Goal: Check status: Check status

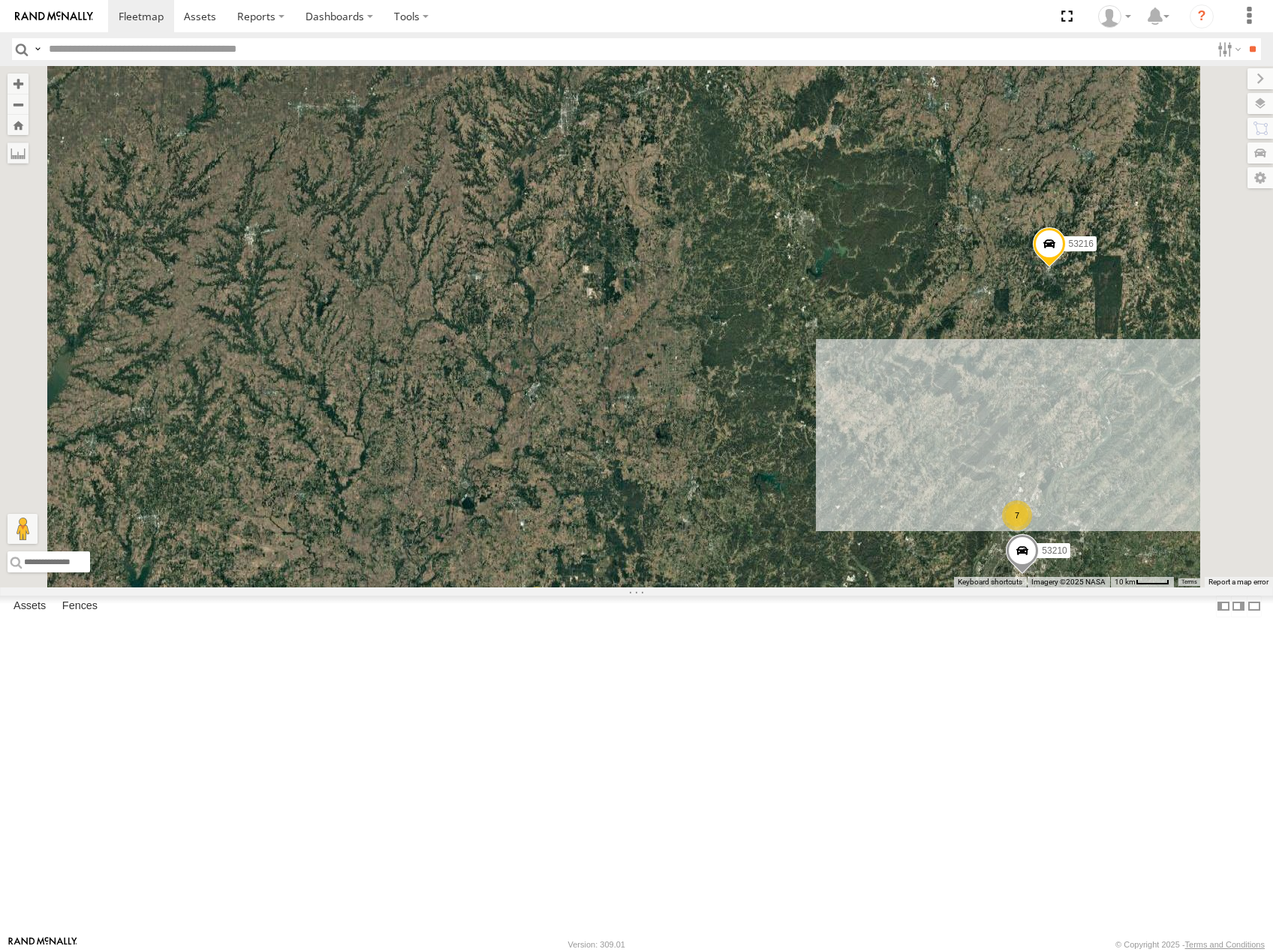
drag, startPoint x: 934, startPoint y: 369, endPoint x: 905, endPoint y: 608, distance: 240.8
click at [917, 588] on div "53216 53223 53247 53207 53278 53208 53142 53249 53288 53279 53225 53266 53244 5…" at bounding box center [636, 327] width 1273 height 521
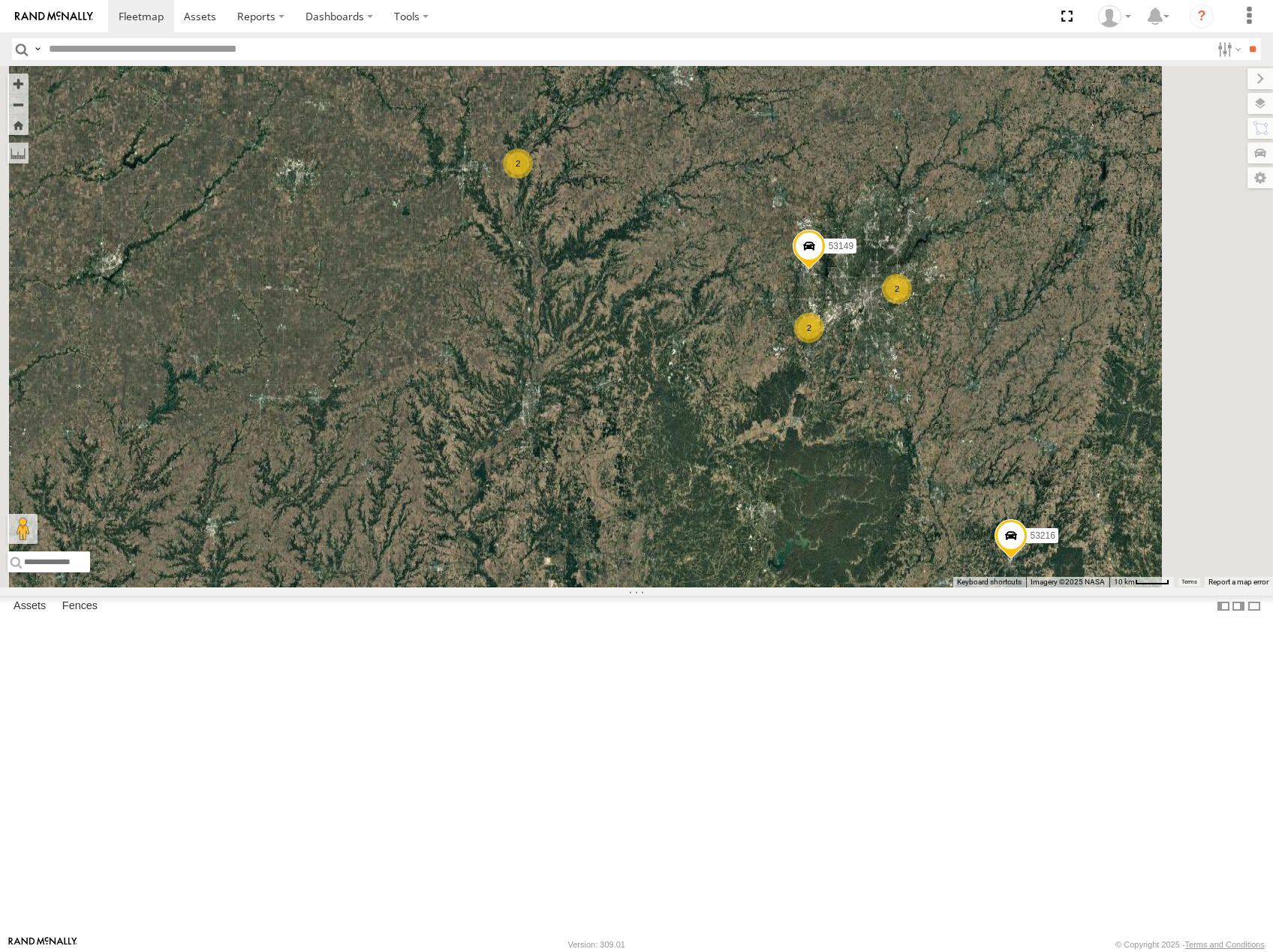
drag, startPoint x: 1003, startPoint y: 491, endPoint x: 993, endPoint y: 543, distance: 53.0
click at [993, 543] on div "53216 53223 53247 53207 53278 53208 53142 53249 53288 53279 53225 53266 53244 5…" at bounding box center [636, 327] width 1273 height 521
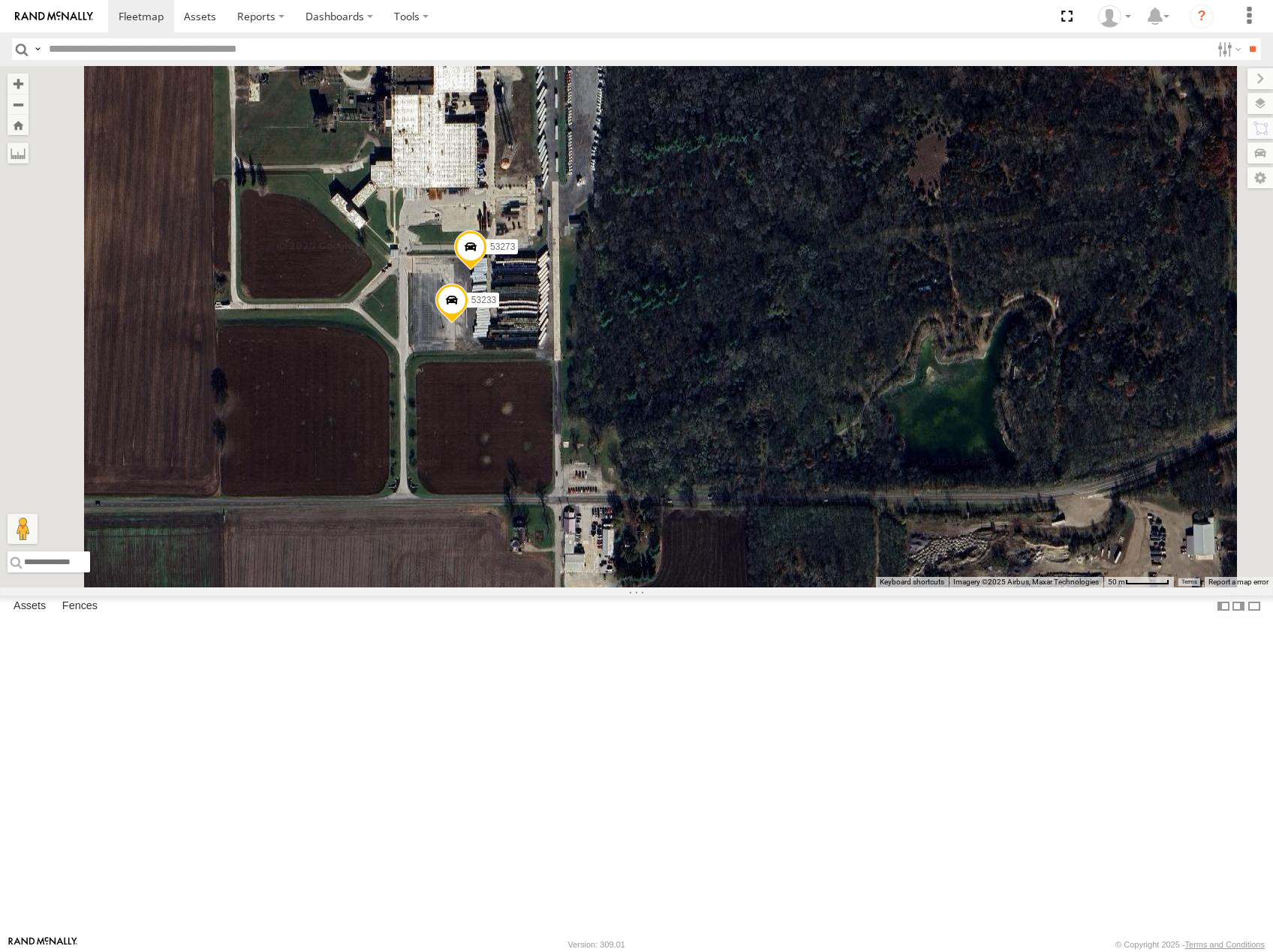
click at [468, 325] on span at bounding box center [452, 304] width 33 height 41
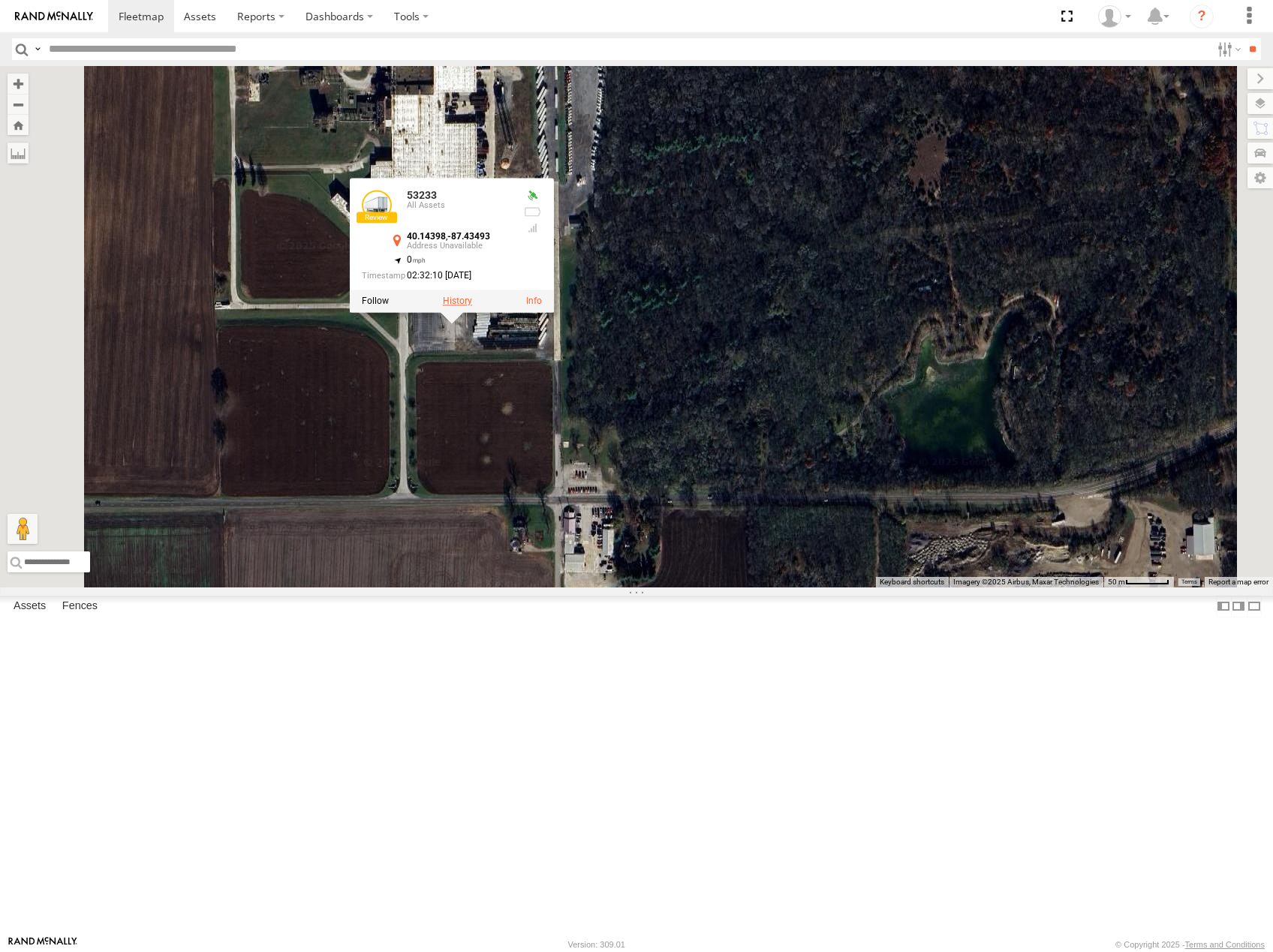
click at [472, 307] on label at bounding box center [457, 301] width 29 height 11
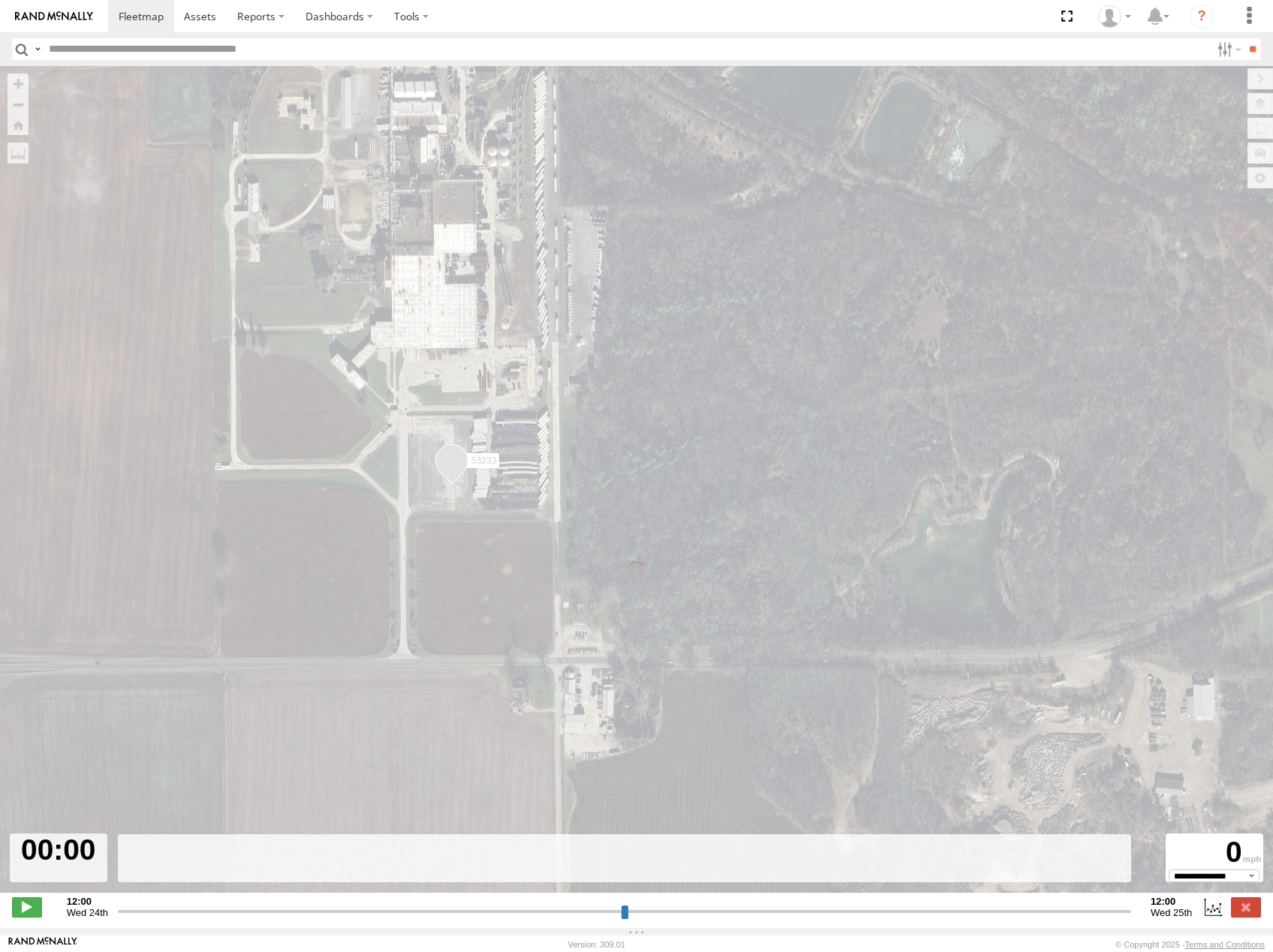
type input "**********"
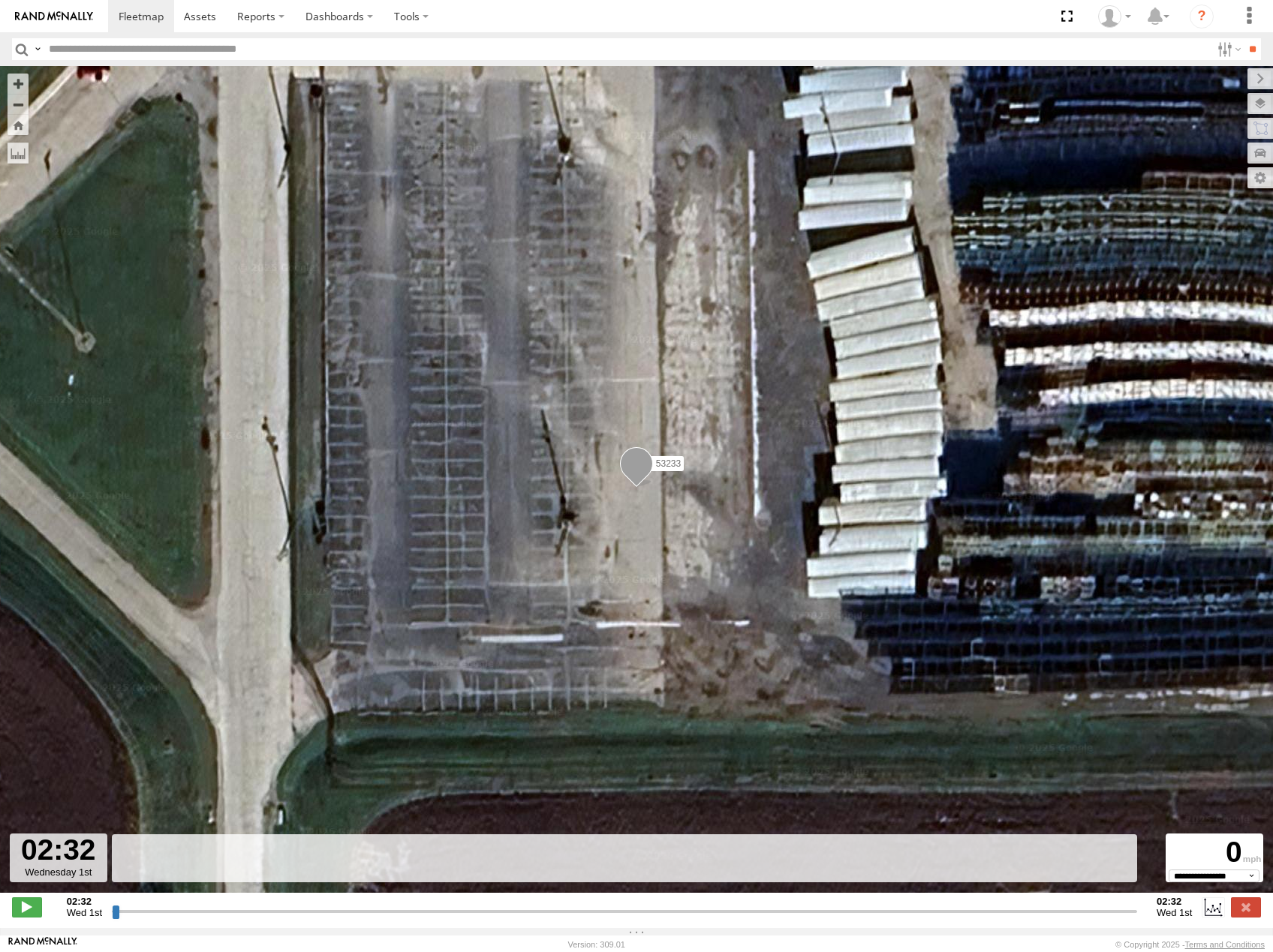
drag, startPoint x: 116, startPoint y: 919, endPoint x: 494, endPoint y: 605, distance: 491.4
click at [411, 904] on input "range" at bounding box center [624, 911] width 1026 height 14
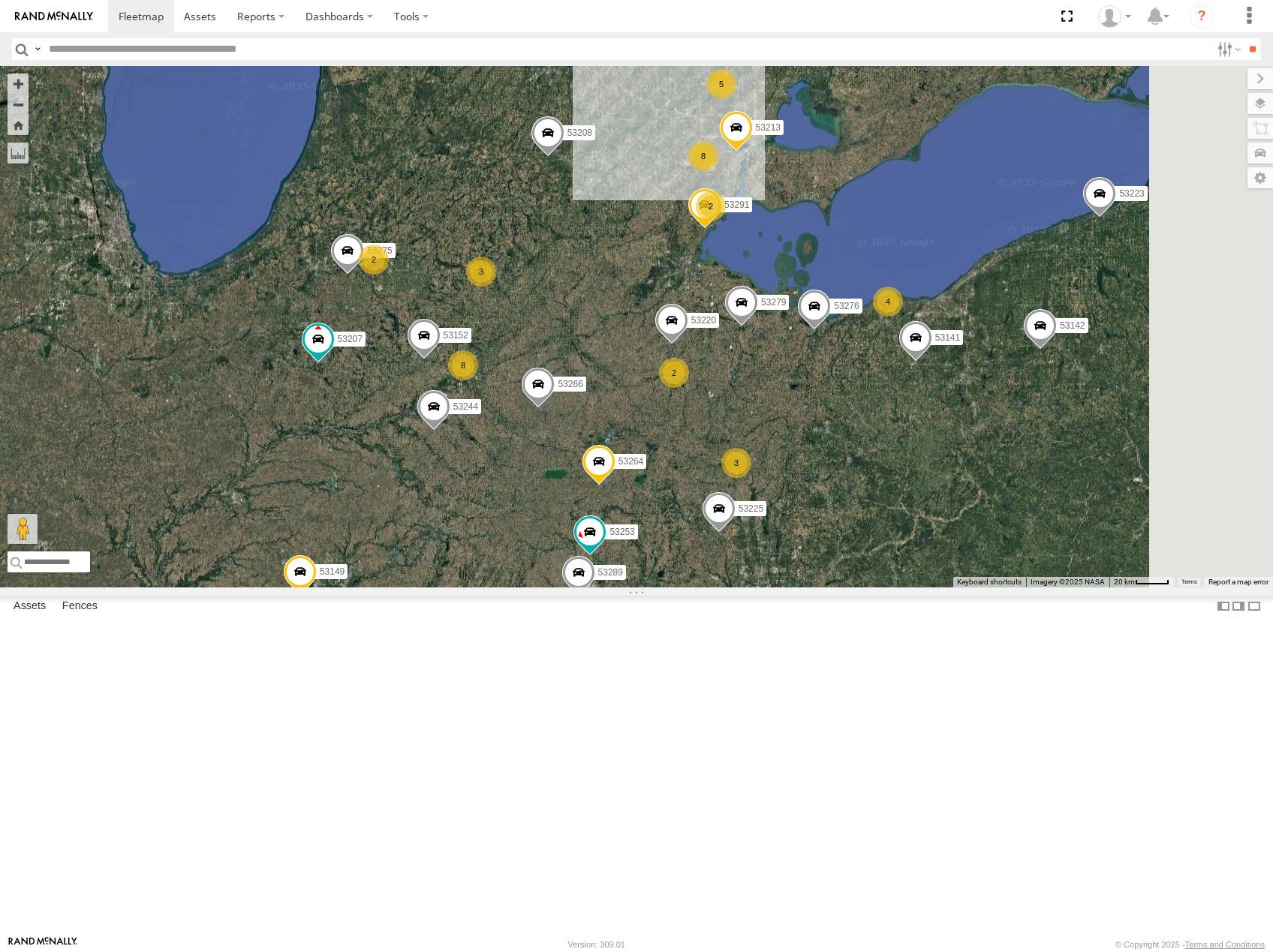
drag, startPoint x: 1153, startPoint y: 515, endPoint x: 1131, endPoint y: 540, distance: 33.3
click at [1131, 540] on div "53216 53223 53247 53207 53278 53208 53142 53249 53288 53279 53225 53266 53244 5…" at bounding box center [636, 327] width 1273 height 521
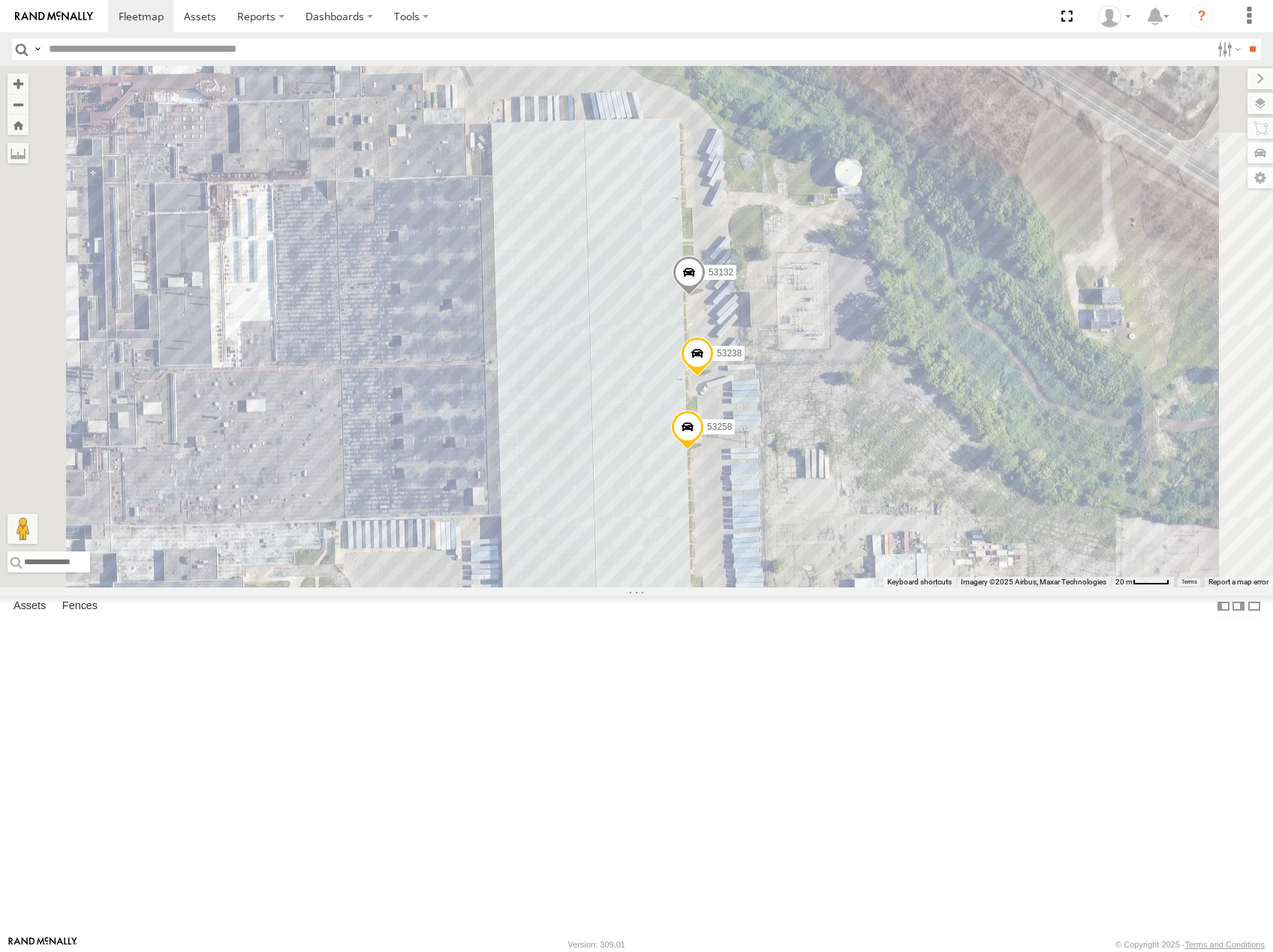
drag, startPoint x: 991, startPoint y: 532, endPoint x: 1037, endPoint y: 622, distance: 101.1
click at [982, 588] on div "53216 53223 53247 53207 53256 53278 53208 53142 53249 53218 53288 53225 53266 5…" at bounding box center [636, 327] width 1273 height 521
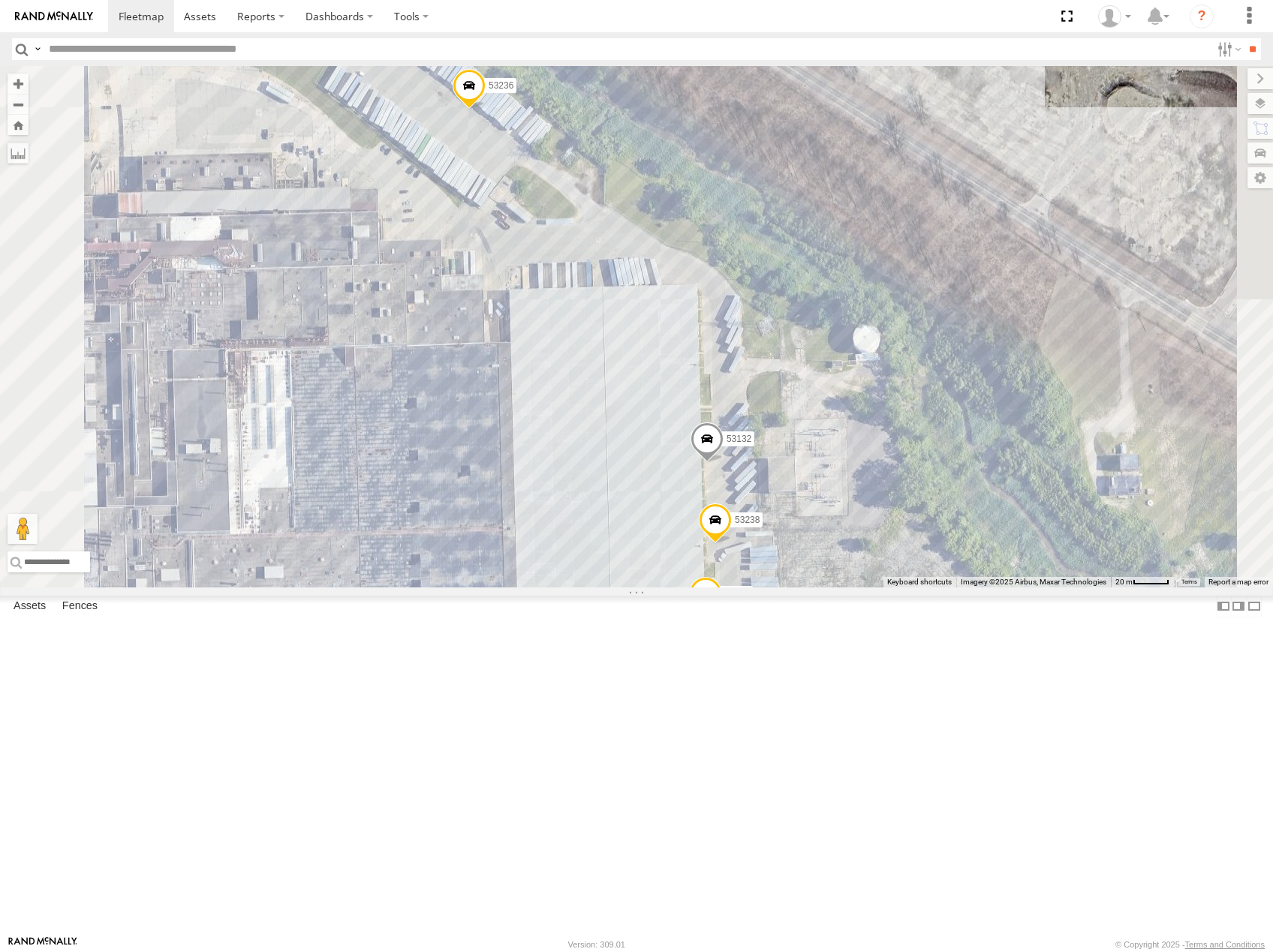
drag, startPoint x: 851, startPoint y: 364, endPoint x: 879, endPoint y: 414, distance: 57.3
click at [879, 414] on div "53216 53223 53247 53207 53256 53278 53208 53142 53249 53218 53288 53225 53266 5…" at bounding box center [636, 327] width 1273 height 521
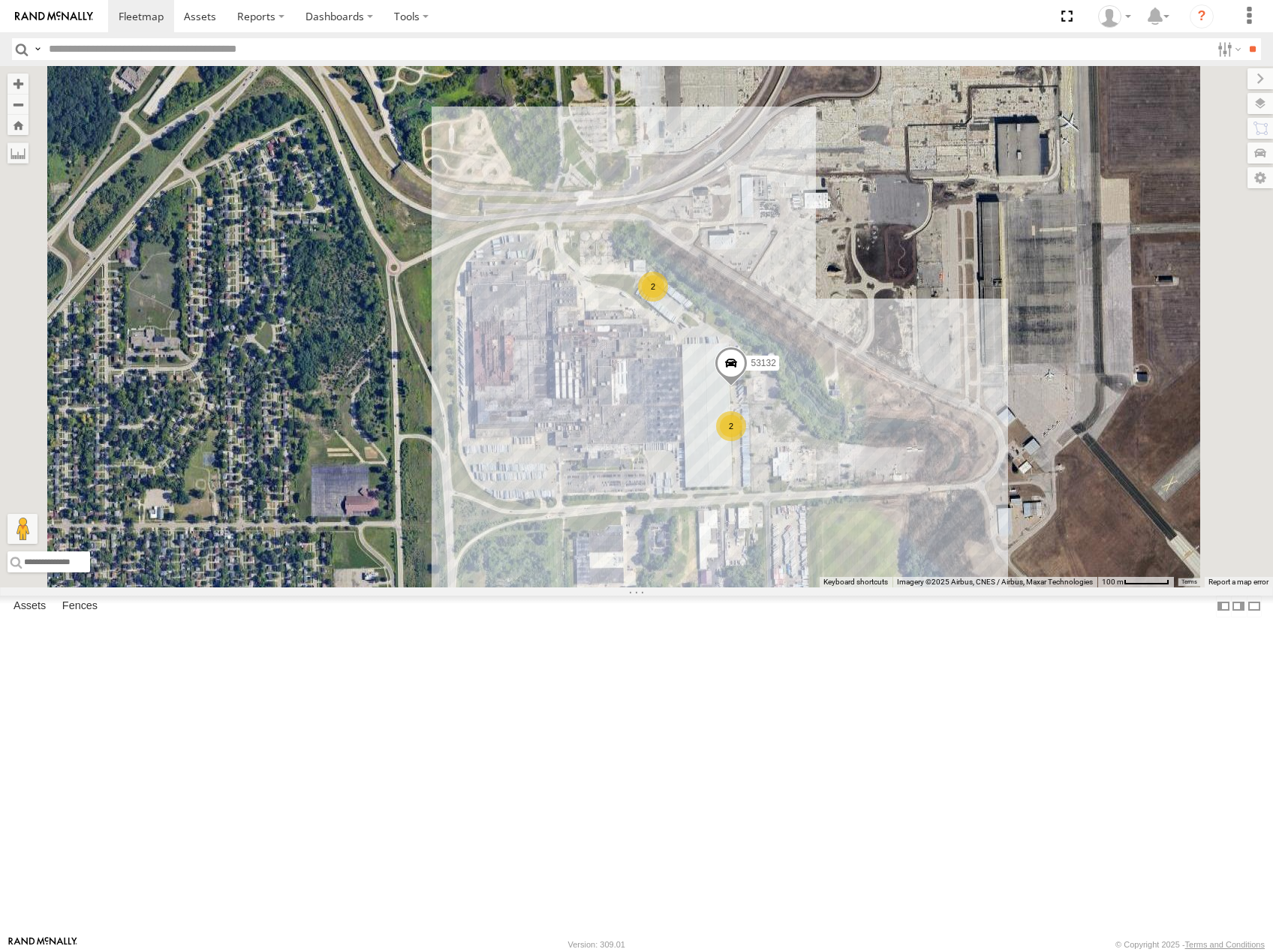
click at [747, 388] on span at bounding box center [732, 367] width 33 height 41
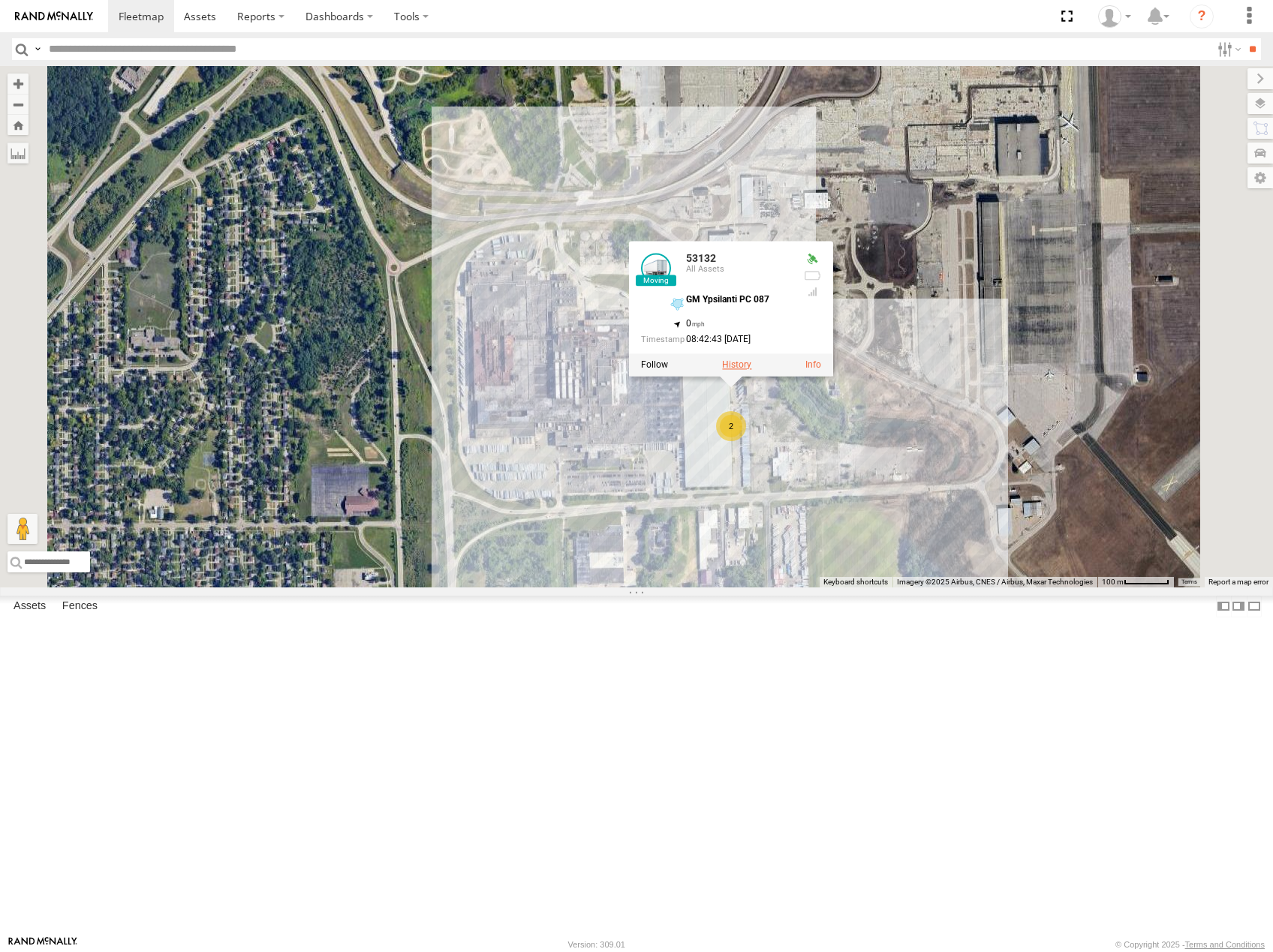
click at [752, 370] on label at bounding box center [737, 364] width 29 height 11
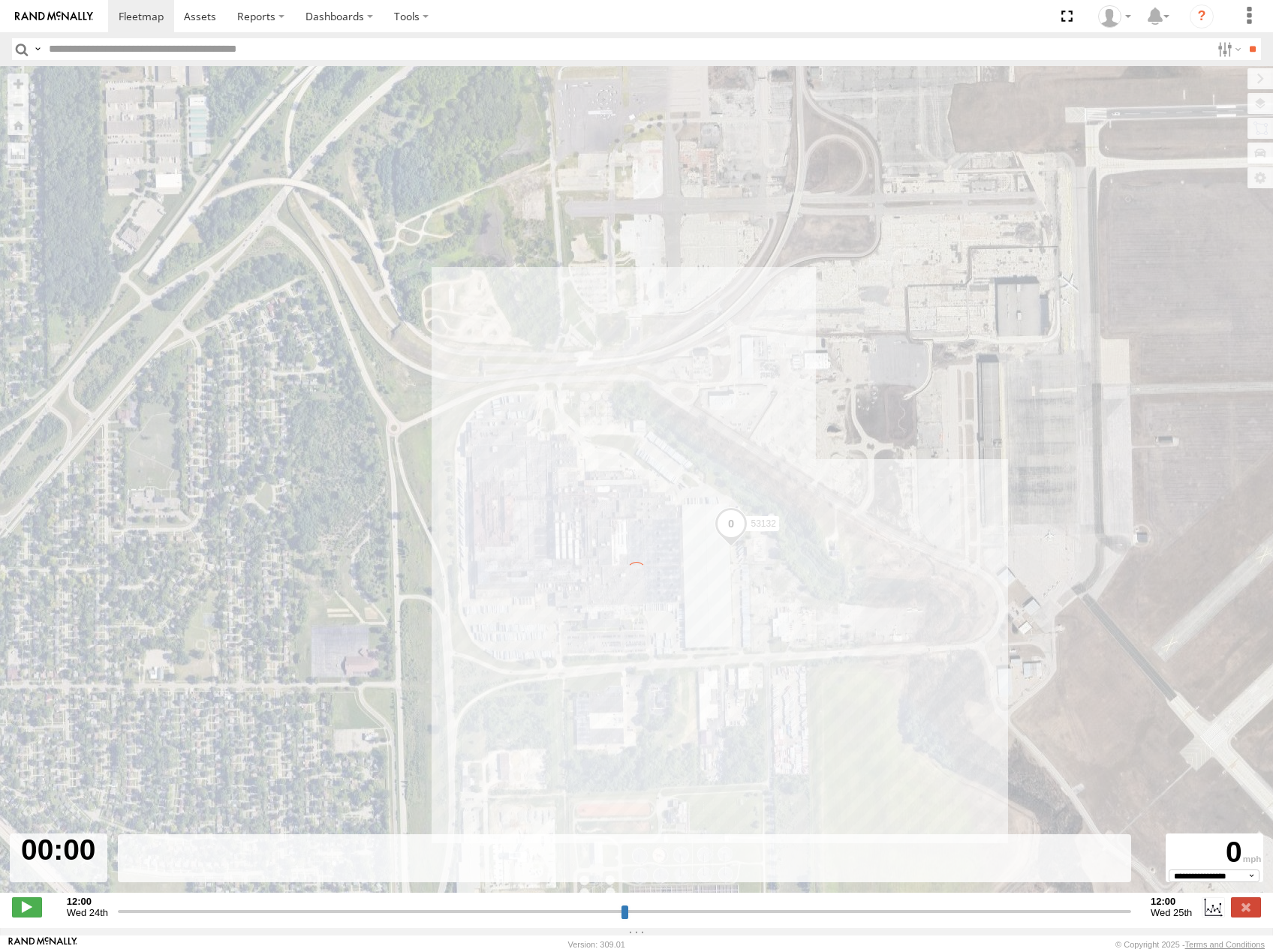
type input "**********"
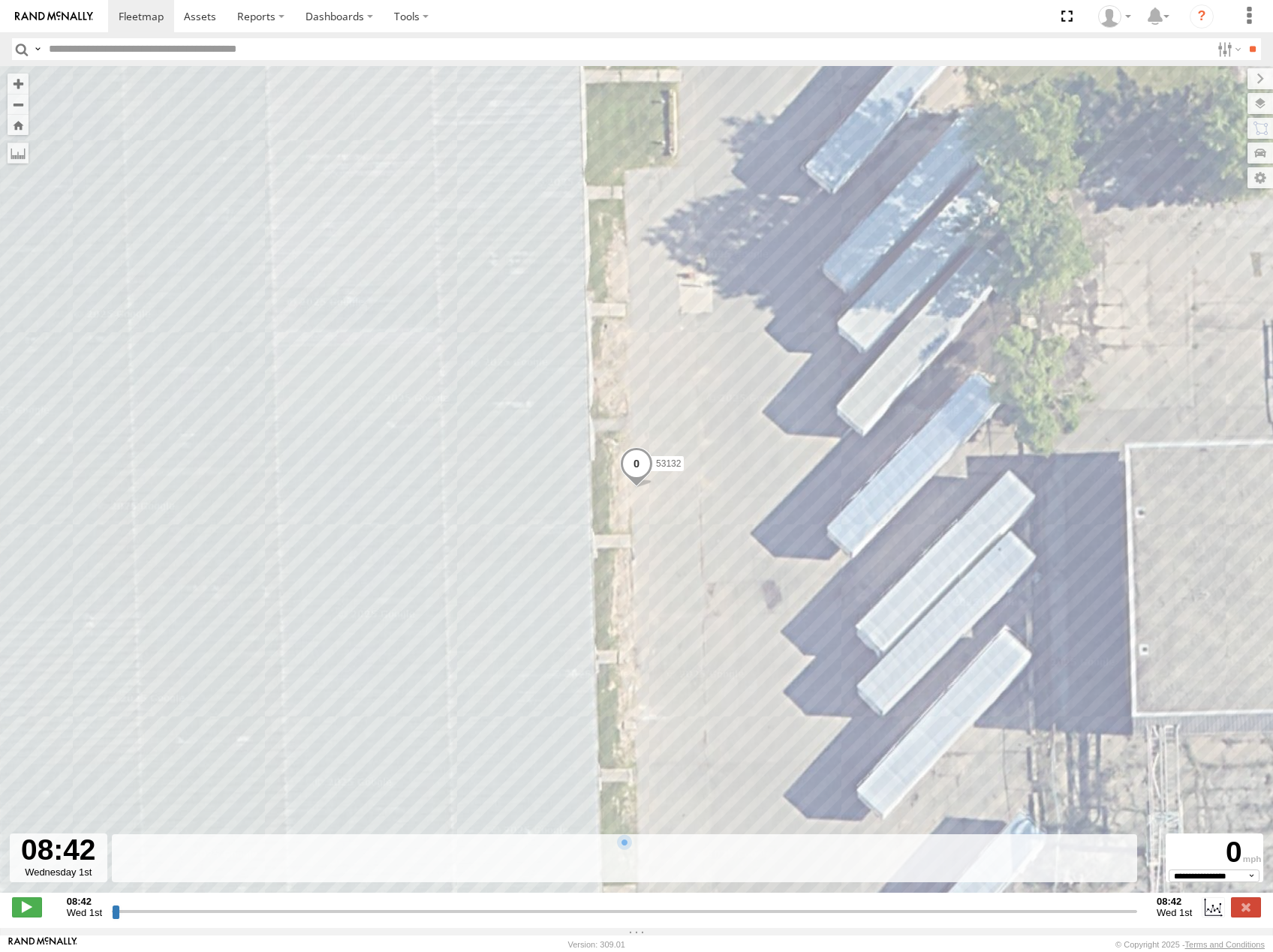
drag, startPoint x: 115, startPoint y: 921, endPoint x: 369, endPoint y: 425, distance: 557.3
click at [527, 904] on input "range" at bounding box center [624, 911] width 1026 height 14
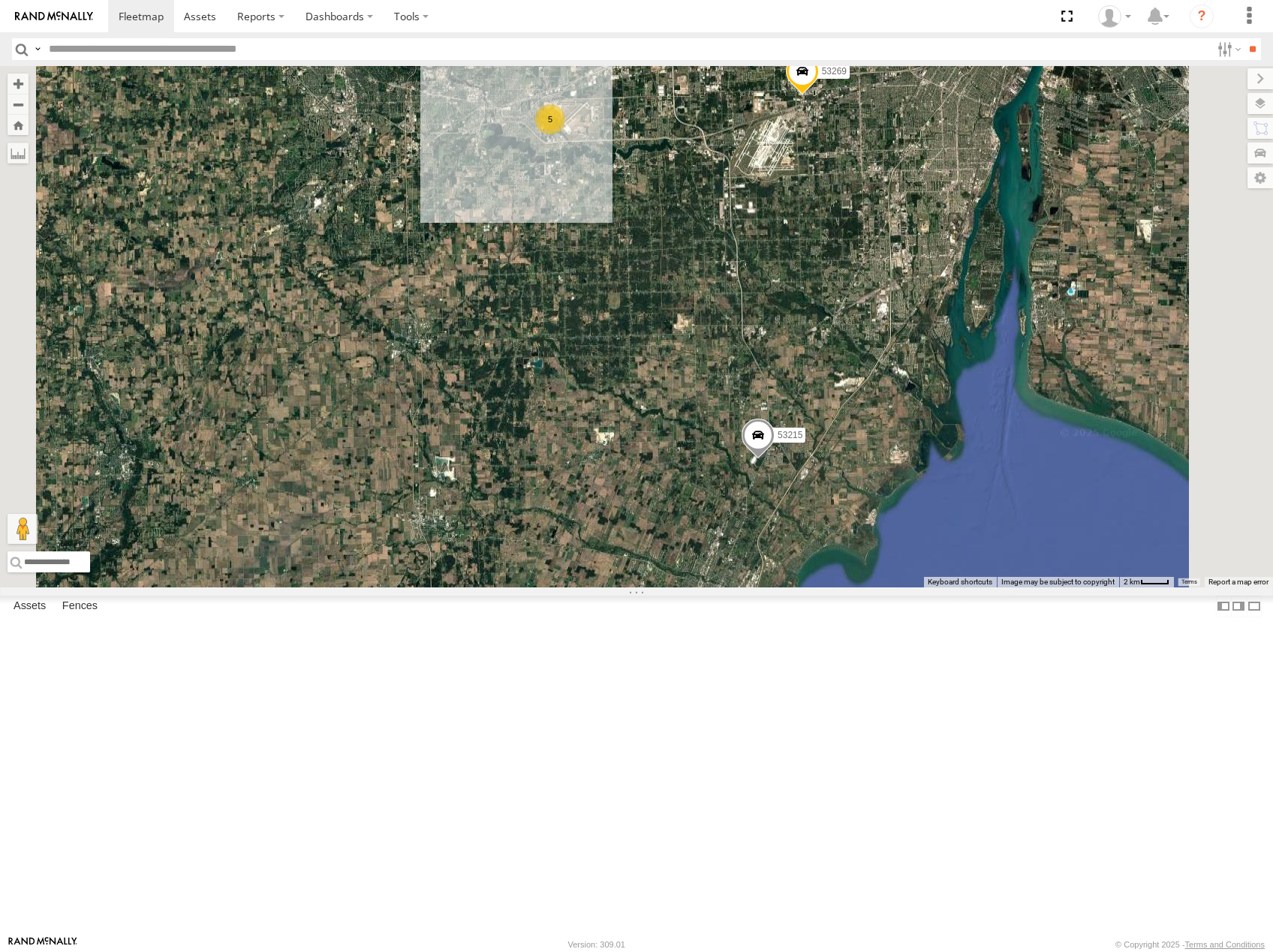
drag, startPoint x: 936, startPoint y: 378, endPoint x: 966, endPoint y: 417, distance: 49.2
click at [966, 417] on div "53216 53223 53247 53207 53256 53278 53208 53142 53249 53218 53288 53225 53266 5…" at bounding box center [636, 327] width 1273 height 521
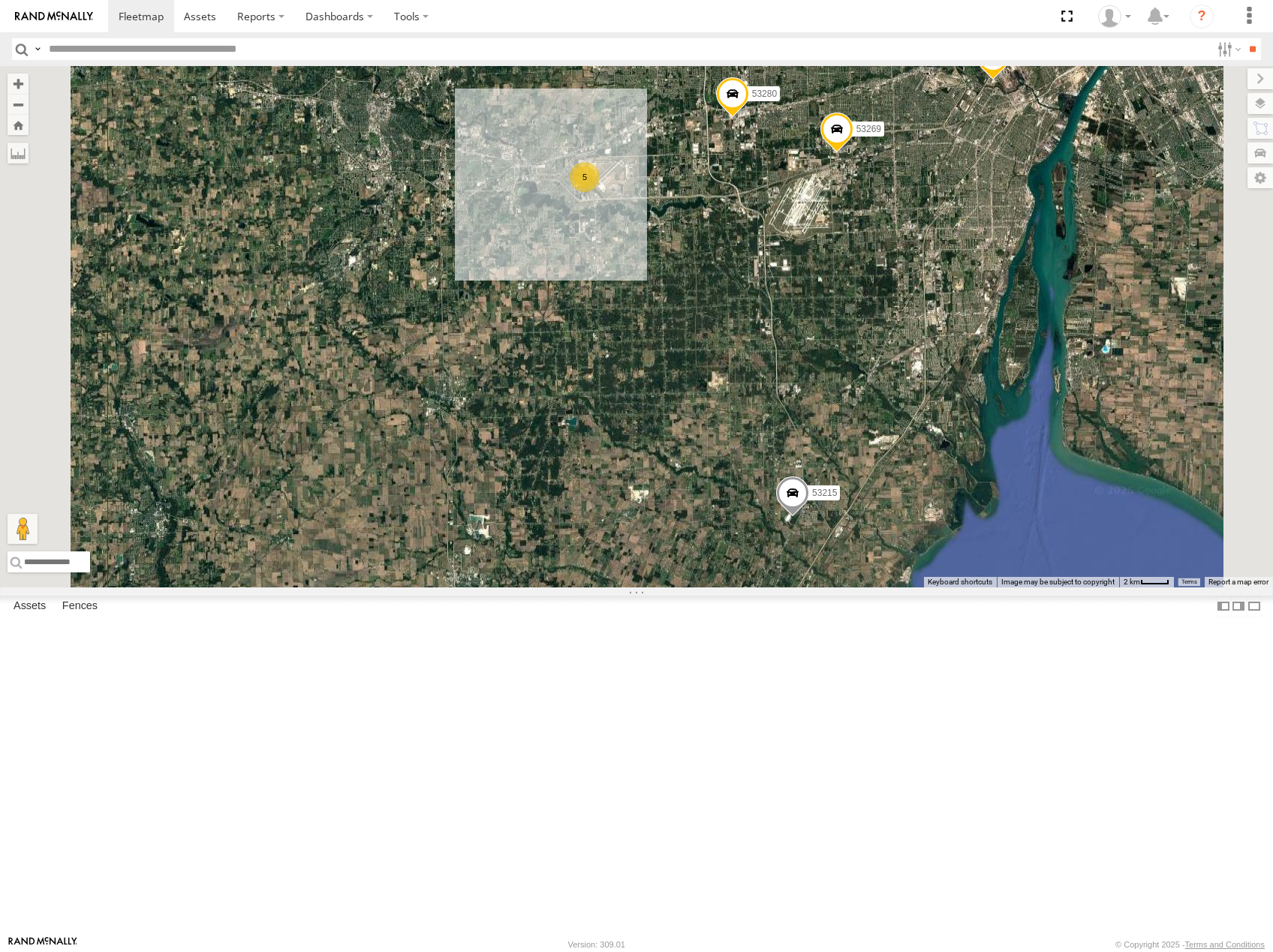
drag, startPoint x: 767, startPoint y: 350, endPoint x: 867, endPoint y: 510, distance: 188.7
click at [867, 510] on div "53216 53223 53247 53207 53256 53278 53208 53142 53249 53218 53288 53225 53266 5…" at bounding box center [636, 327] width 1273 height 521
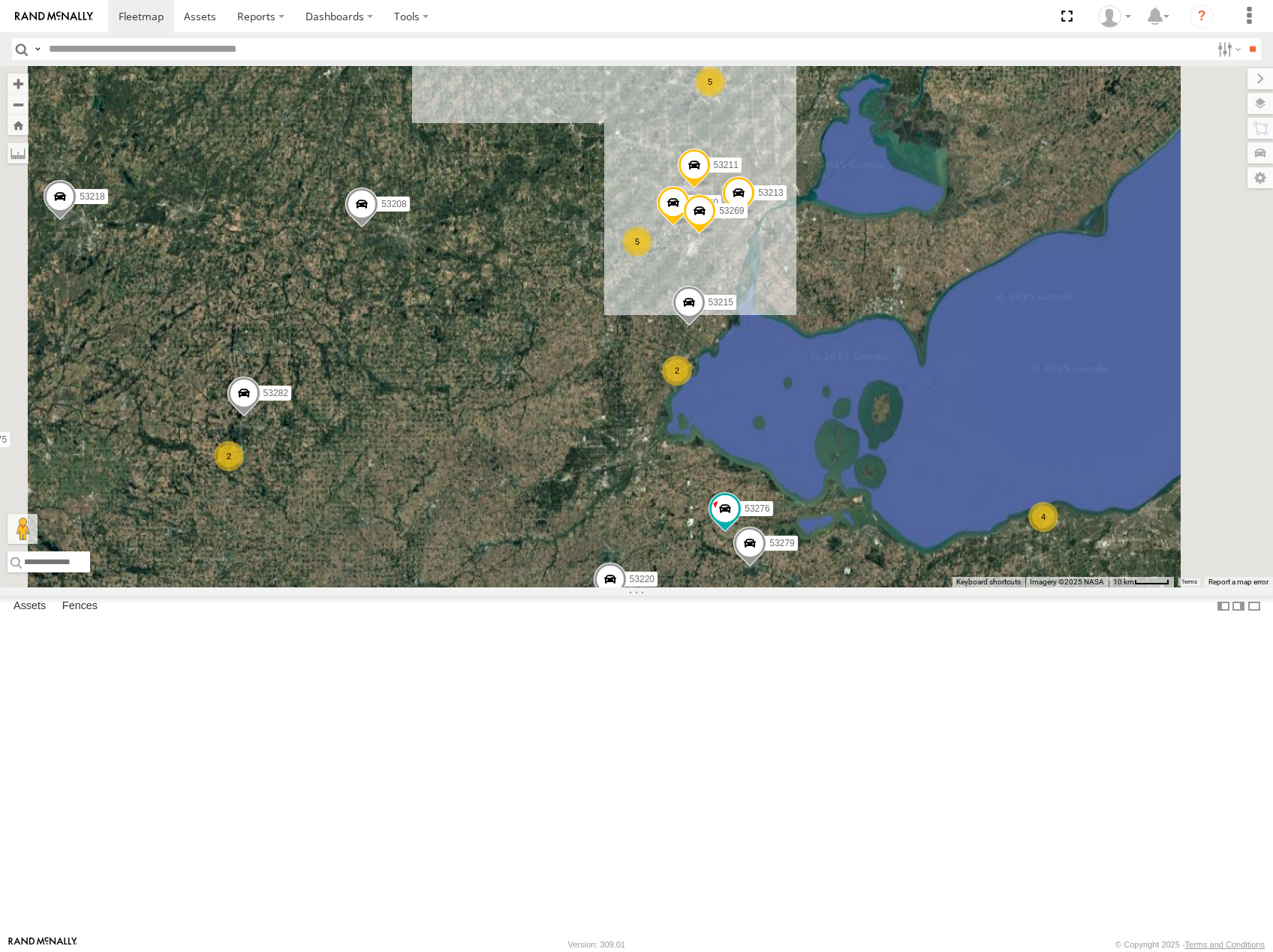
drag, startPoint x: 715, startPoint y: 622, endPoint x: 903, endPoint y: 469, distance: 242.4
click at [903, 469] on div "53216 53223 53247 53207 53256 53278 53208 53142 53249 53218 53288 53225 53266 5…" at bounding box center [636, 327] width 1273 height 521
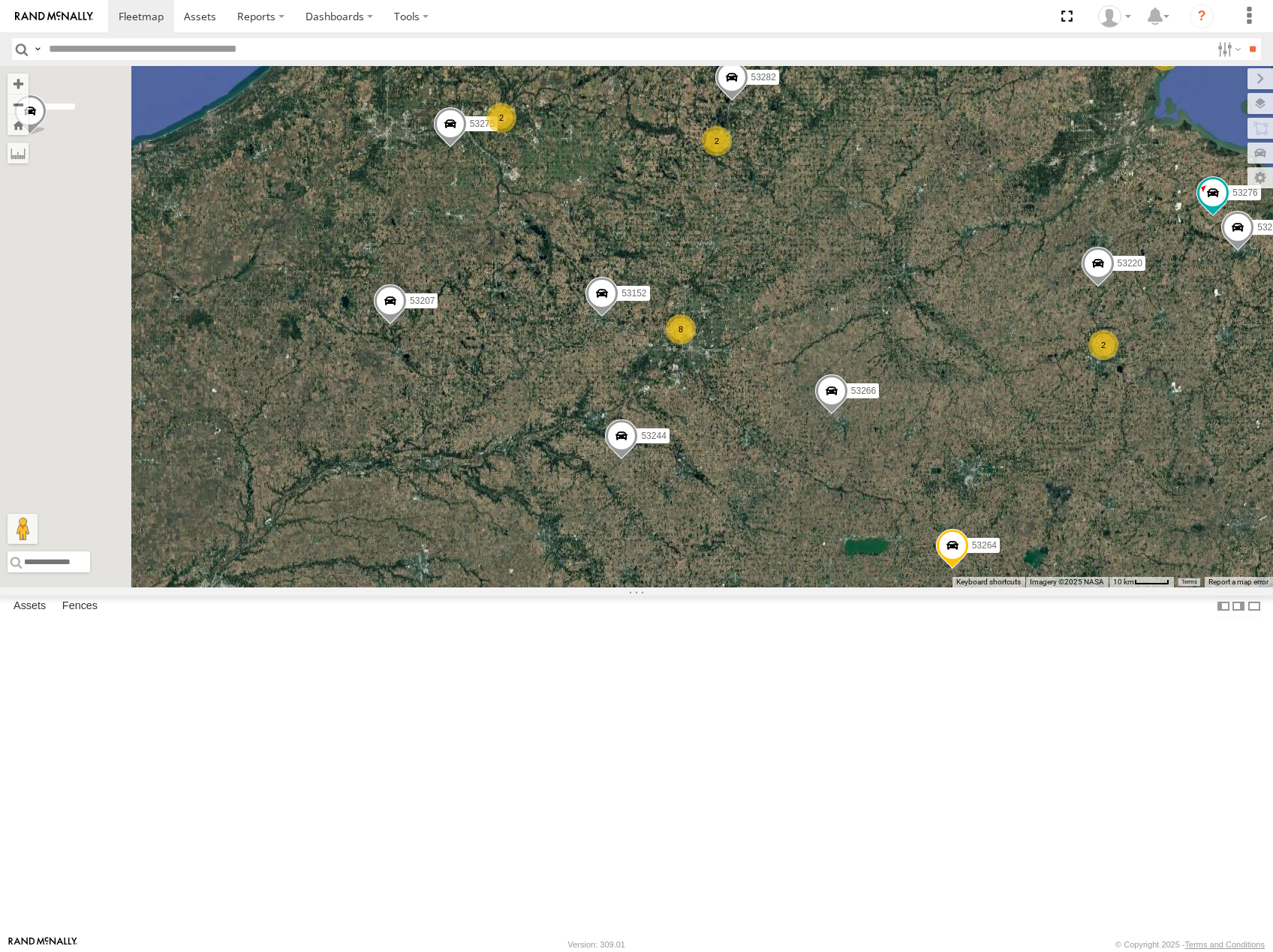
drag, startPoint x: 867, startPoint y: 607, endPoint x: 952, endPoint y: 561, distance: 96.6
click at [953, 568] on div "53216 53223 53247 53207 53256 53278 53208 53142 53249 53218 53288 53225 53266 5…" at bounding box center [636, 327] width 1273 height 521
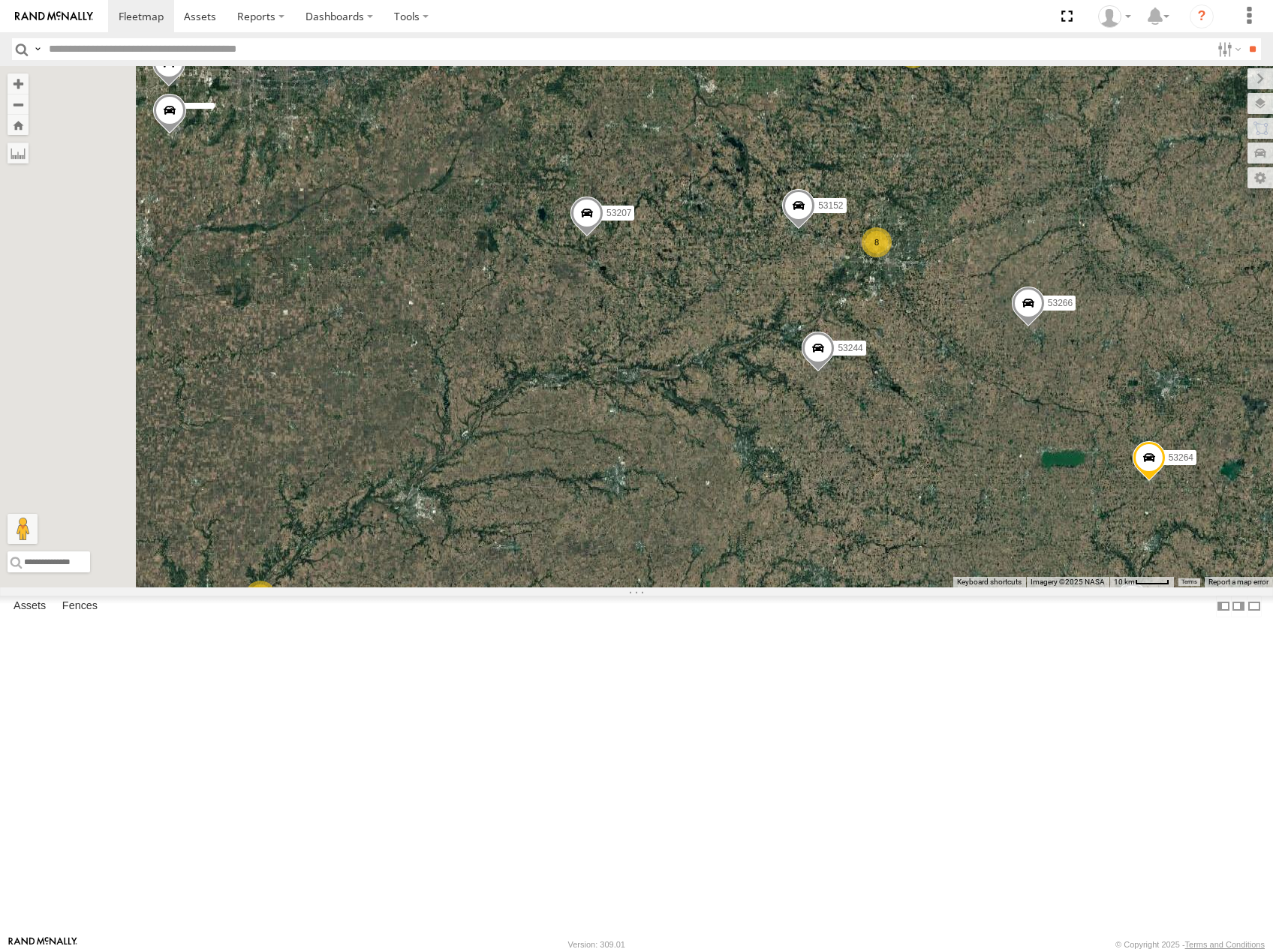
drag, startPoint x: 755, startPoint y: 715, endPoint x: 880, endPoint y: 480, distance: 266.2
click at [877, 483] on div "53216 53223 53247 53207 53256 53278 53208 53142 53249 53218 53288 53225 53266 5…" at bounding box center [636, 327] width 1273 height 521
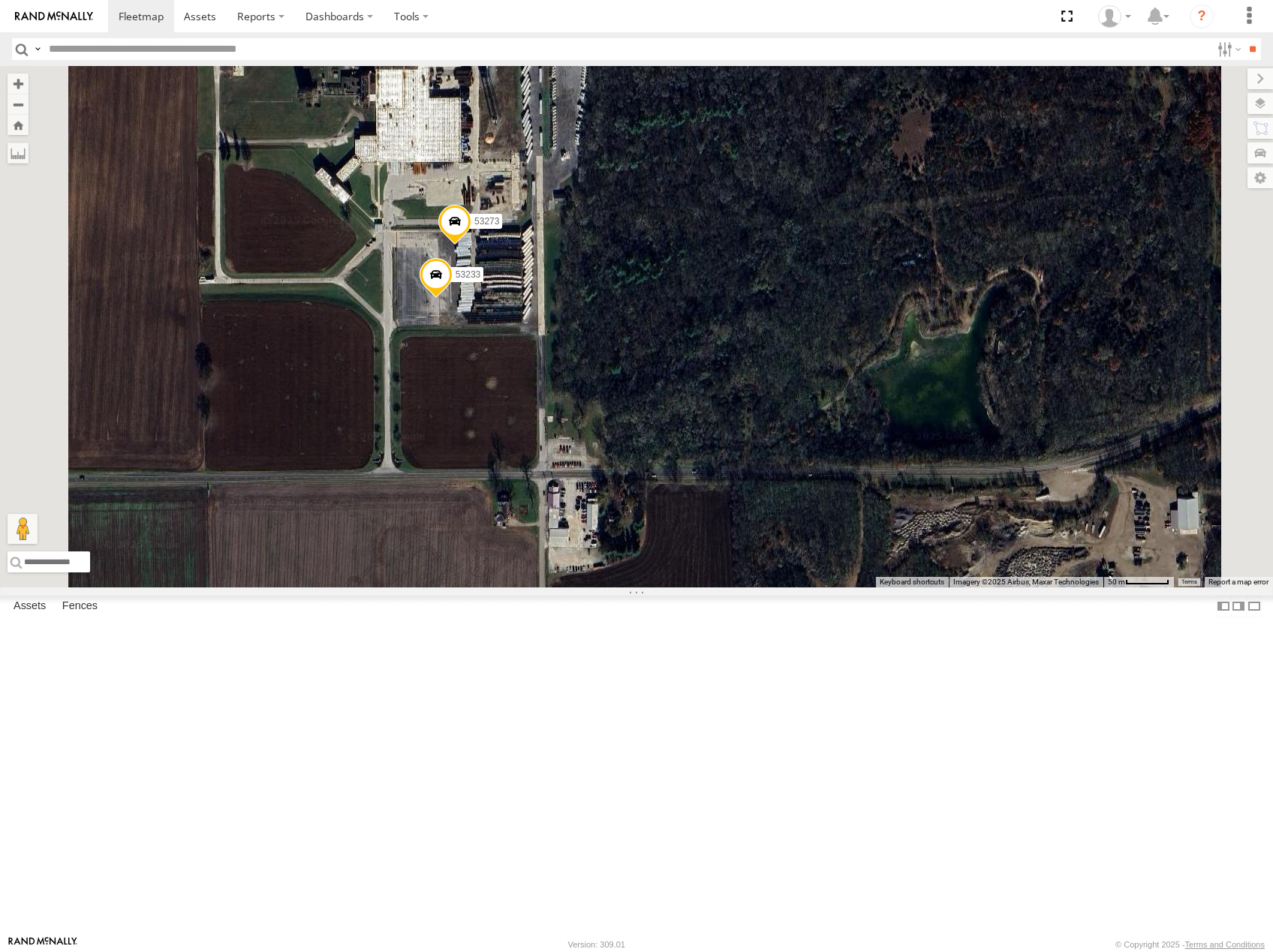
click at [472, 246] on span at bounding box center [455, 225] width 33 height 41
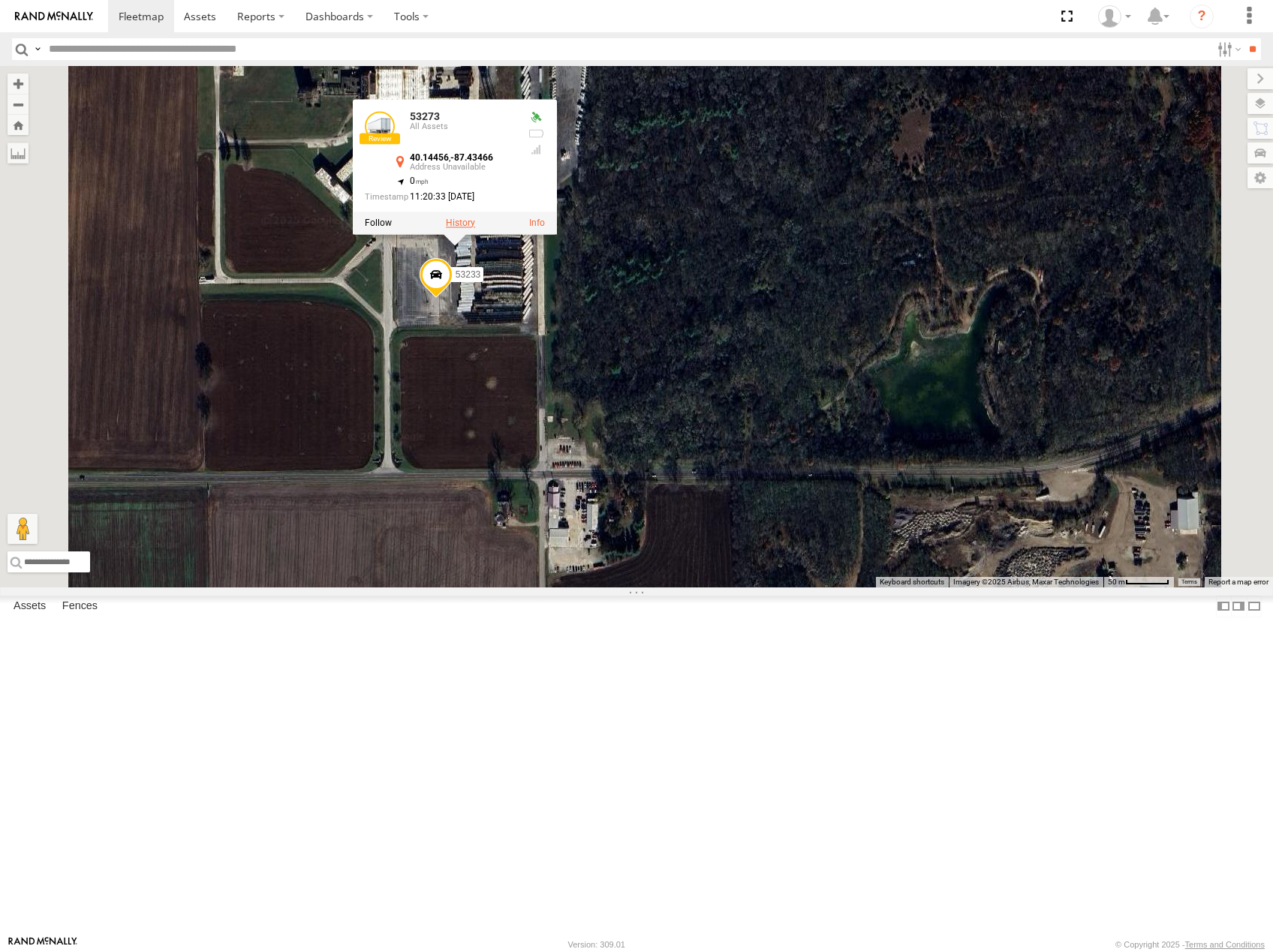
click at [475, 228] on label at bounding box center [460, 222] width 29 height 11
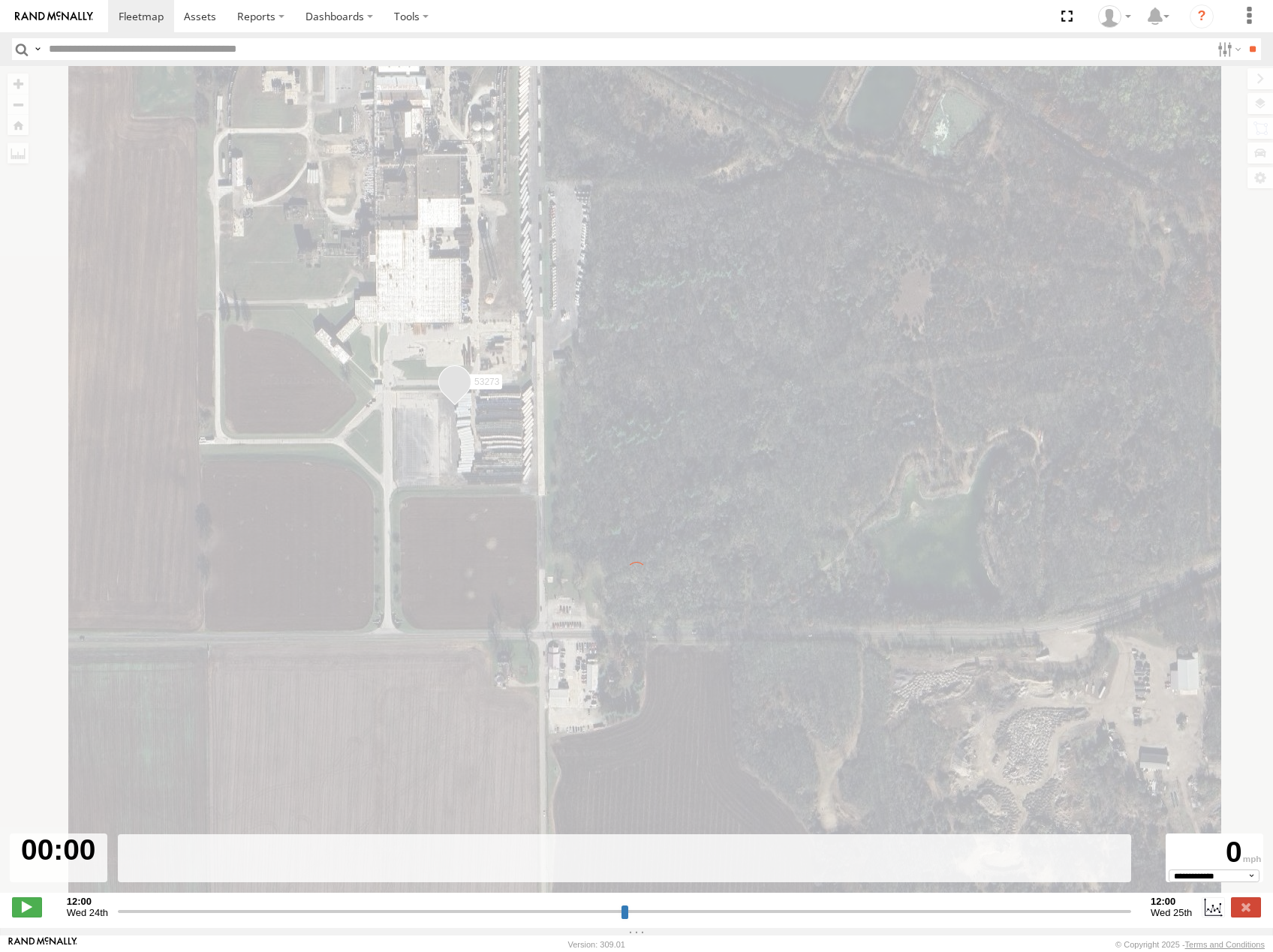
type input "**********"
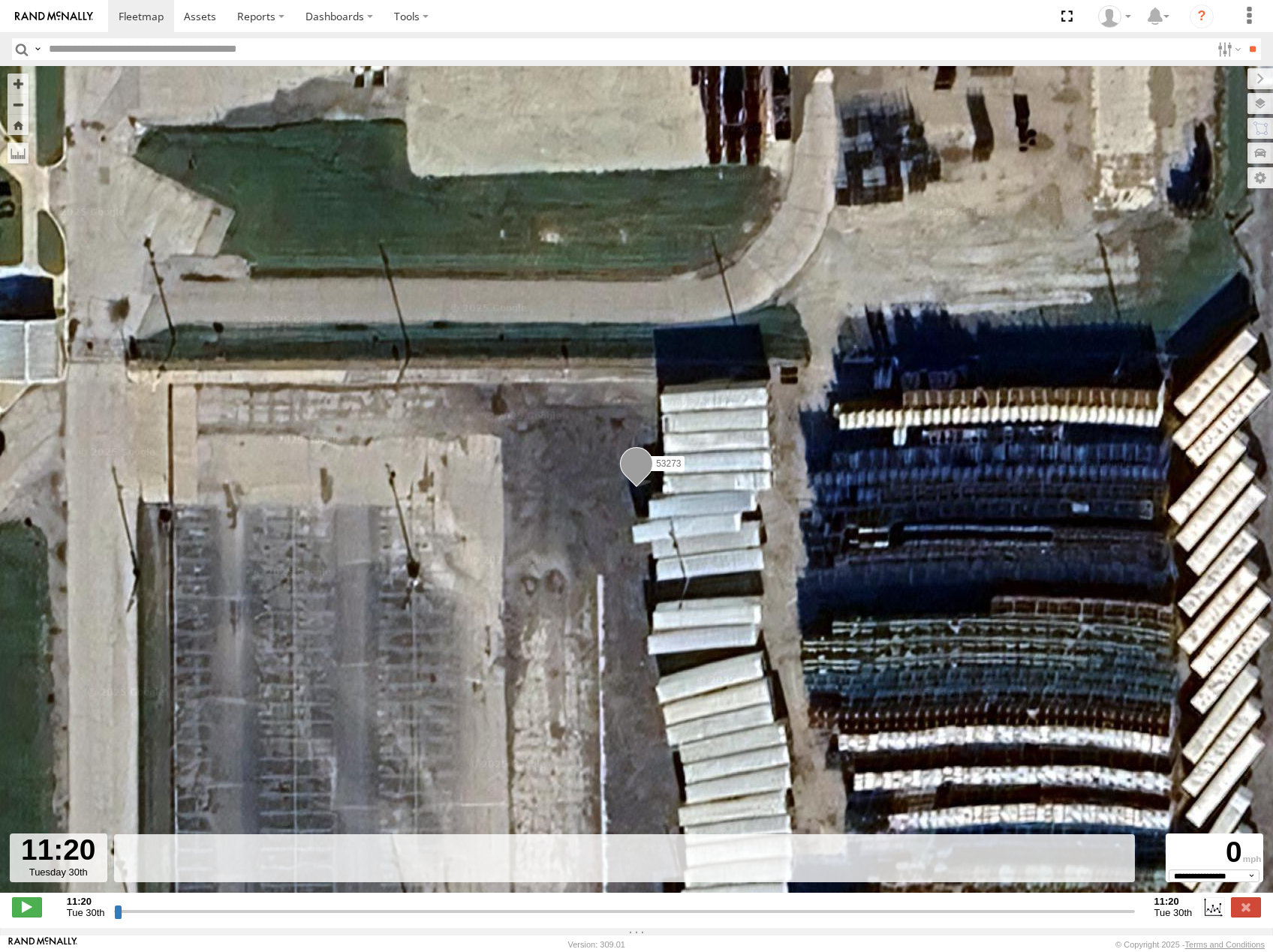
click at [114, 919] on div "11:20 Tue 30th Created with Highcharts 6.0.7 Highcharts.com 11:20 Tue 30th" at bounding box center [636, 907] width 1249 height 22
drag, startPoint x: 115, startPoint y: 920, endPoint x: 314, endPoint y: 830, distance: 218.4
click at [272, 904] on input "range" at bounding box center [624, 911] width 1021 height 14
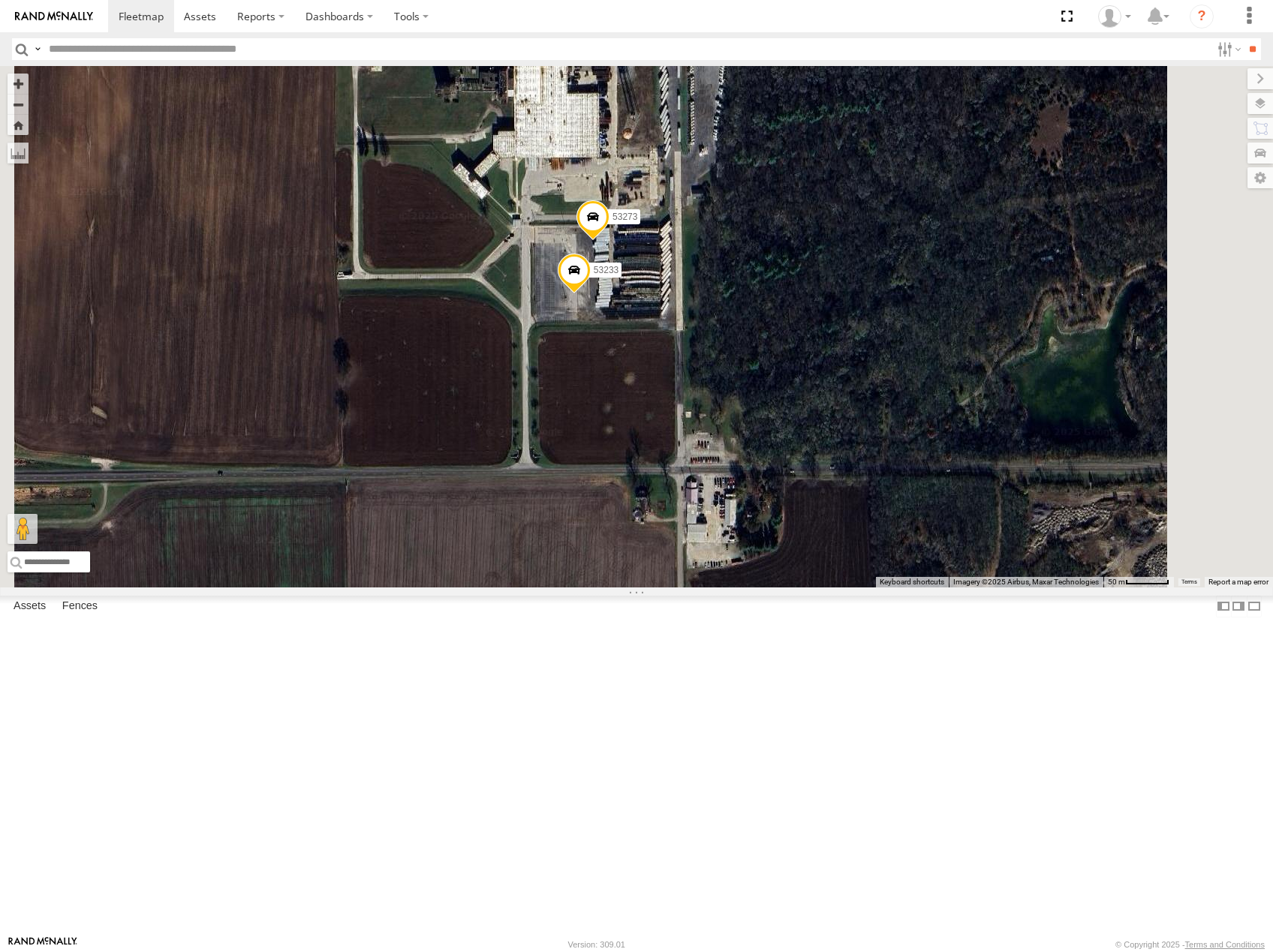
click at [591, 294] on span at bounding box center [575, 274] width 33 height 41
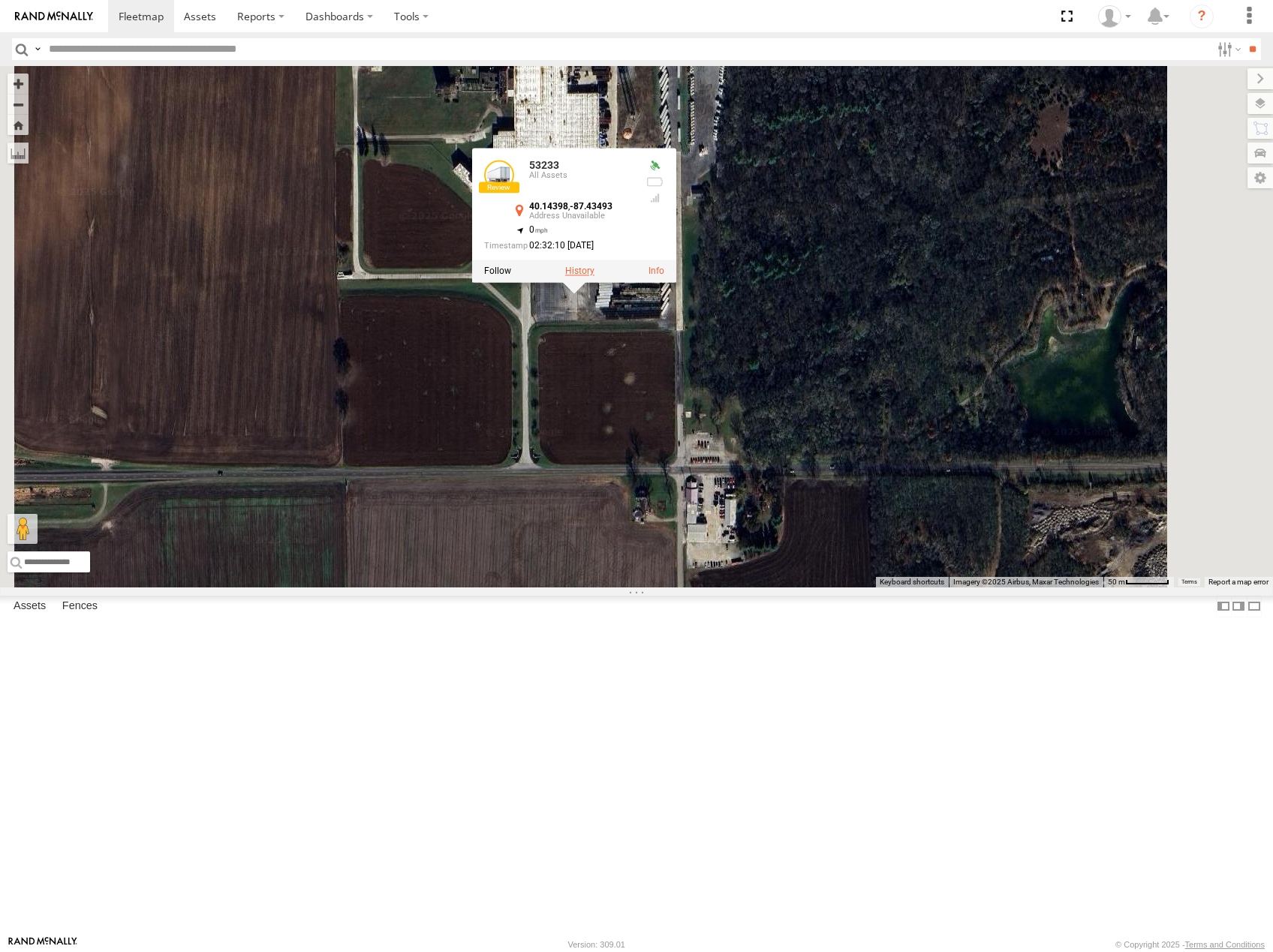
click at [595, 277] on label at bounding box center [580, 271] width 29 height 11
type input "**********"
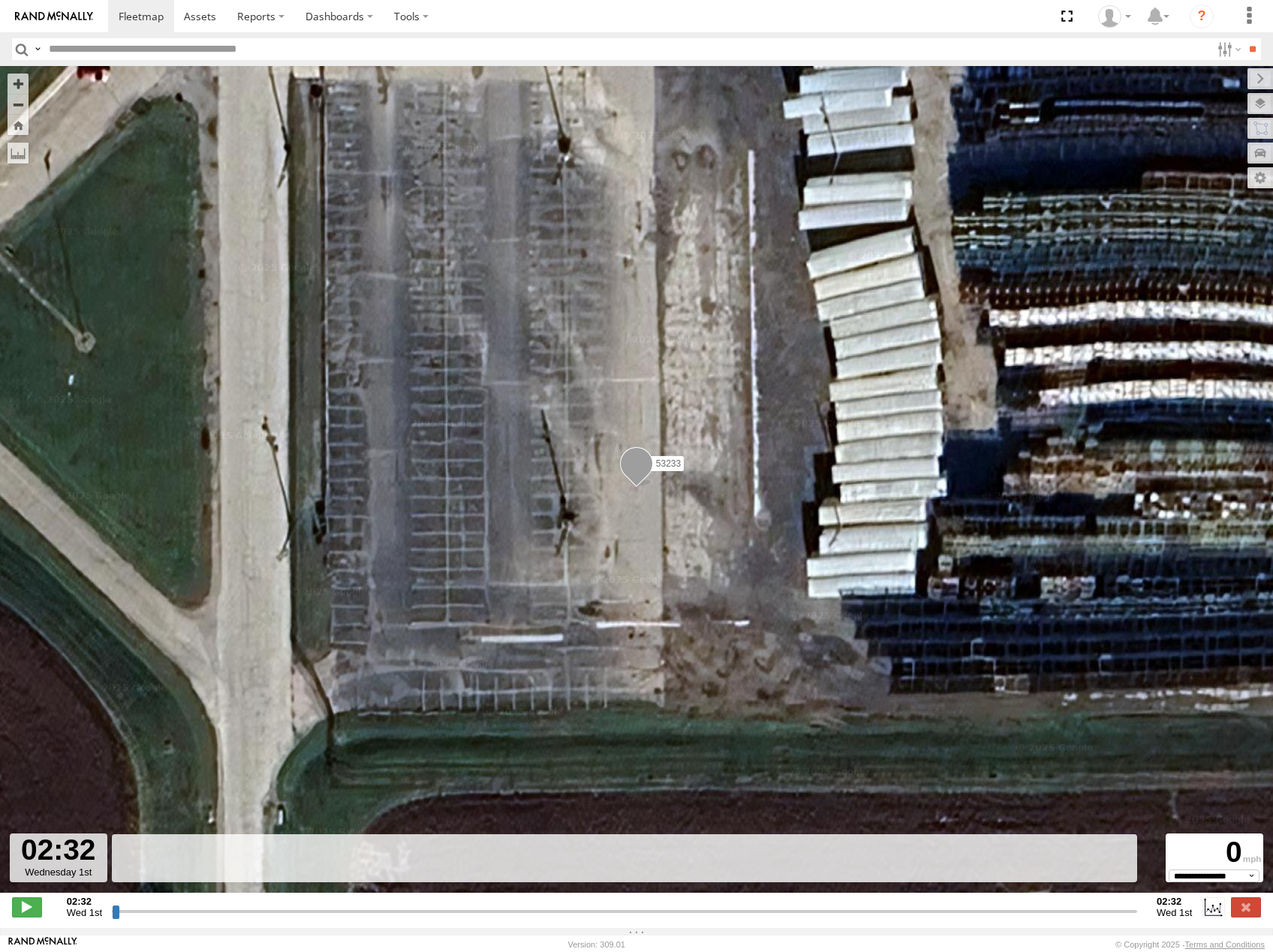
drag, startPoint x: 115, startPoint y: 920, endPoint x: 423, endPoint y: 818, distance: 324.5
click at [415, 904] on input "range" at bounding box center [624, 911] width 1026 height 14
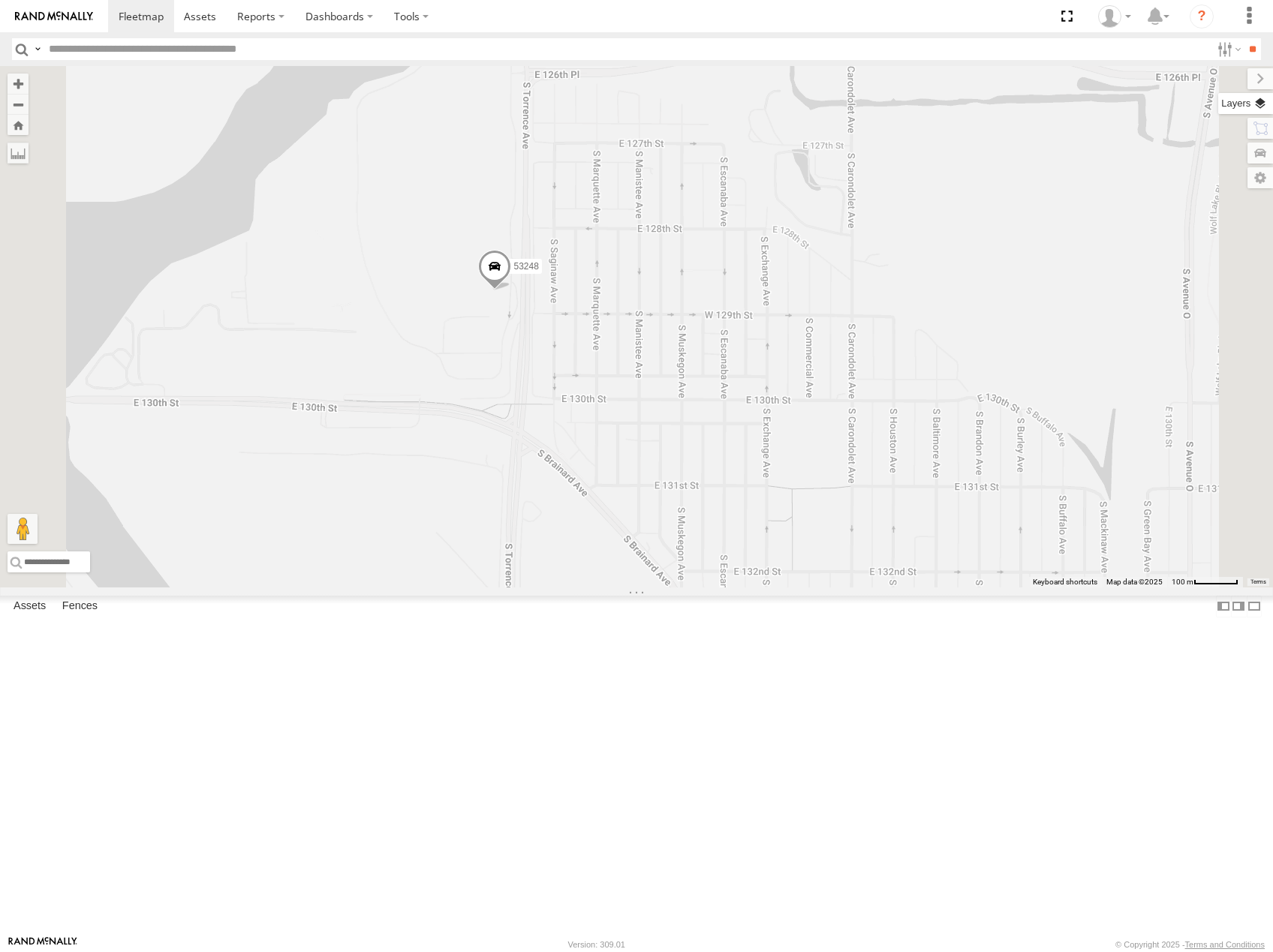
click at [1265, 104] on label at bounding box center [1246, 103] width 55 height 21
click at [0, 0] on span "Basemaps" at bounding box center [0, 0] width 0 height 0
click at [0, 0] on span "Satellite" at bounding box center [0, 0] width 0 height 0
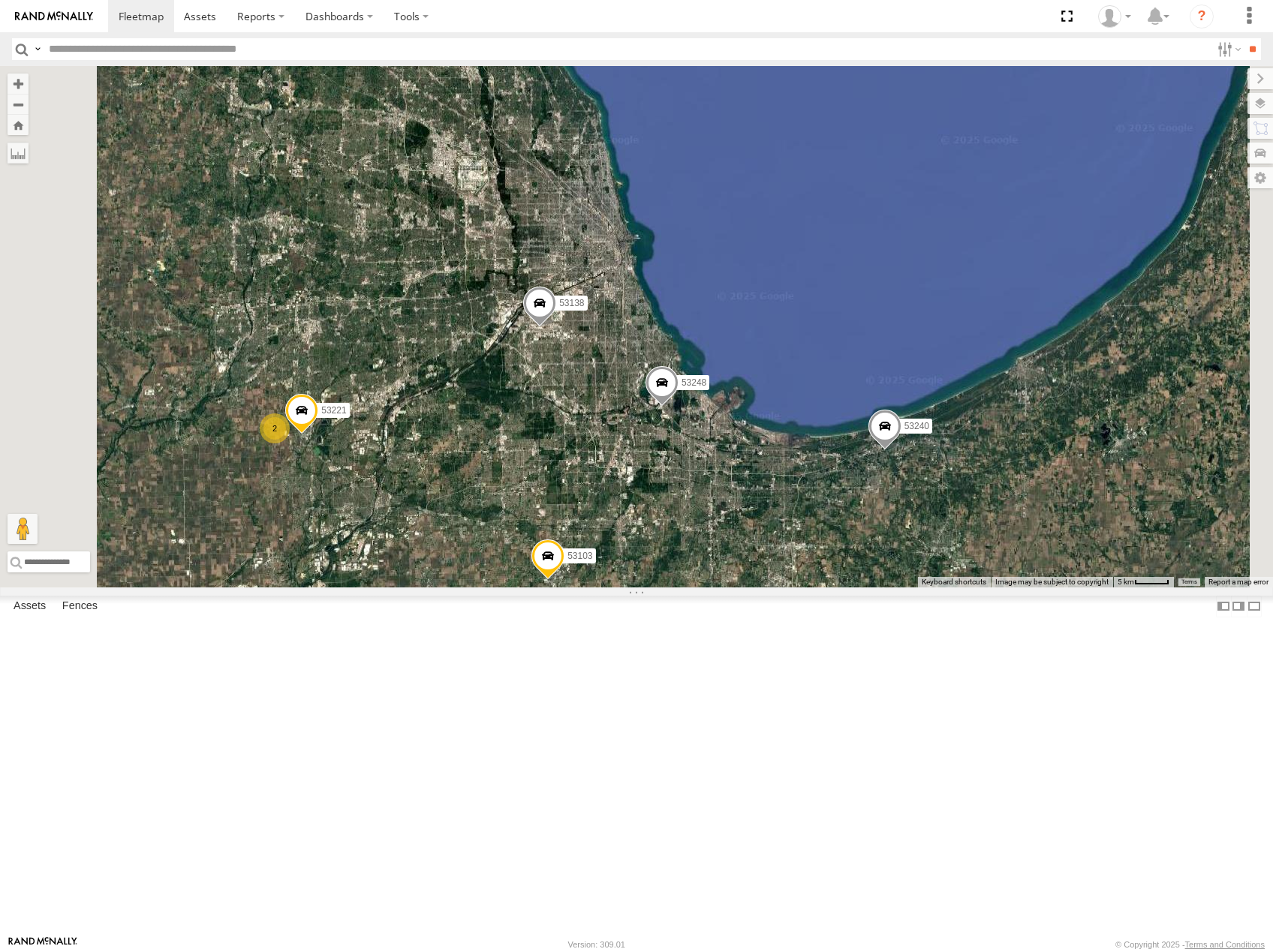
drag, startPoint x: 768, startPoint y: 617, endPoint x: 803, endPoint y: 575, distance: 54.7
click at [803, 575] on div "53223 53247 53256 53278 53142 53249 53288 53216 53279 53275 53225 53103 53207 5…" at bounding box center [636, 327] width 1273 height 521
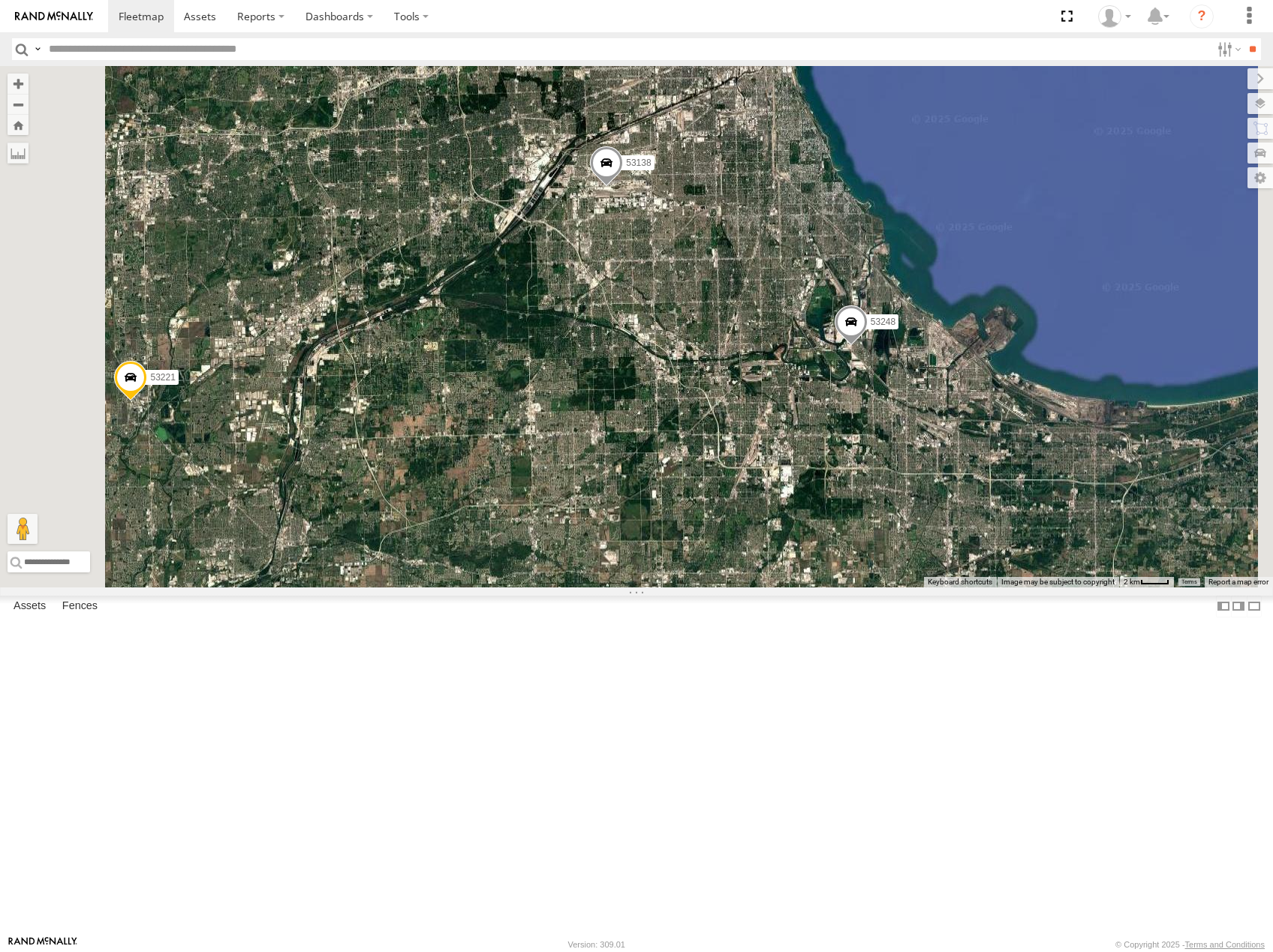
drag, startPoint x: 820, startPoint y: 518, endPoint x: 828, endPoint y: 442, distance: 76.4
click at [828, 453] on div "53223 53247 53256 53278 53142 53249 53288 53216 53279 53275 53225 53103 53207 5…" at bounding box center [636, 327] width 1273 height 521
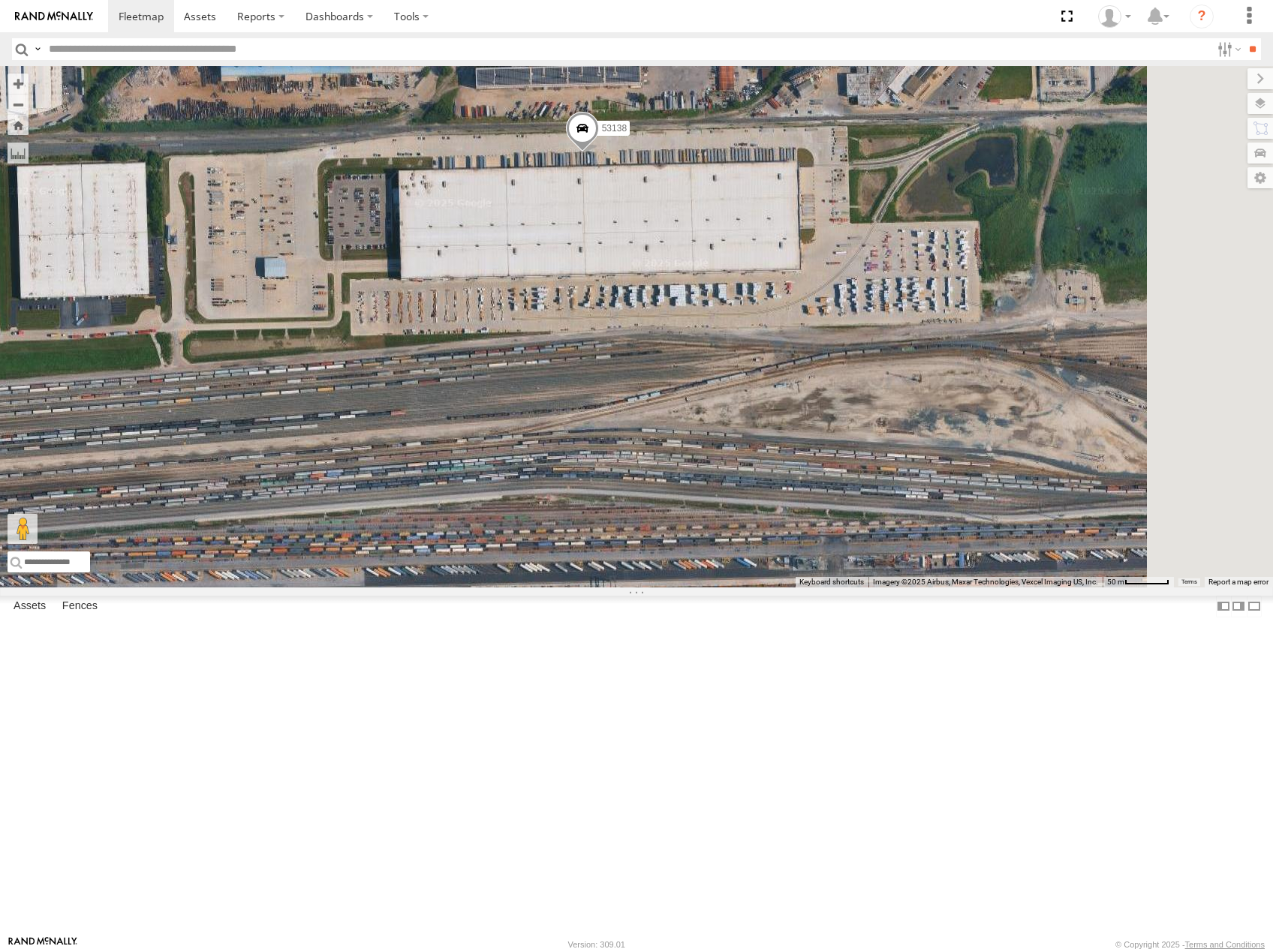
drag, startPoint x: 821, startPoint y: 345, endPoint x: 805, endPoint y: 373, distance: 32.2
click at [809, 370] on div "53223 53247 53256 53278 53142 53249 53288 53216 53279 53275 53225 53103 53207 5…" at bounding box center [636, 327] width 1273 height 521
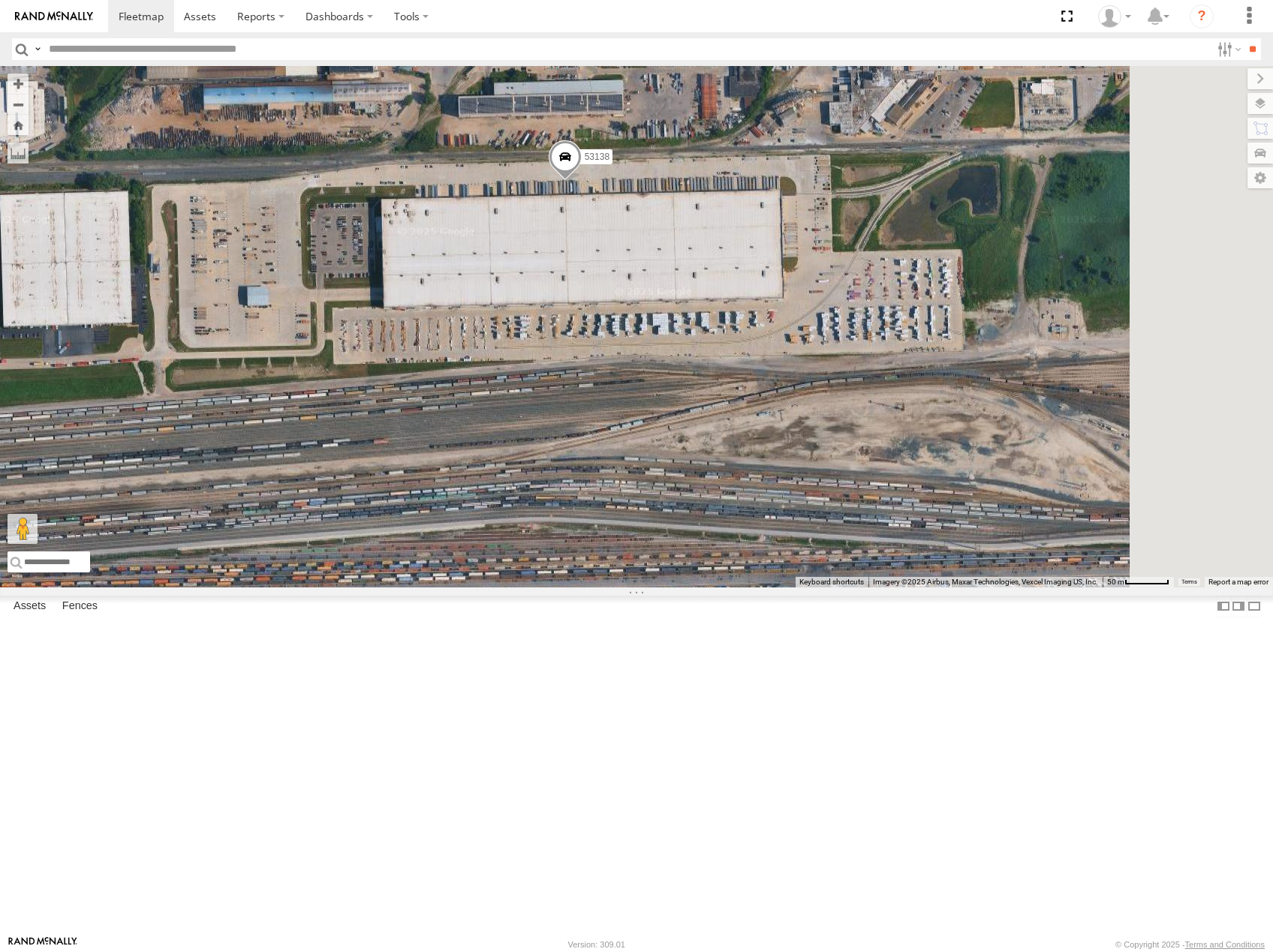
click at [582, 181] on span at bounding box center [566, 160] width 33 height 41
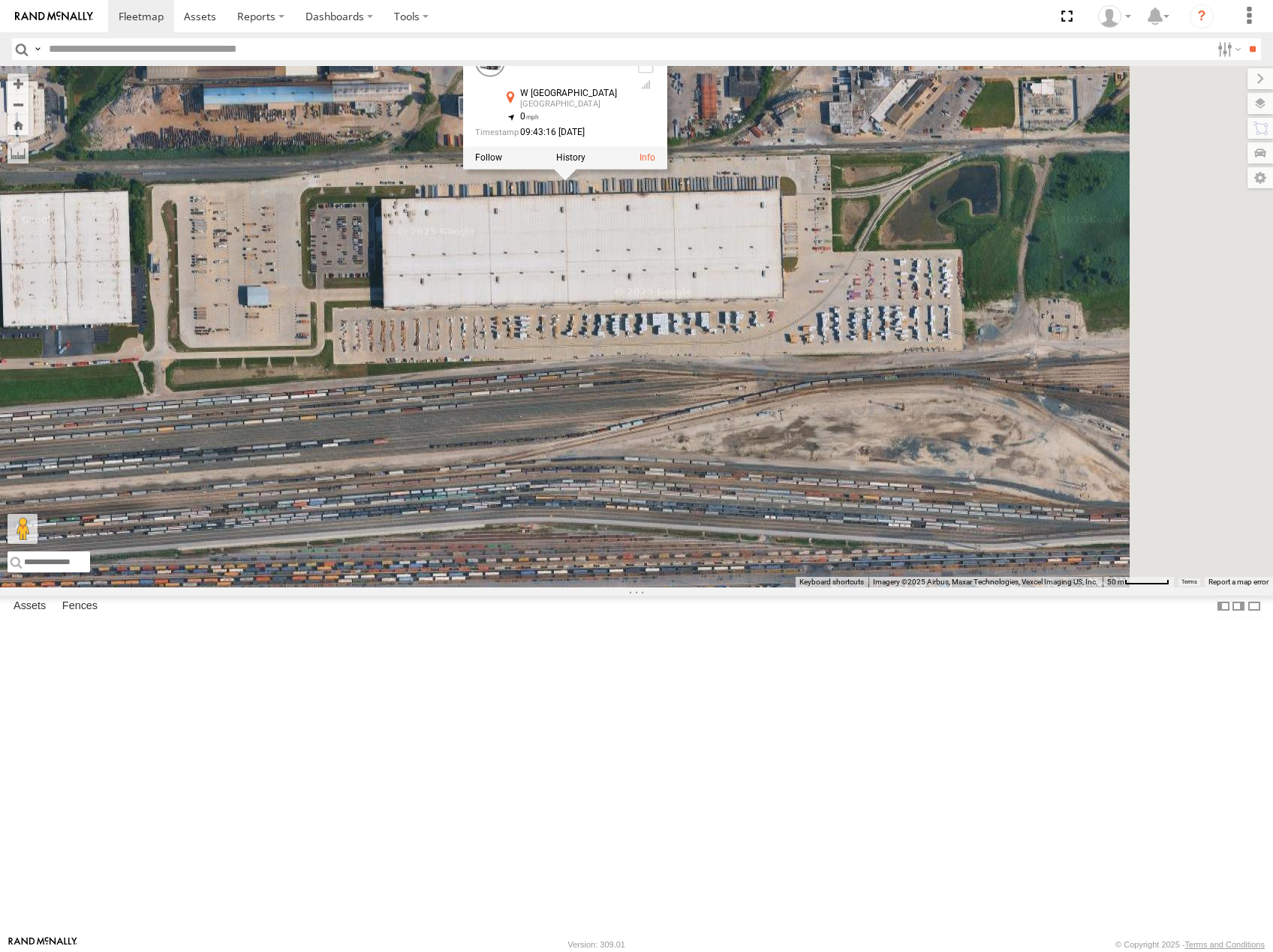
click at [668, 169] on div at bounding box center [566, 158] width 204 height 22
click at [585, 164] on label at bounding box center [570, 158] width 29 height 11
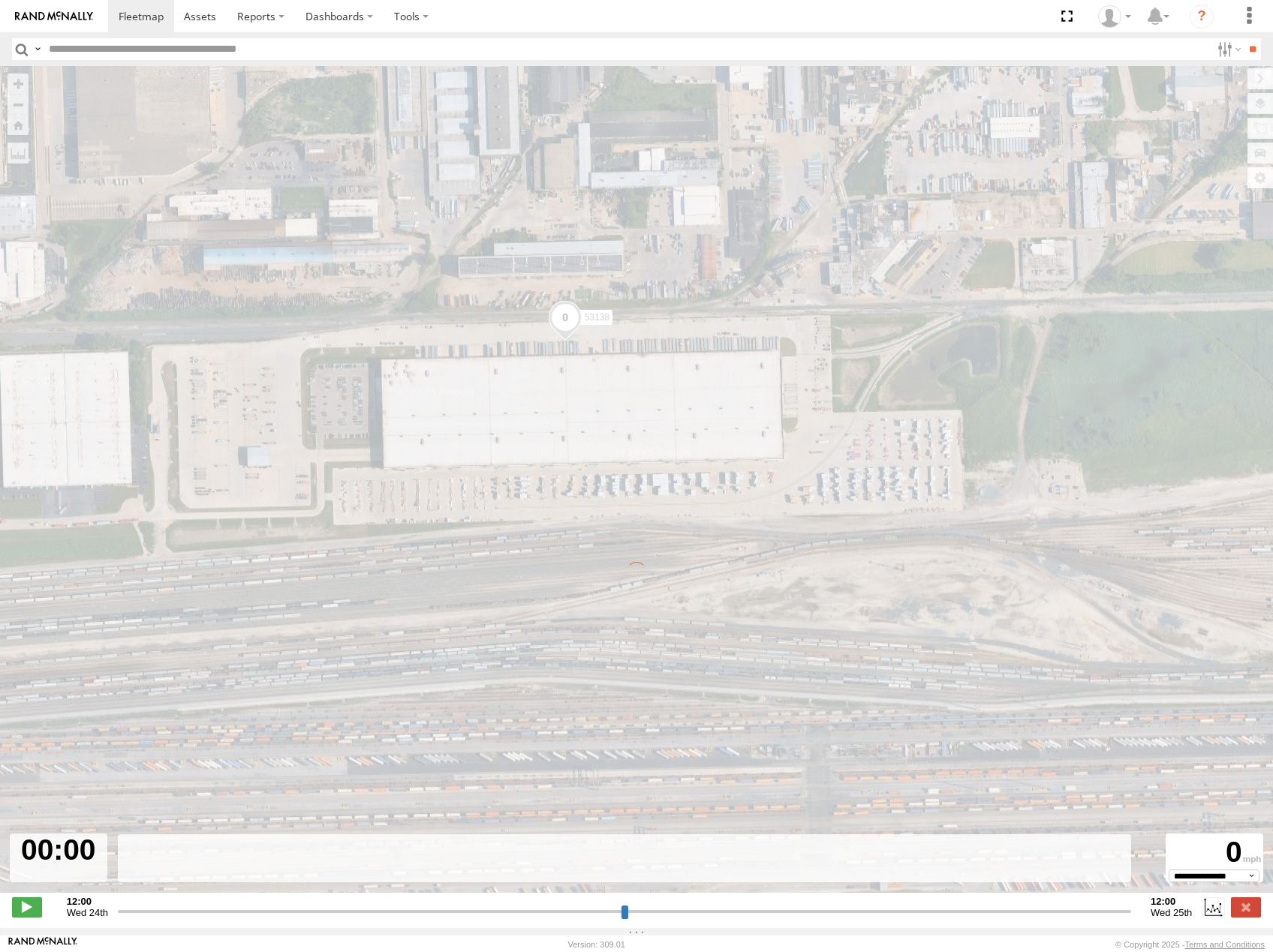
type input "**********"
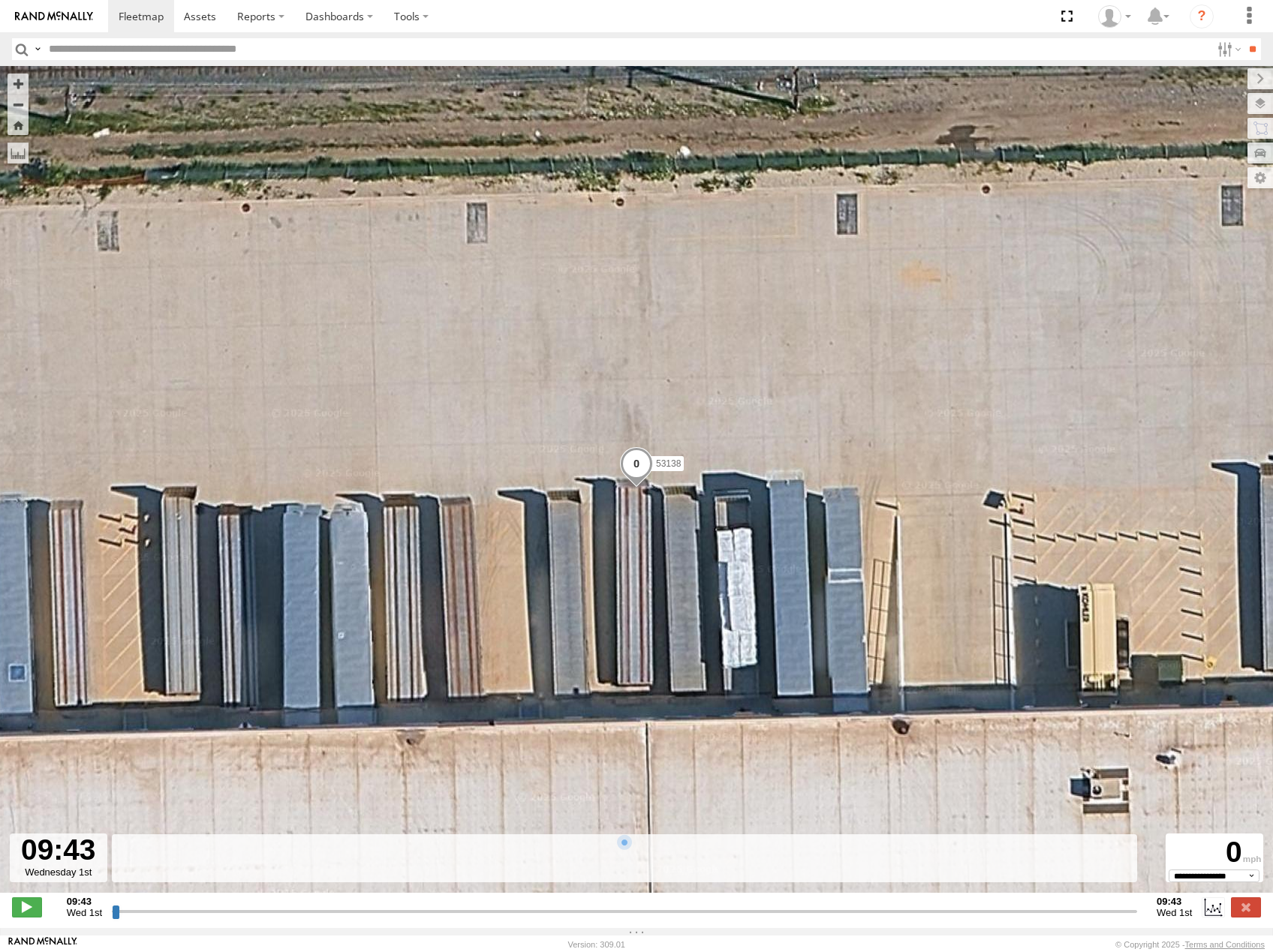
drag, startPoint x: 130, startPoint y: 922, endPoint x: 247, endPoint y: 901, distance: 118.9
click at [239, 910] on input "range" at bounding box center [624, 911] width 1026 height 14
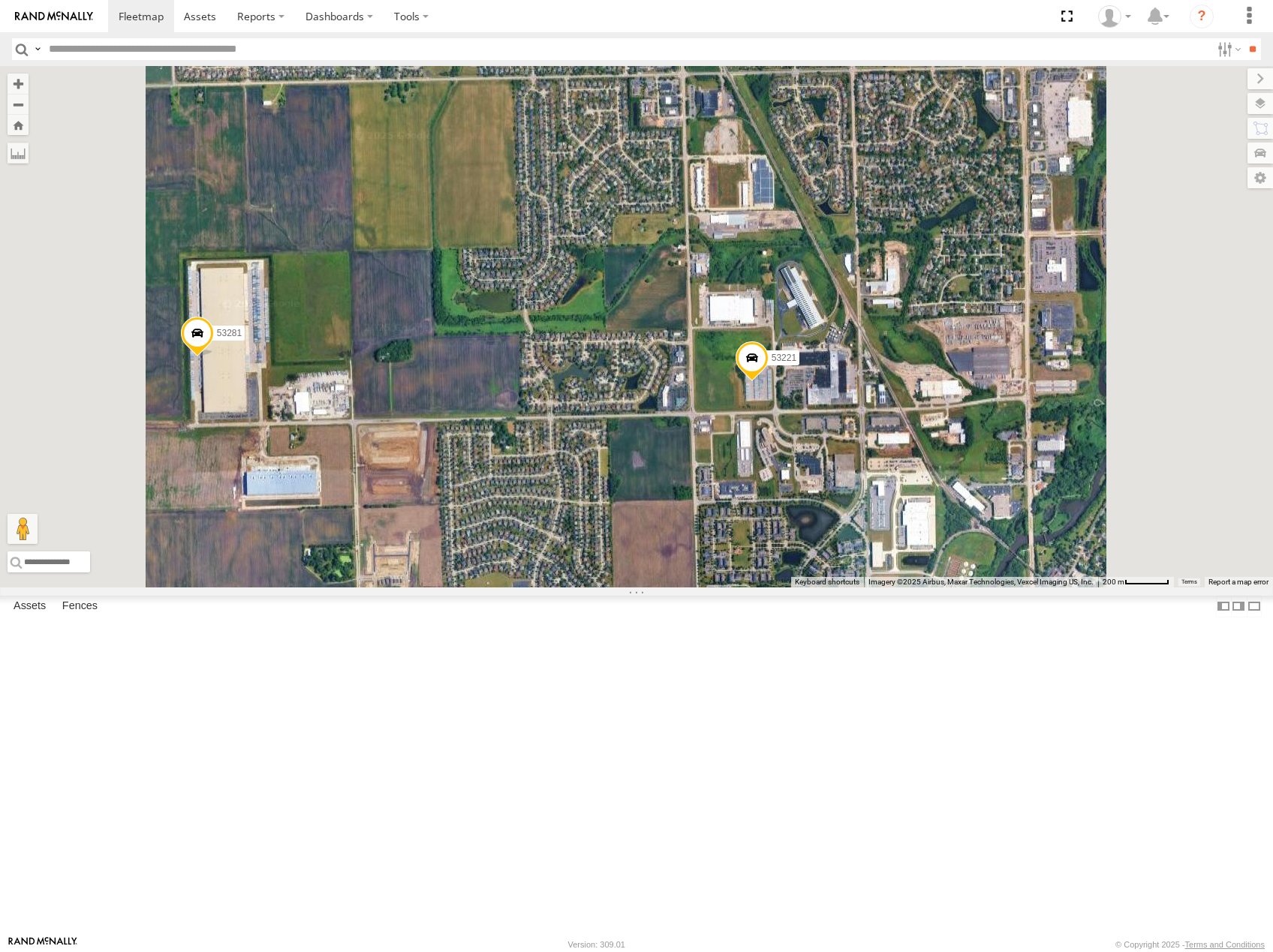
drag, startPoint x: 937, startPoint y: 603, endPoint x: 1033, endPoint y: 528, distance: 121.8
click at [1033, 528] on div "53223 53247 53256 53278 53142 53249 53288 53216 53279 53275 53225 53103 53207 5…" at bounding box center [636, 327] width 1273 height 521
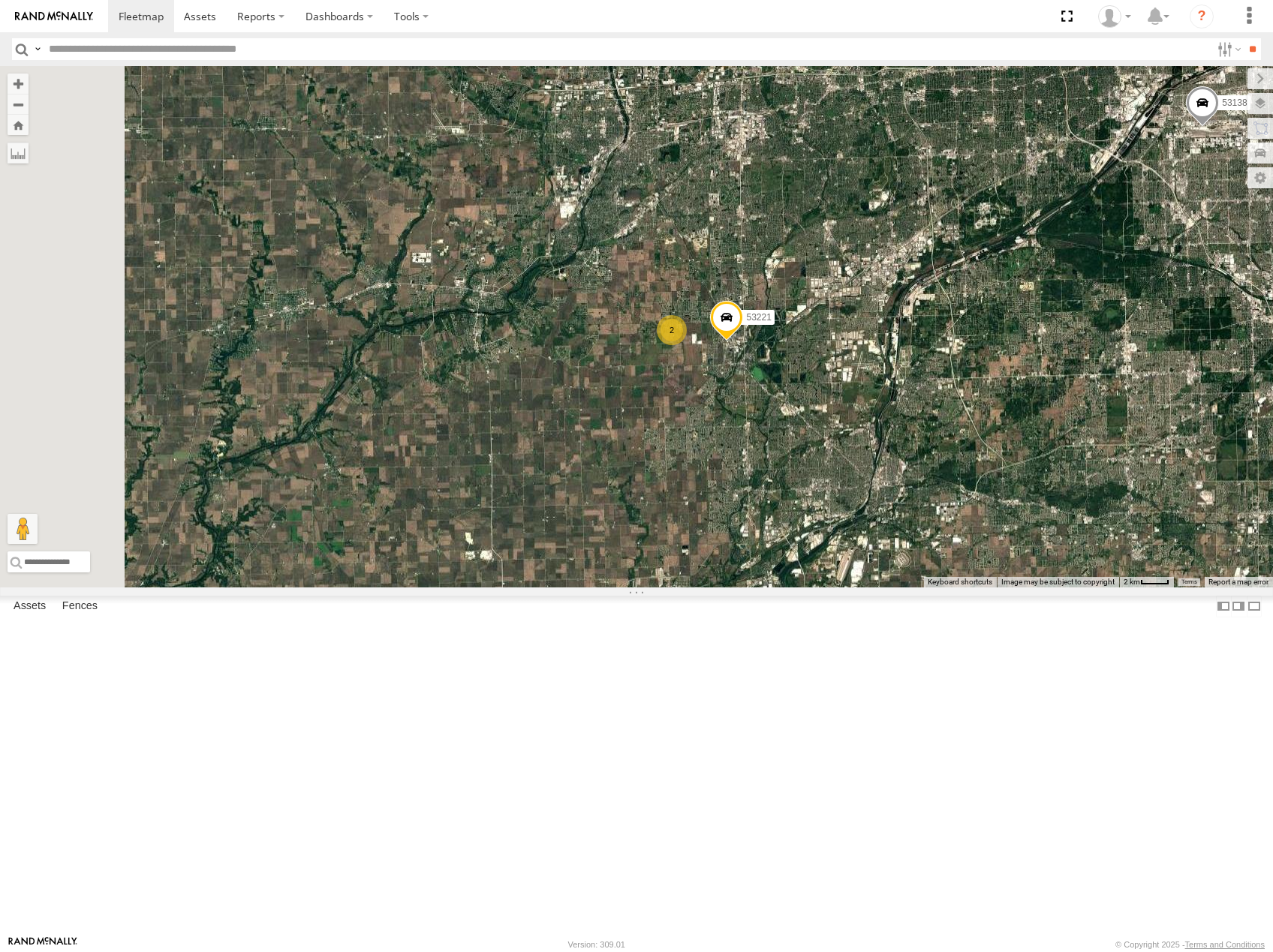
drag, startPoint x: 1095, startPoint y: 618, endPoint x: 992, endPoint y: 505, distance: 152.9
click at [996, 507] on div "53223 53247 53256 53278 53142 53249 53288 53216 53279 53275 53225 53103 53207 5…" at bounding box center [636, 327] width 1273 height 521
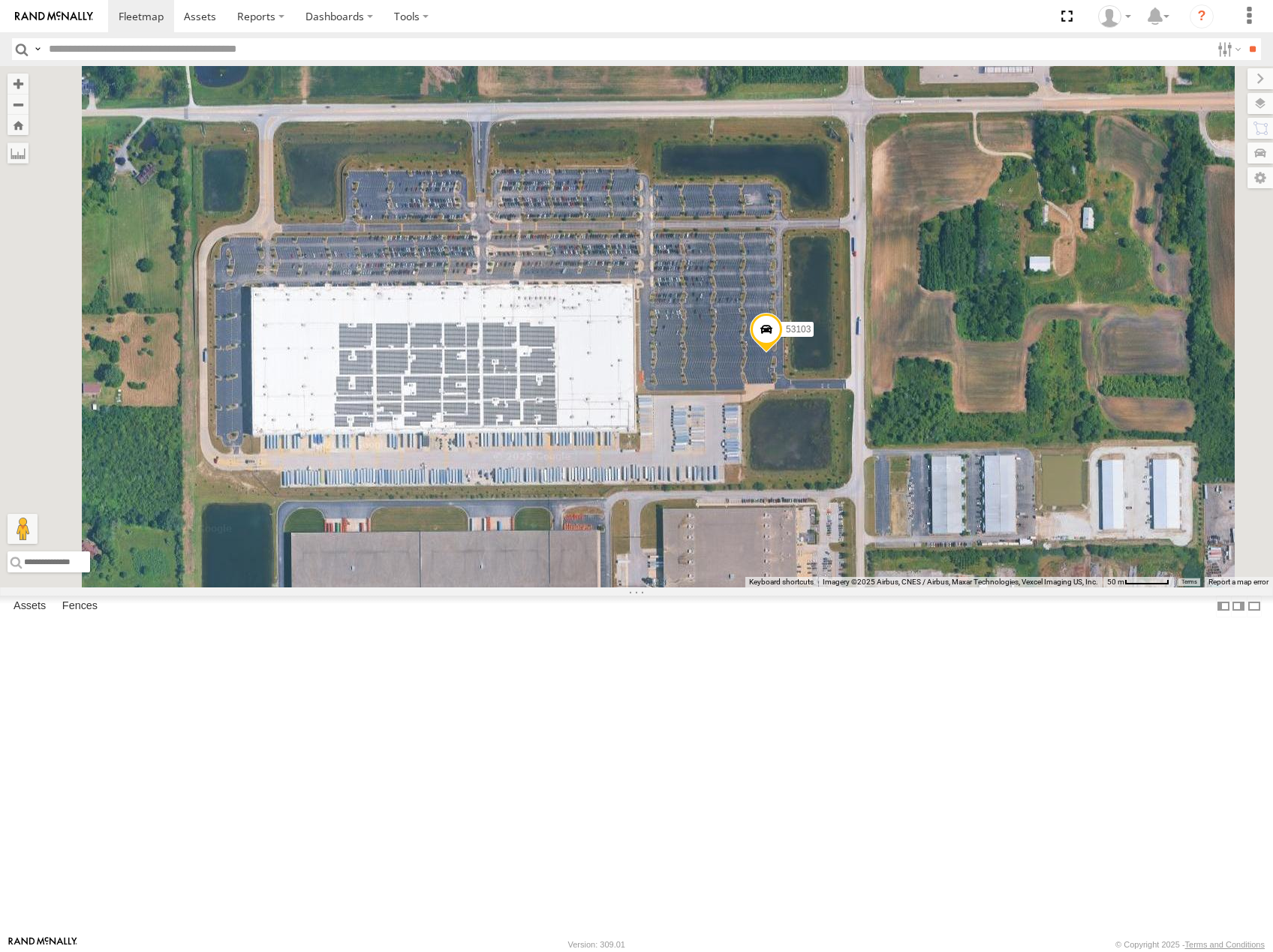
drag, startPoint x: 1108, startPoint y: 479, endPoint x: 1003, endPoint y: 536, distance: 119.5
click at [1003, 536] on div "53223 53247 53256 53278 53142 53249 53288 53216 53279 53275 53225 53103 53207 5…" at bounding box center [636, 327] width 1273 height 521
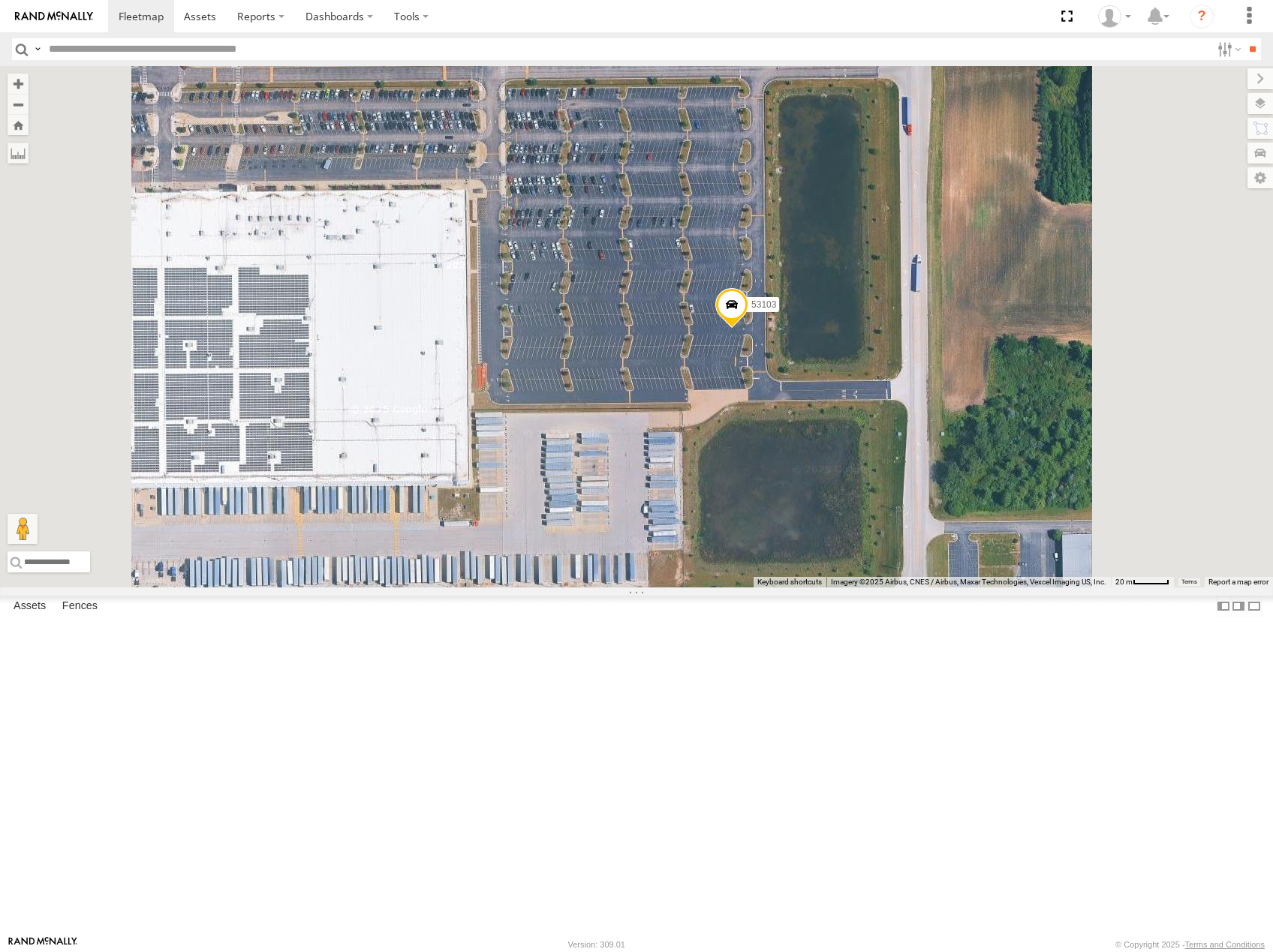
click at [748, 329] on span at bounding box center [732, 308] width 33 height 41
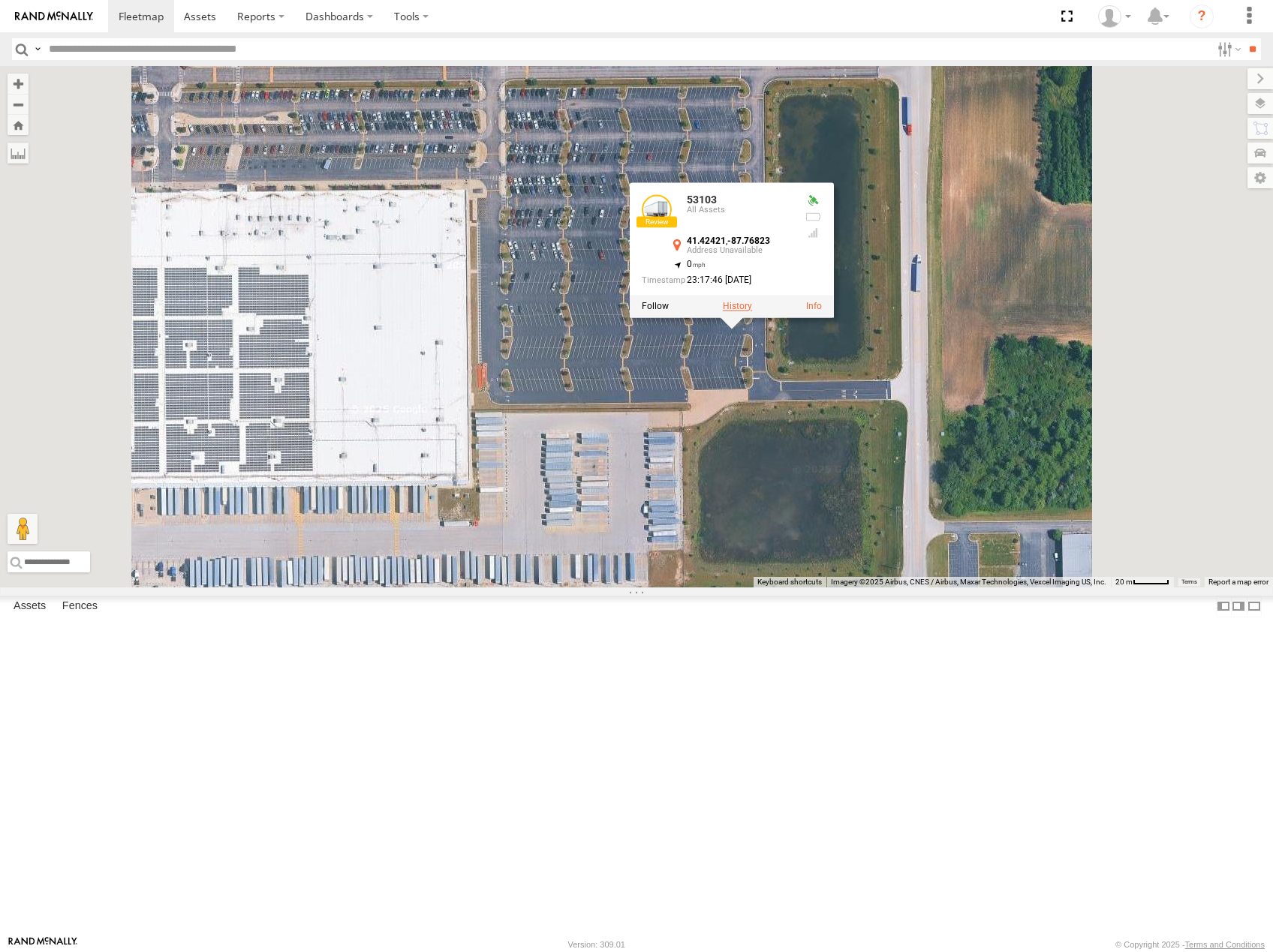
click at [752, 311] on label at bounding box center [737, 306] width 29 height 11
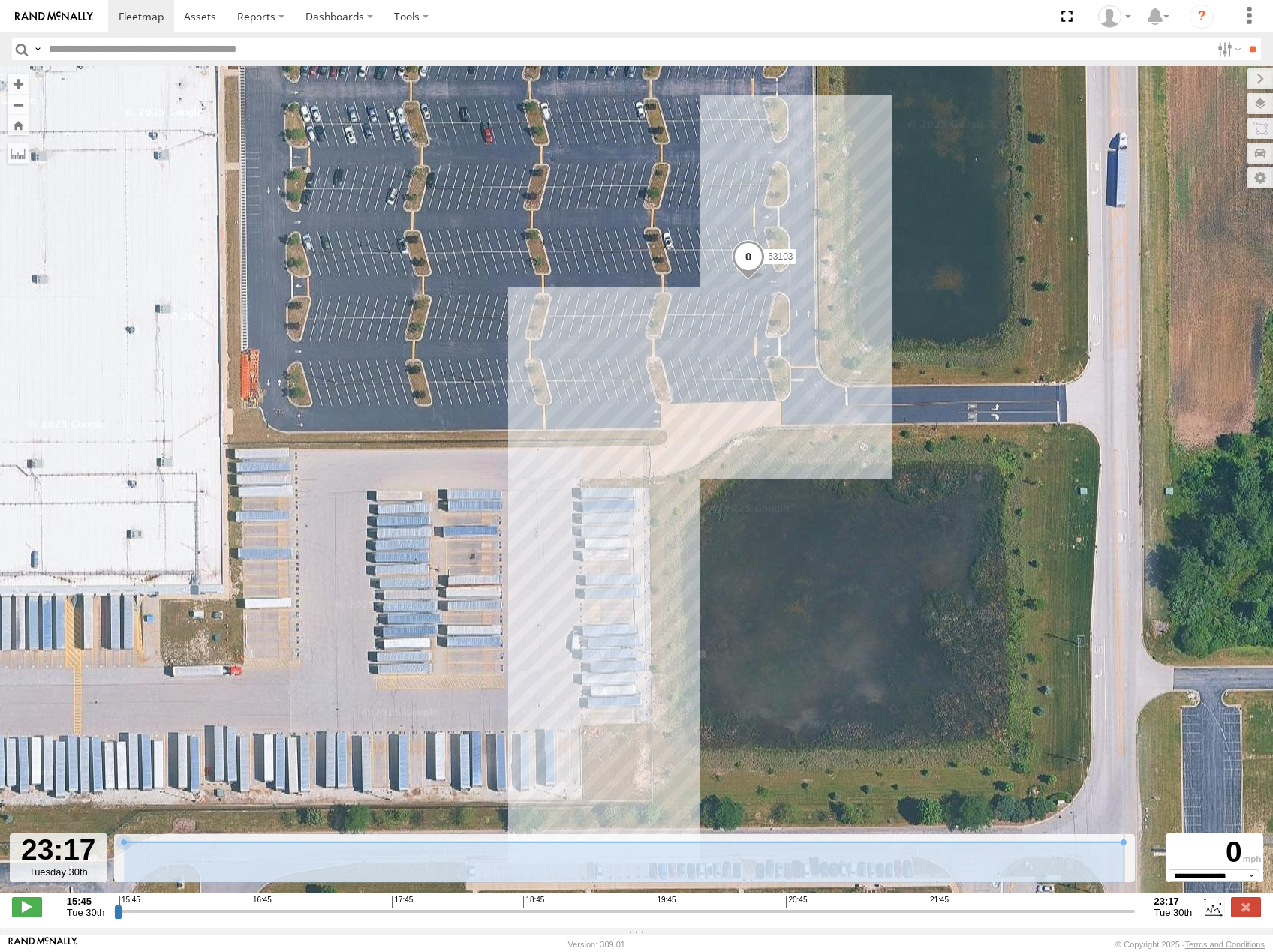
drag, startPoint x: 119, startPoint y: 920, endPoint x: 1194, endPoint y: 908, distance: 1075.1
type input "**********"
click at [1134, 908] on input "range" at bounding box center [624, 911] width 1021 height 14
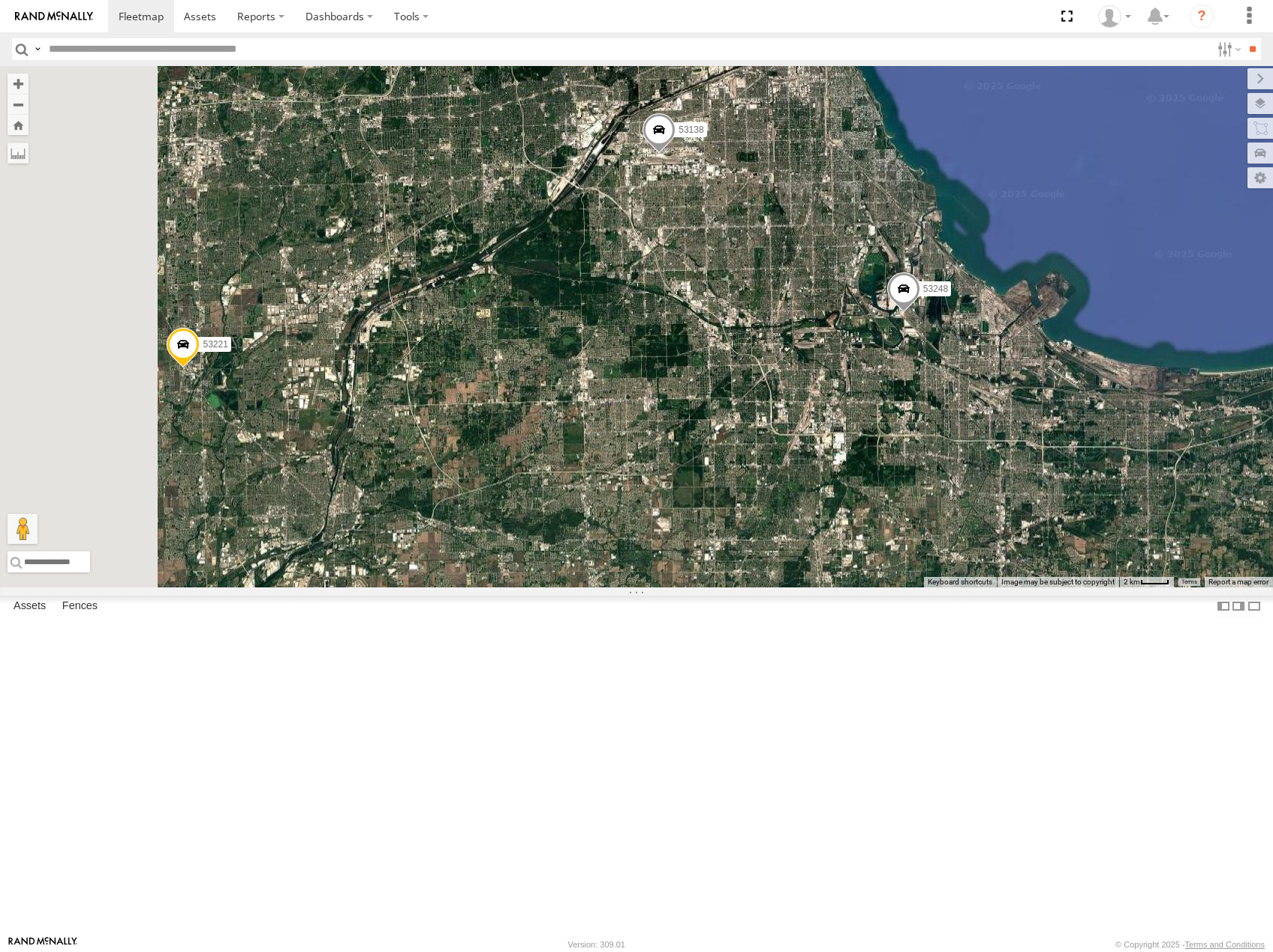
drag, startPoint x: 767, startPoint y: 335, endPoint x: 884, endPoint y: 461, distance: 171.9
click at [884, 461] on div "53223 53247 53256 53278 53142 53249 53288 53216 53279 53275 53225 53103 53207 5…" at bounding box center [636, 327] width 1273 height 521
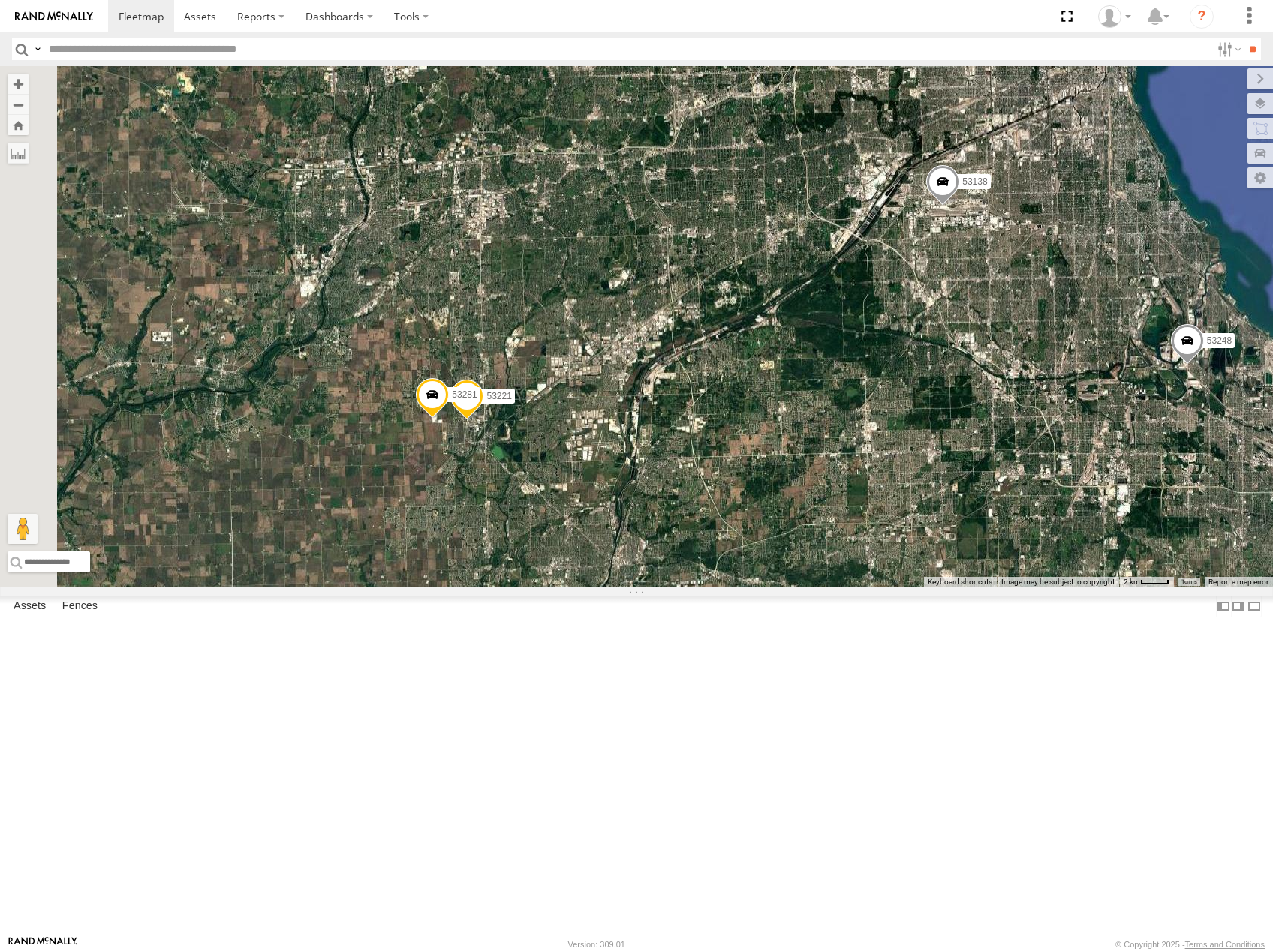
drag, startPoint x: 795, startPoint y: 488, endPoint x: 1084, endPoint y: 523, distance: 291.1
click at [1084, 525] on div "53223 53247 53256 53278 53142 53249 53288 53216 53279 53275 53225 53103 53207 5…" at bounding box center [636, 327] width 1273 height 521
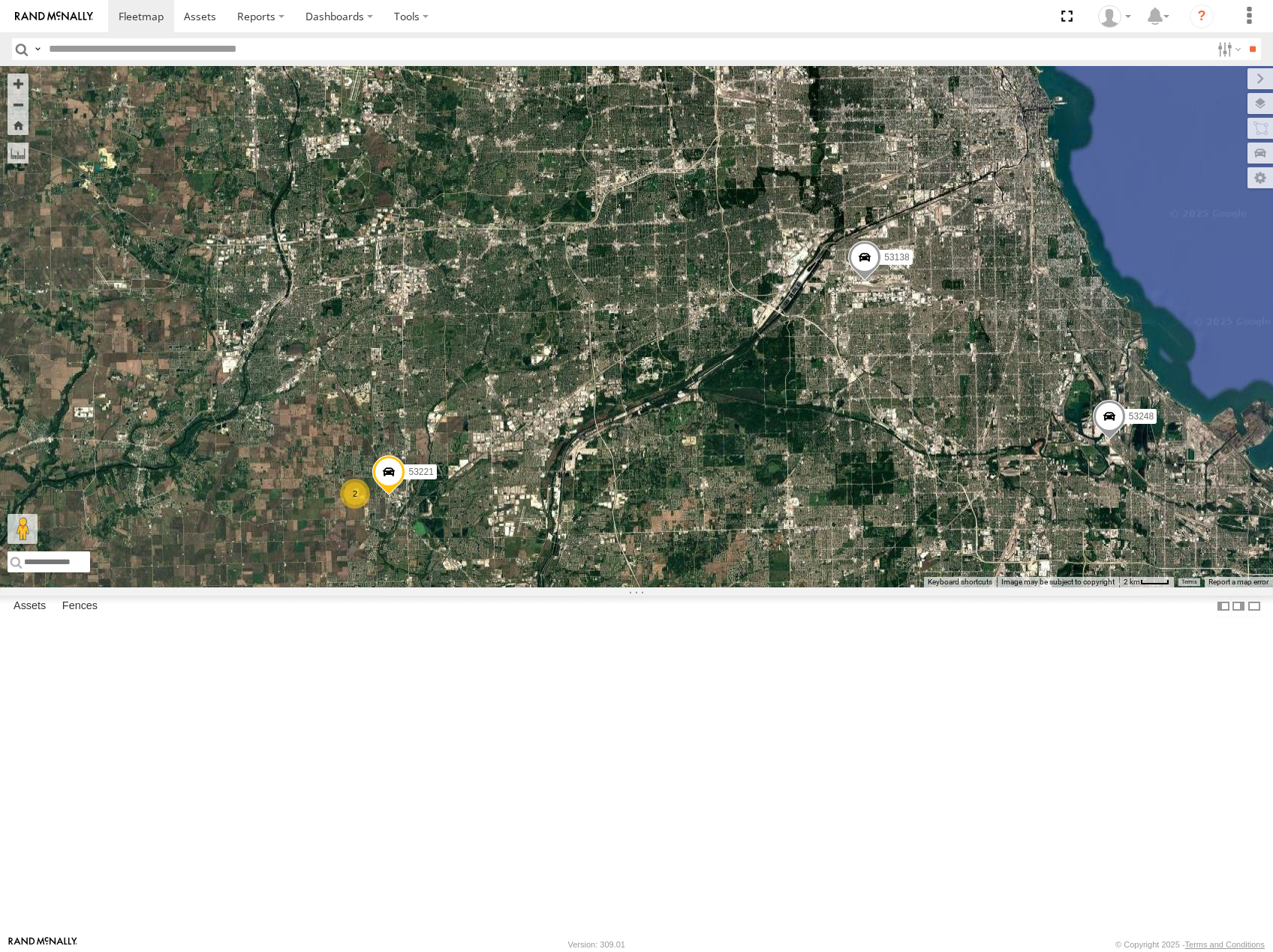
drag, startPoint x: 1108, startPoint y: 497, endPoint x: 879, endPoint y: 583, distance: 244.6
click at [881, 583] on div "53223 53247 53256 53278 53142 53249 53288 53216 53279 53275 53225 53103 53207 5…" at bounding box center [636, 327] width 1273 height 521
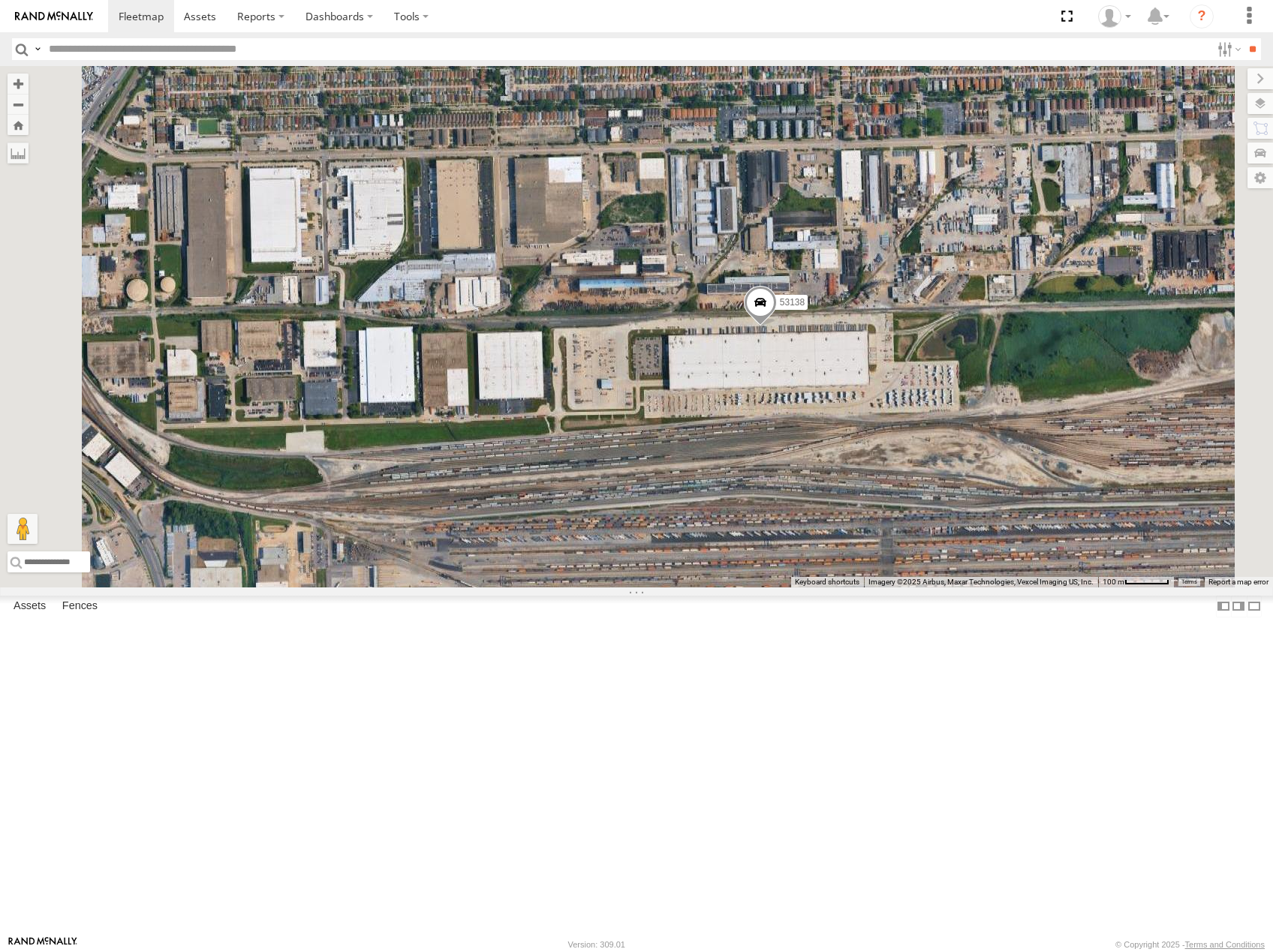
click at [777, 326] on span at bounding box center [761, 305] width 33 height 41
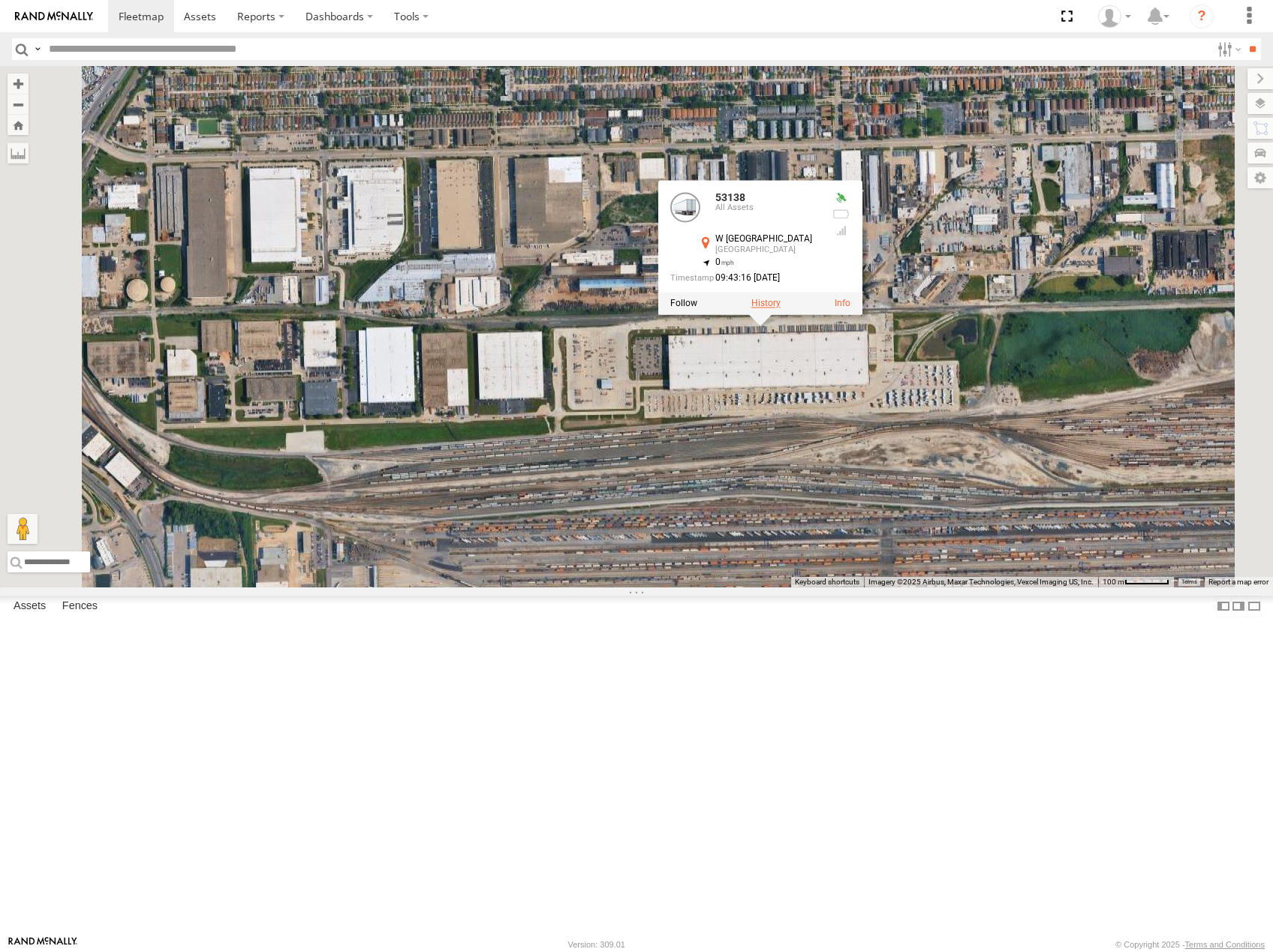
click at [781, 309] on label at bounding box center [766, 304] width 29 height 11
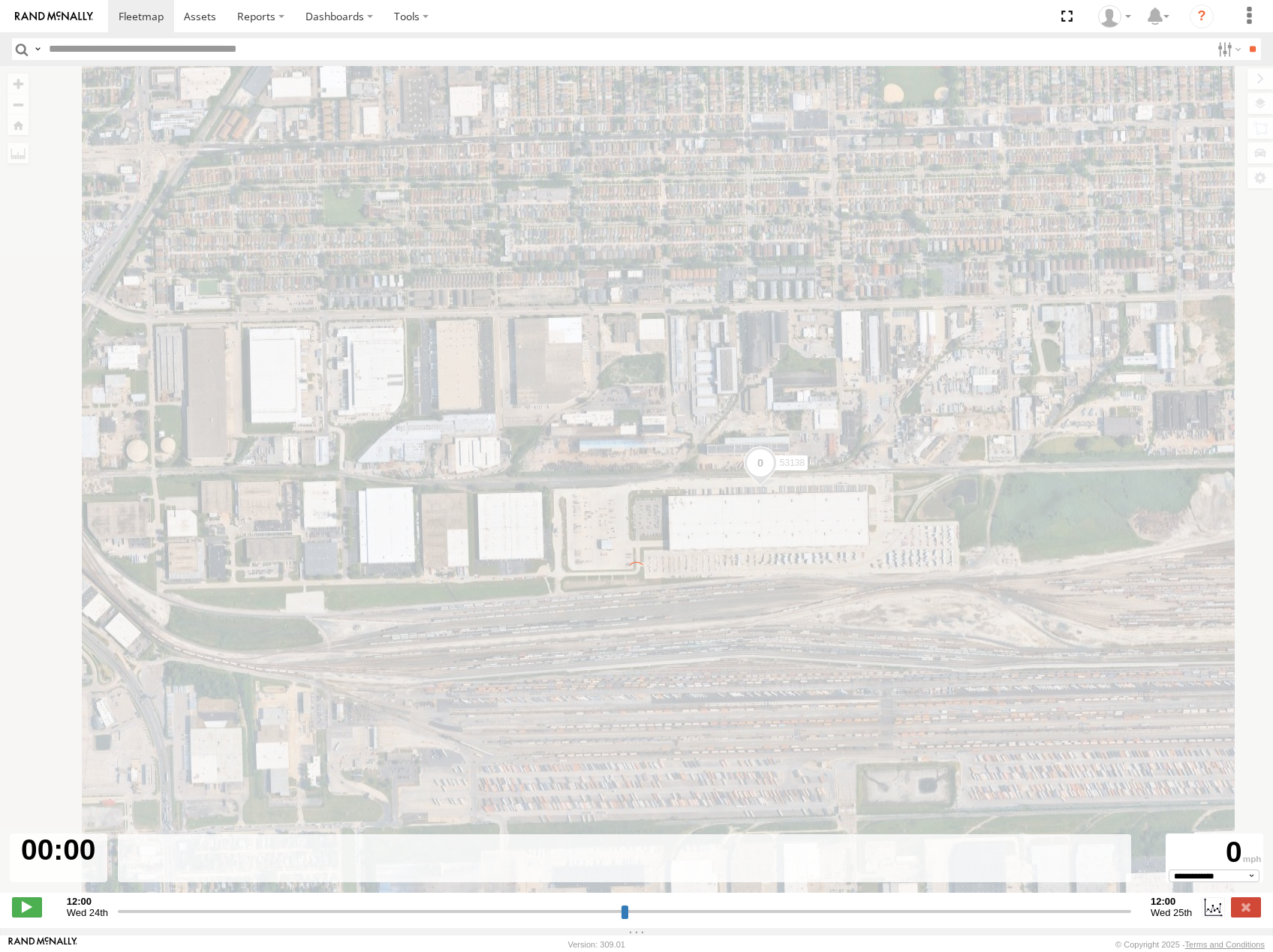
type input "**********"
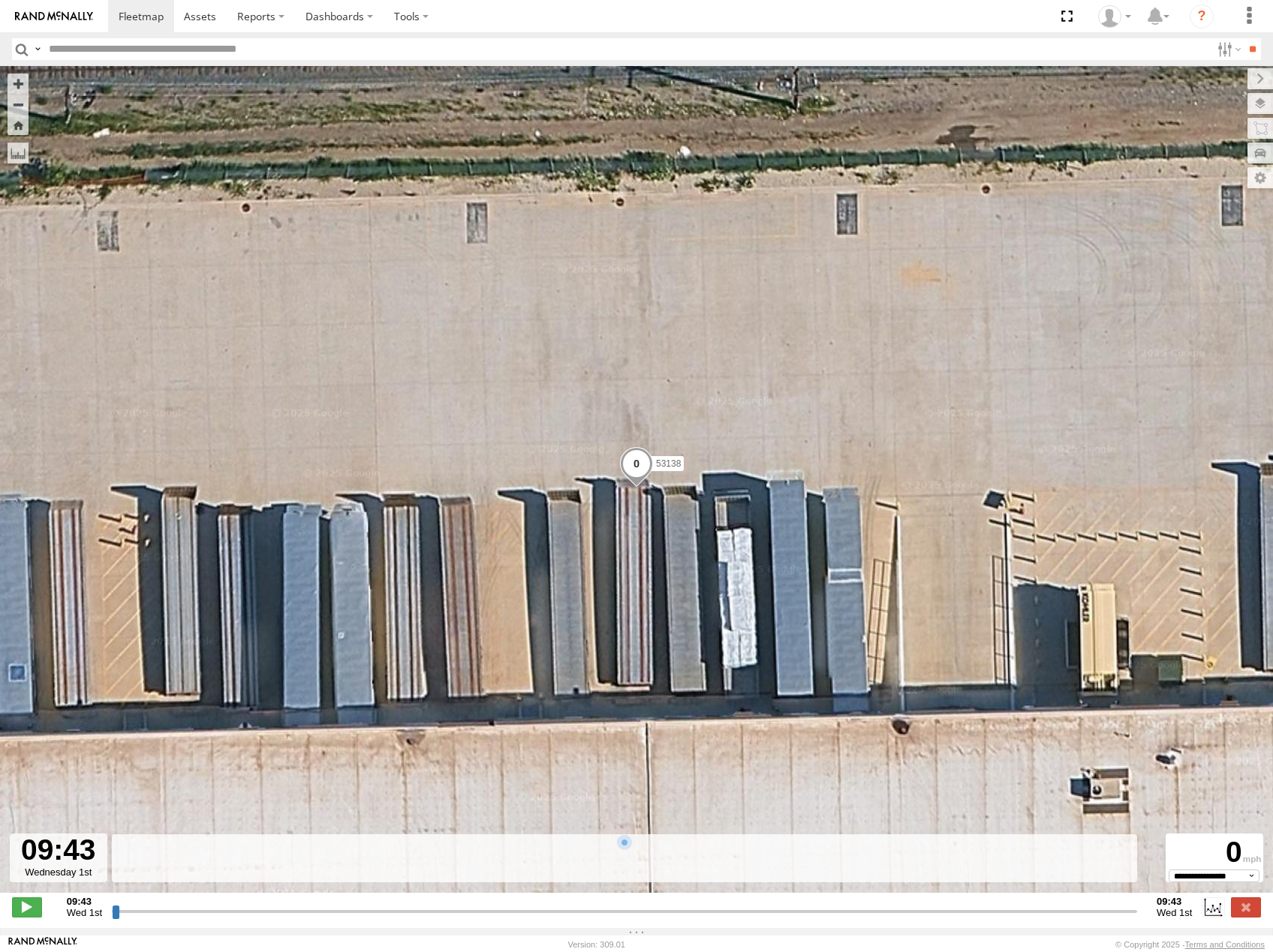
drag, startPoint x: 117, startPoint y: 918, endPoint x: 668, endPoint y: 811, distance: 561.3
click at [668, 904] on input "range" at bounding box center [624, 911] width 1026 height 14
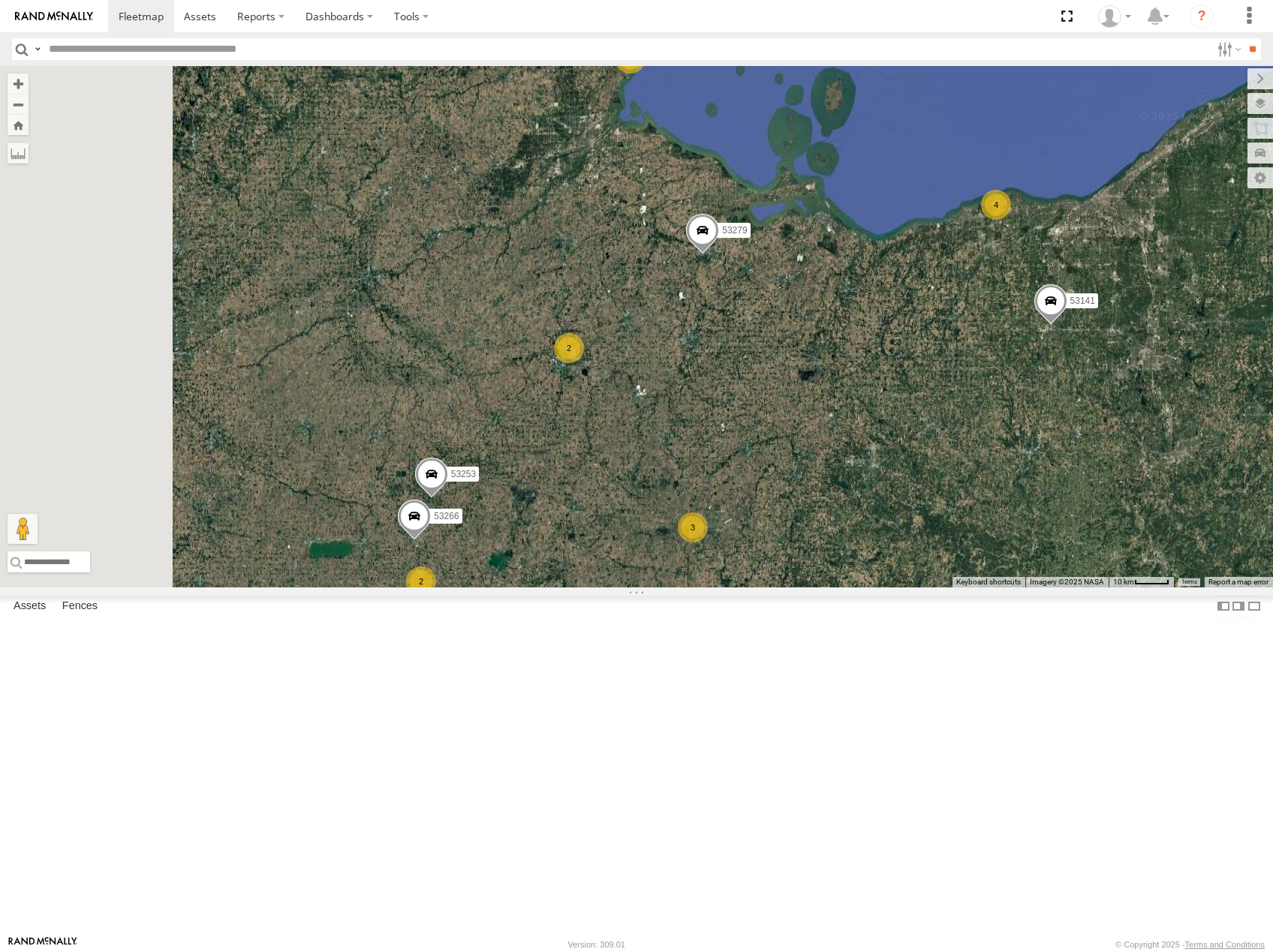
drag, startPoint x: 946, startPoint y: 451, endPoint x: 962, endPoint y: 449, distance: 16.1
click at [962, 449] on div "53223 53247 53256 53278 53142 53249 53288 53216 53279 53275 53225 53103 53207 5…" at bounding box center [636, 327] width 1273 height 521
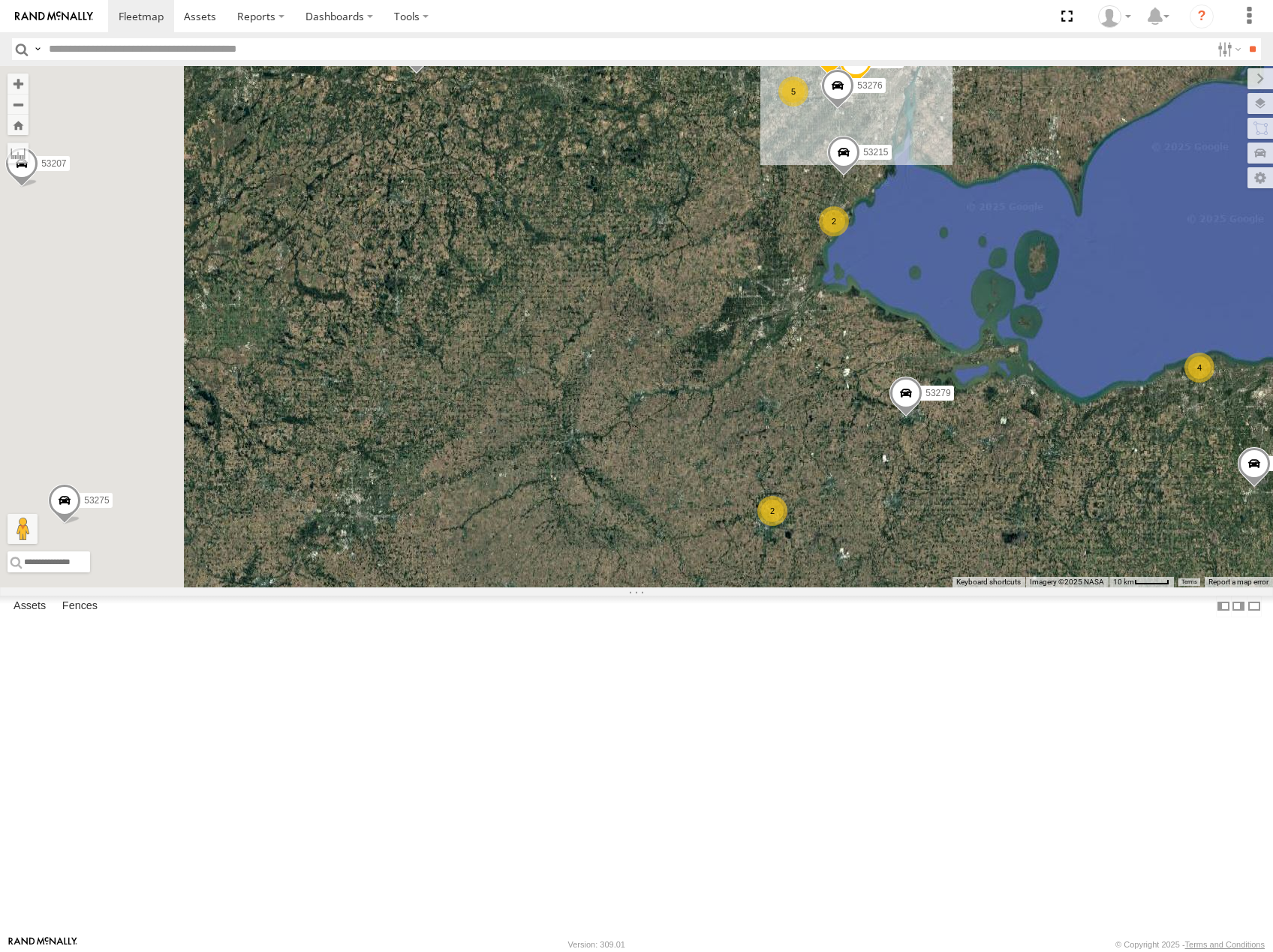
click at [956, 526] on div "53223 53247 53256 53278 53142 53249 53288 53216 53279 53275 53225 53103 53207 5…" at bounding box center [636, 327] width 1273 height 521
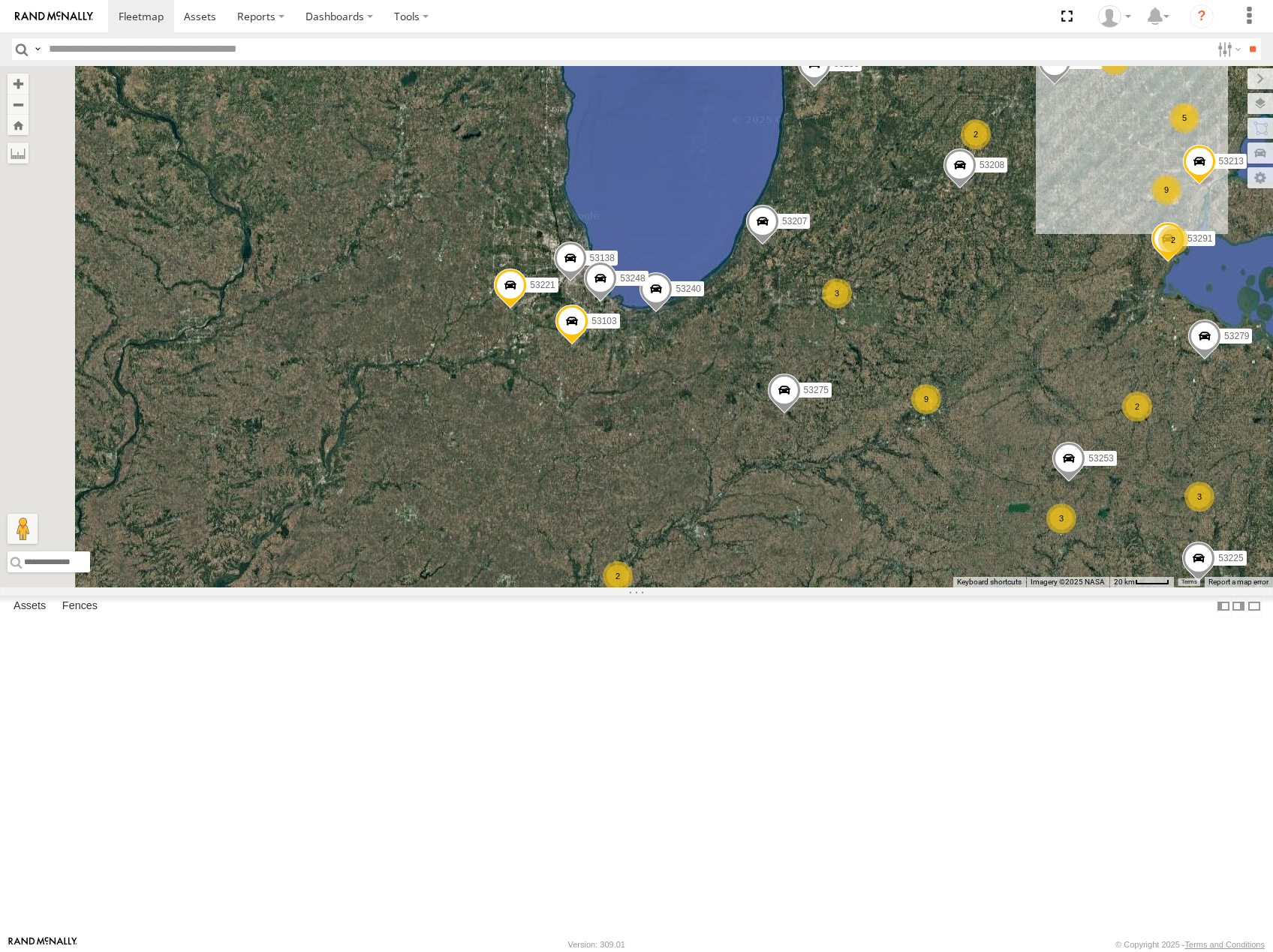
drag, startPoint x: 1012, startPoint y: 520, endPoint x: 1092, endPoint y: 515, distance: 80.2
click at [1092, 515] on div "53223 53247 53256 53278 53142 53249 53288 53216 53279 53275 53225 53103 53207 5…" at bounding box center [636, 327] width 1273 height 521
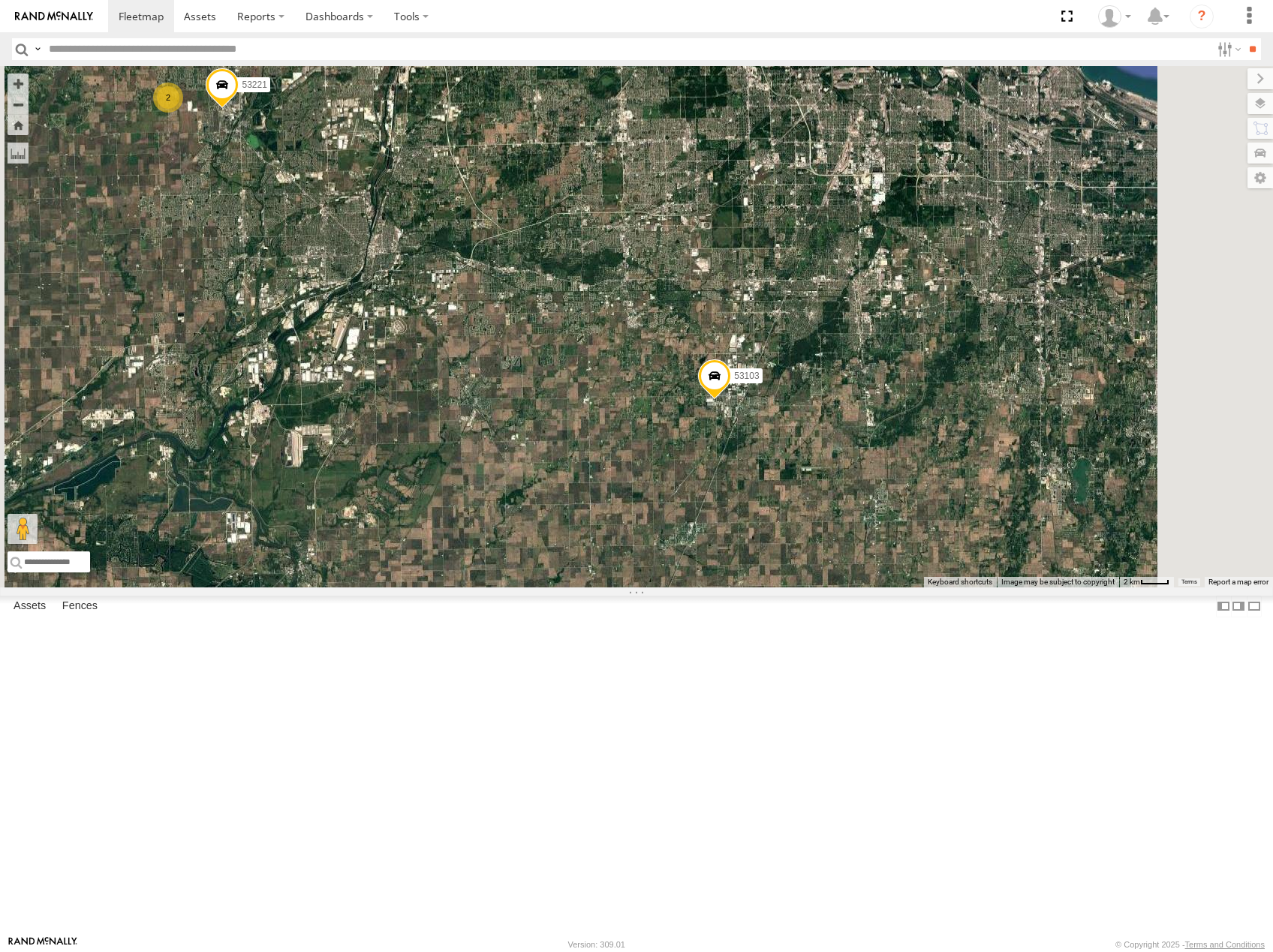
drag, startPoint x: 912, startPoint y: 309, endPoint x: 992, endPoint y: 706, distance: 405.0
click at [992, 588] on div "53223 53247 53256 53278 53142 53249 53288 53216 53279 53275 53225 53103 53207 5…" at bounding box center [636, 327] width 1273 height 521
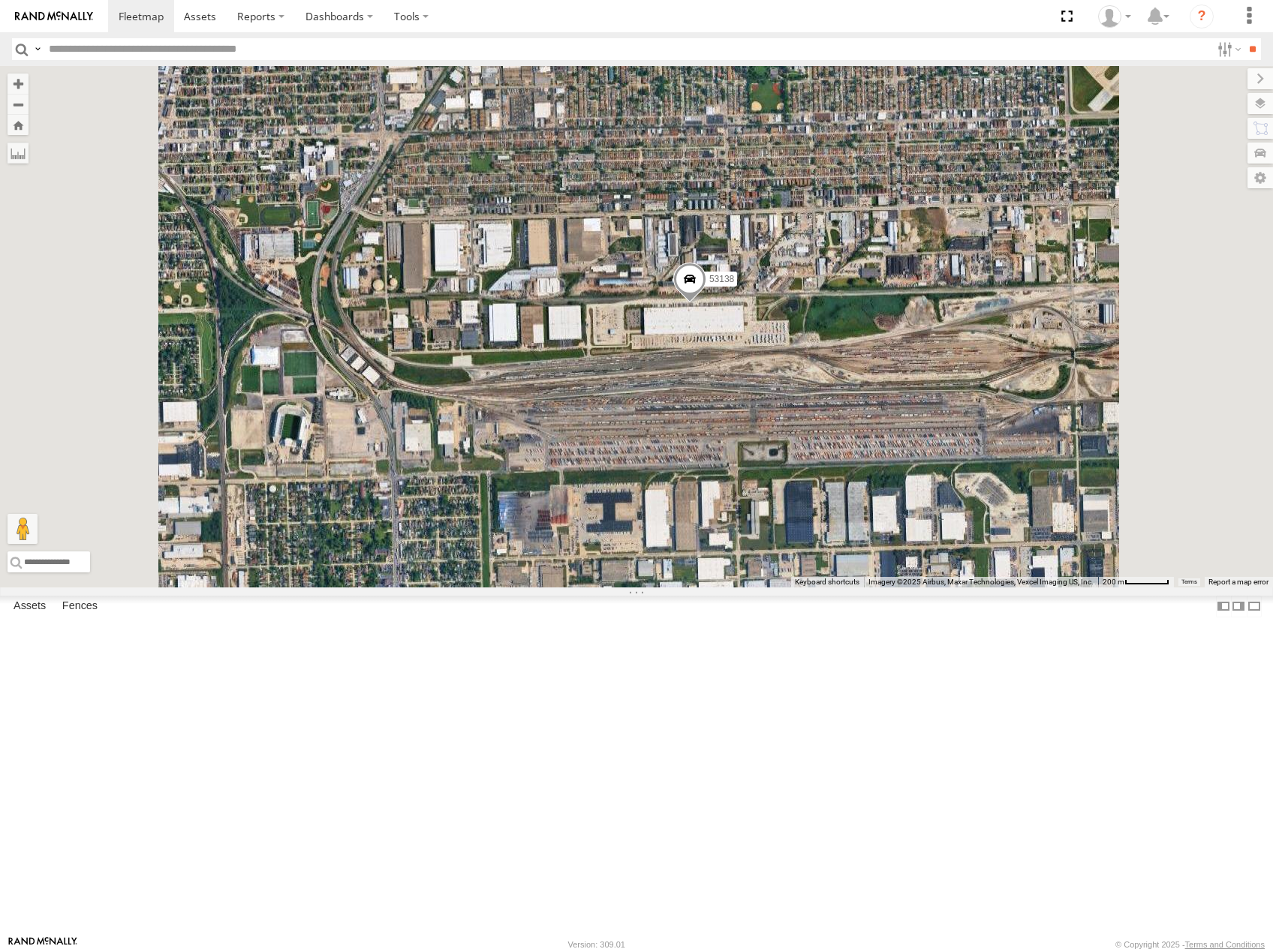
drag, startPoint x: 1039, startPoint y: 654, endPoint x: 1037, endPoint y: 600, distance: 54.0
click at [1038, 588] on div "53223 53247 53256 53278 53142 53249 53288 53216 53279 53275 53225 53103 53207 5…" at bounding box center [636, 327] width 1273 height 521
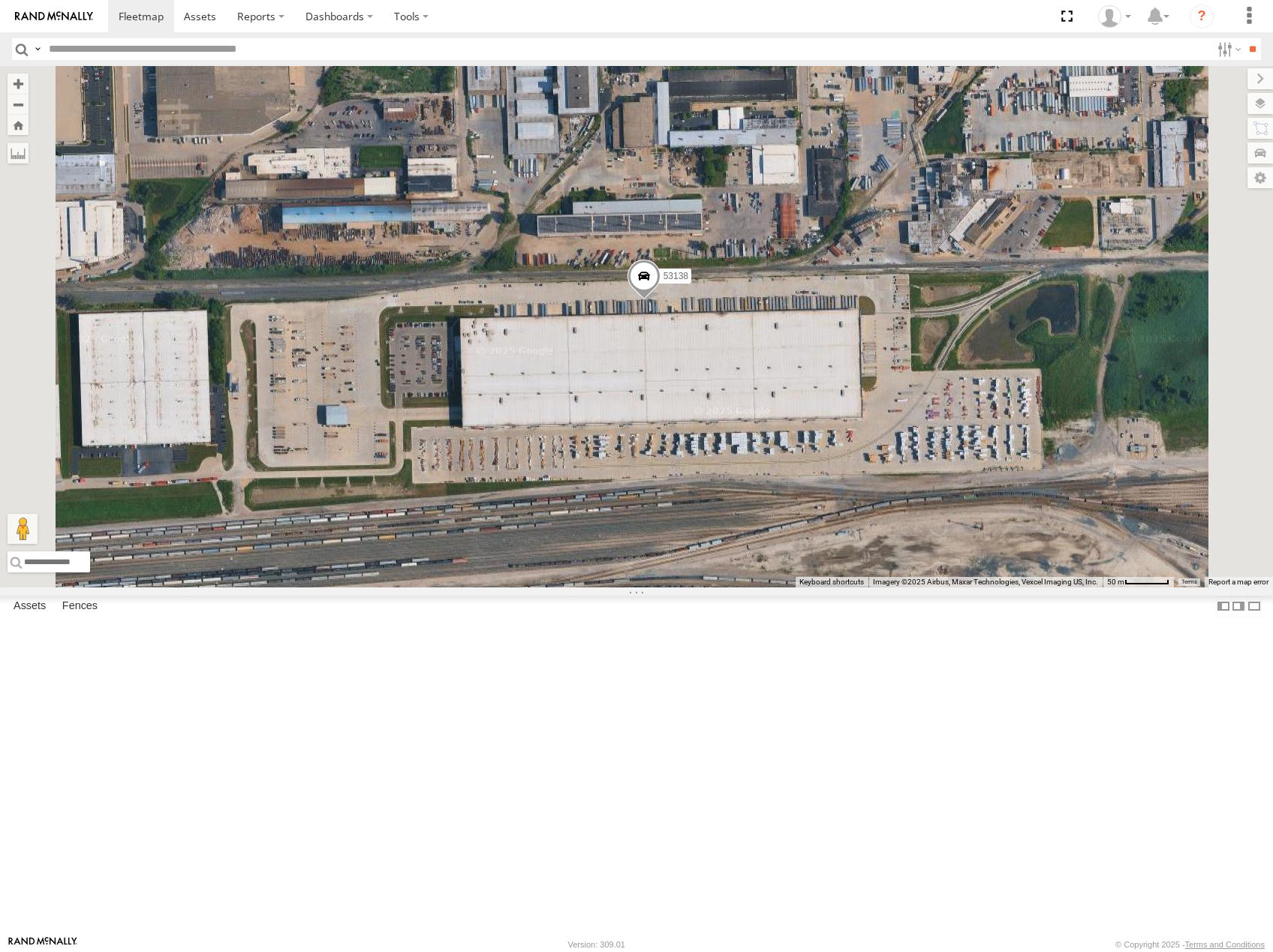
drag, startPoint x: 892, startPoint y: 534, endPoint x: 926, endPoint y: 548, distance: 36.8
click at [926, 548] on div "53138" at bounding box center [636, 327] width 1273 height 521
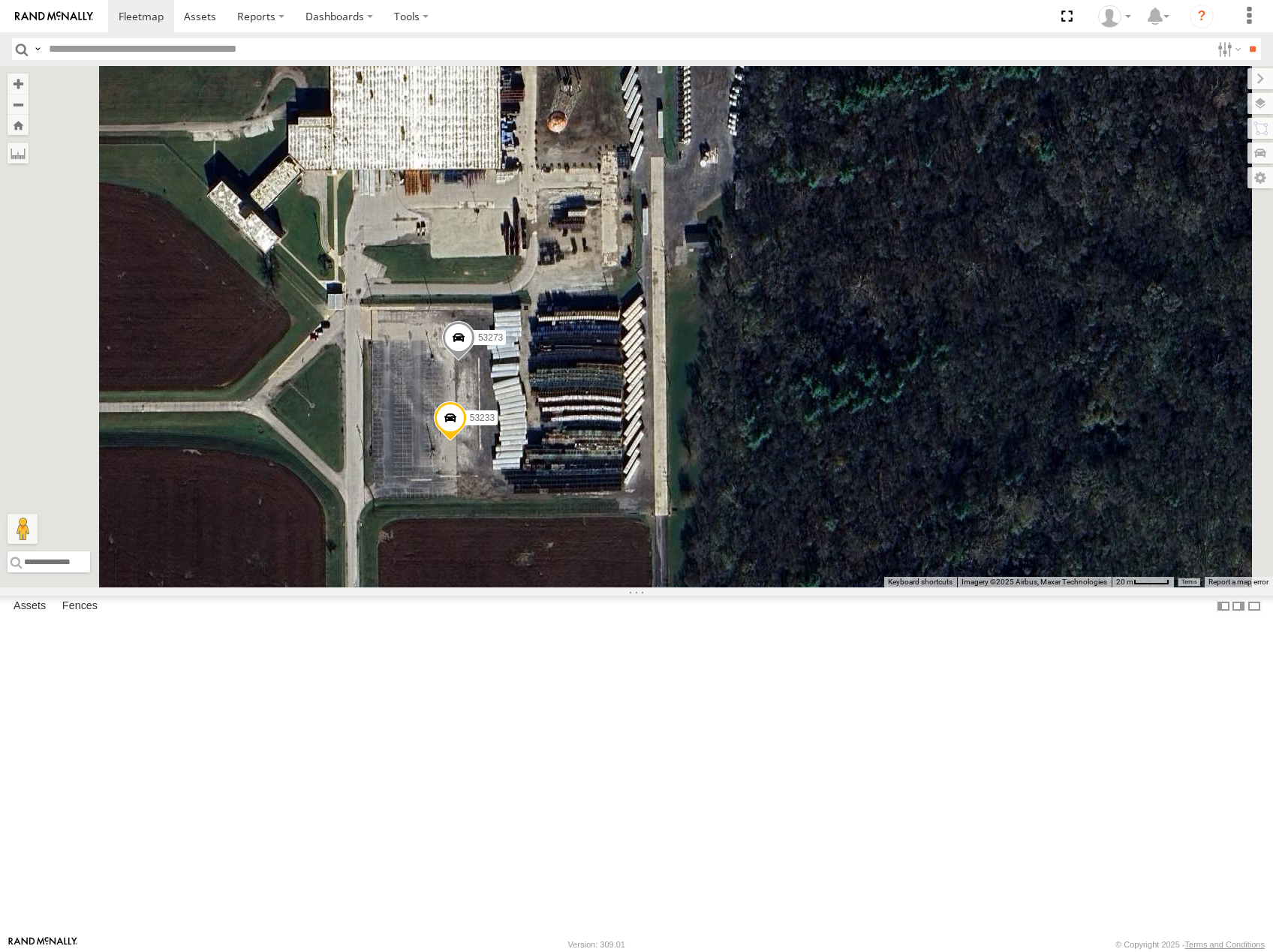
click at [475, 362] on span at bounding box center [459, 341] width 33 height 41
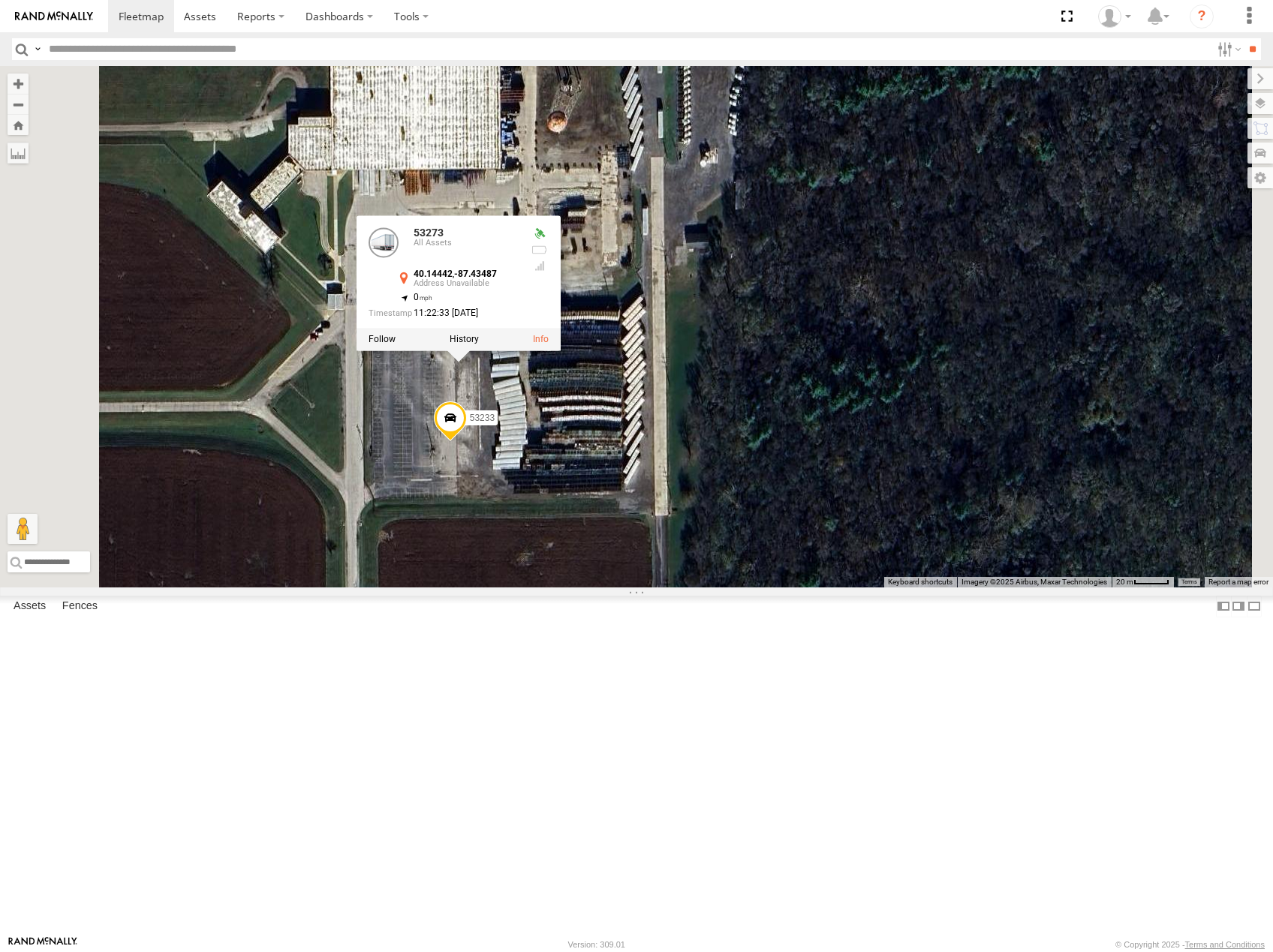
click at [479, 344] on label at bounding box center [464, 339] width 29 height 11
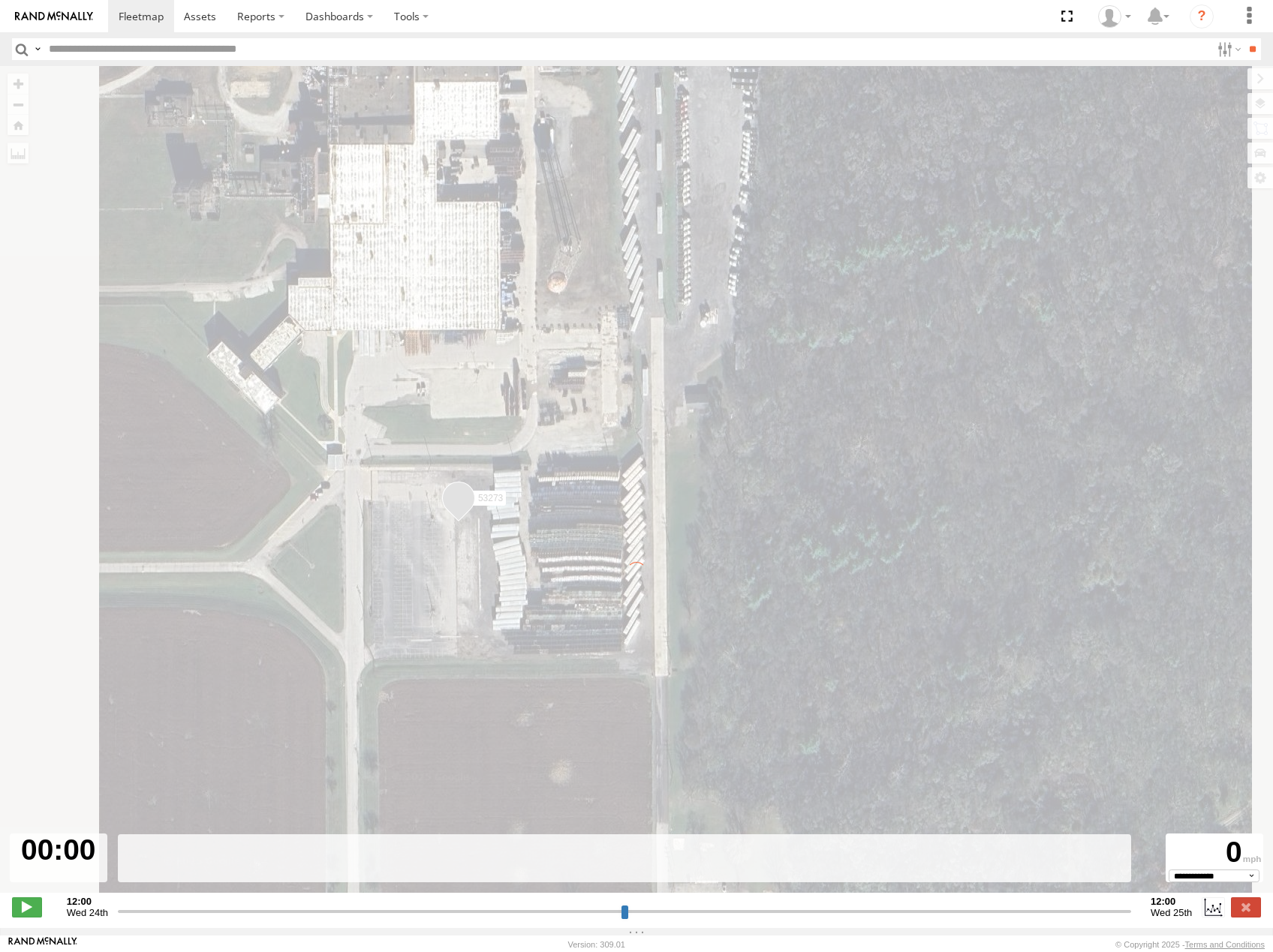
type input "**********"
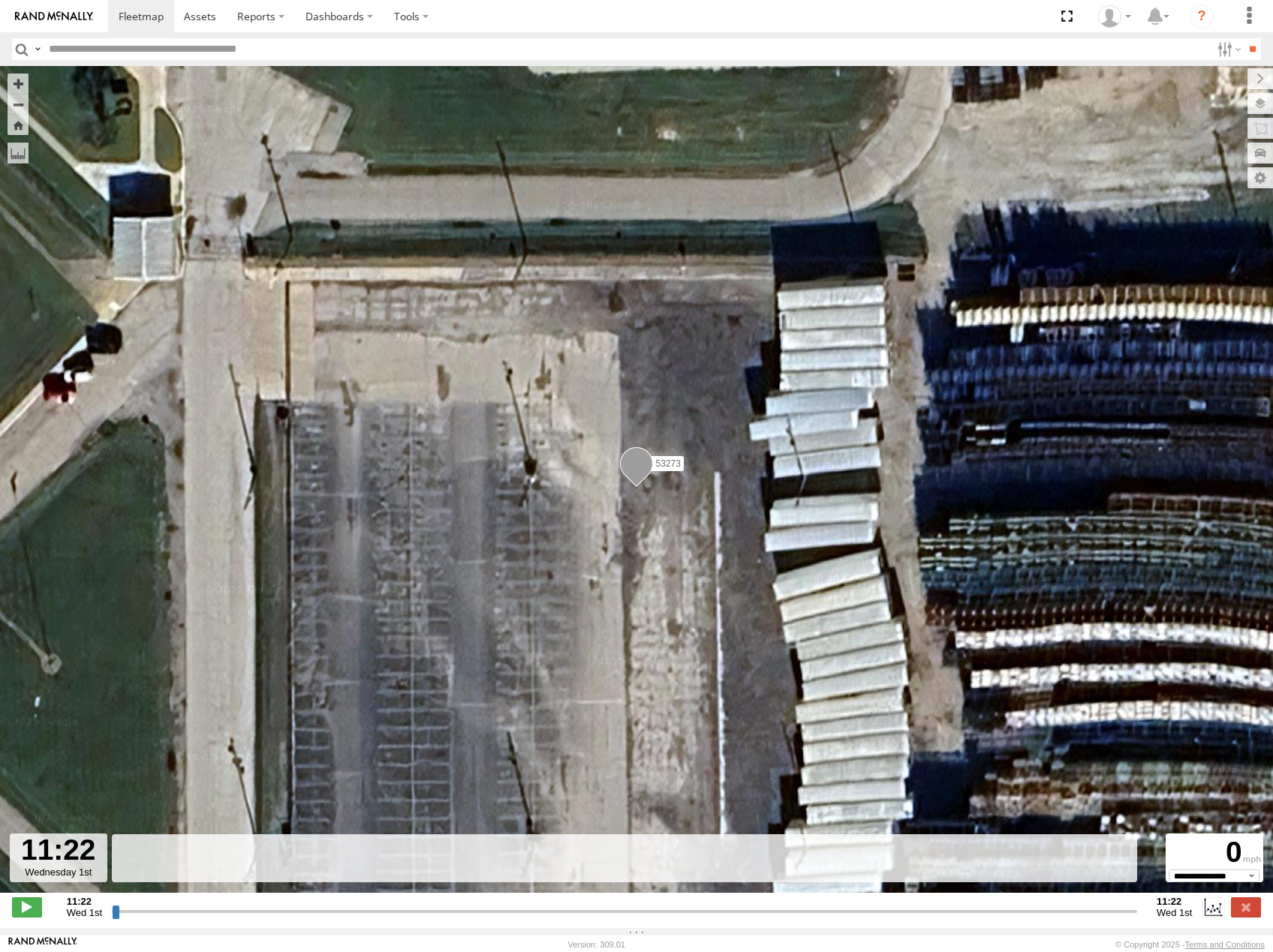
drag, startPoint x: 118, startPoint y: 916, endPoint x: 854, endPoint y: 746, distance: 755.4
click at [854, 904] on input "range" at bounding box center [624, 911] width 1026 height 14
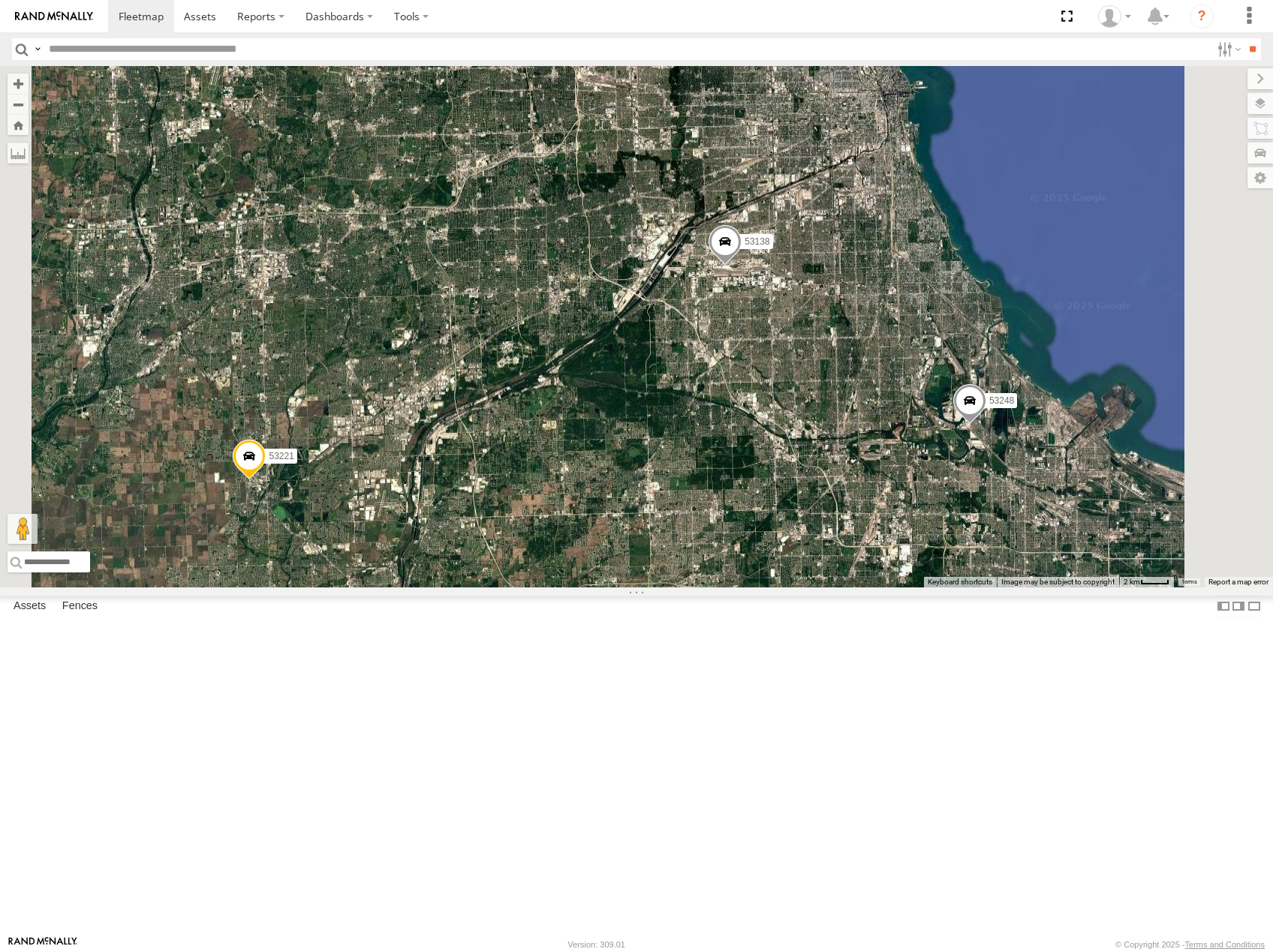
click at [854, 531] on div "53223 53247 53275 53256 53278 53142 53249 53288 53216 53279 53225 53103 53244 5…" at bounding box center [636, 327] width 1273 height 521
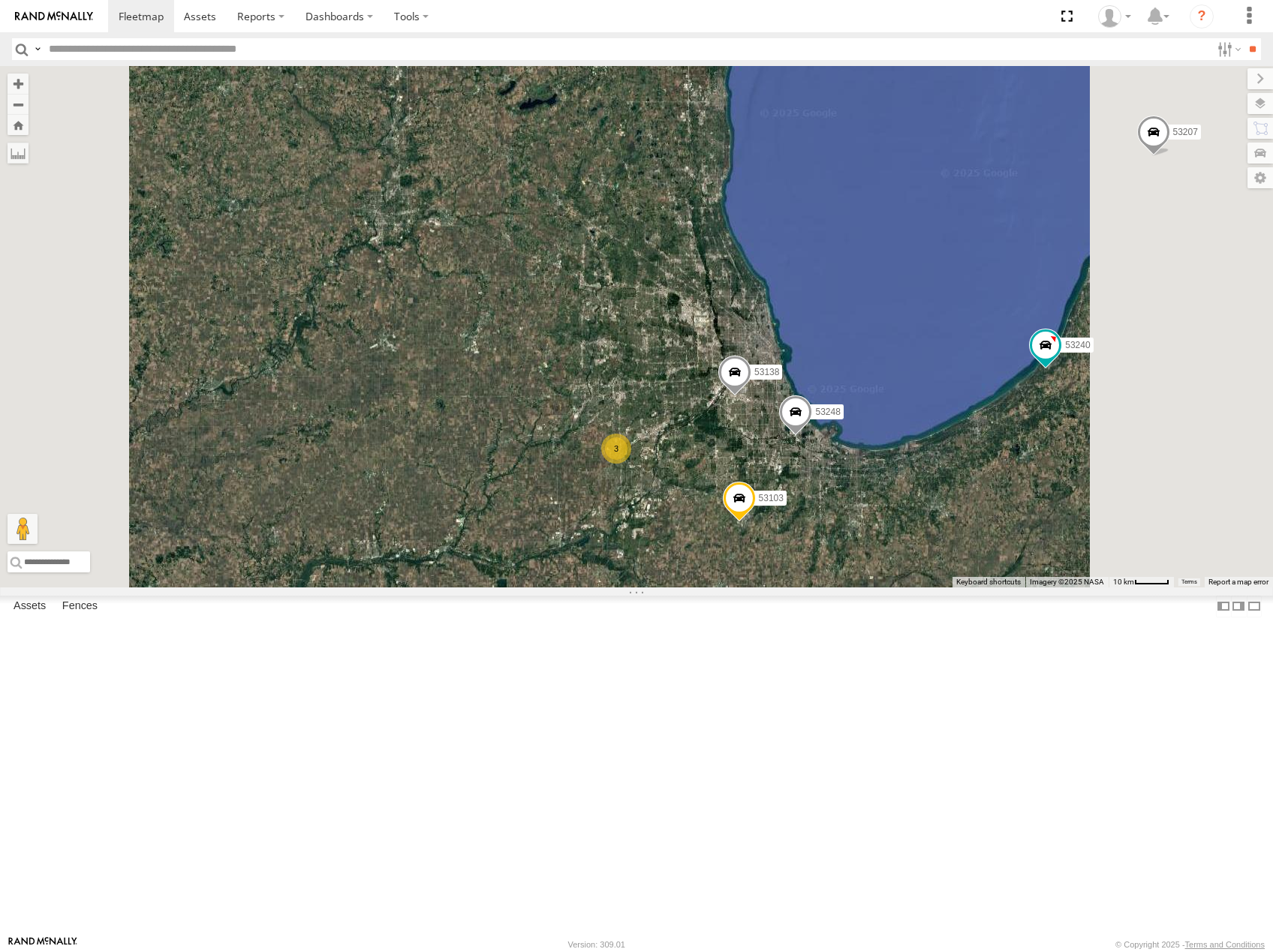
drag, startPoint x: 964, startPoint y: 492, endPoint x: 857, endPoint y: 510, distance: 108.5
click at [862, 510] on div "53223 53247 53275 53256 53278 53142 53249 53288 53216 53279 53225 53103 53244 5…" at bounding box center [636, 327] width 1273 height 521
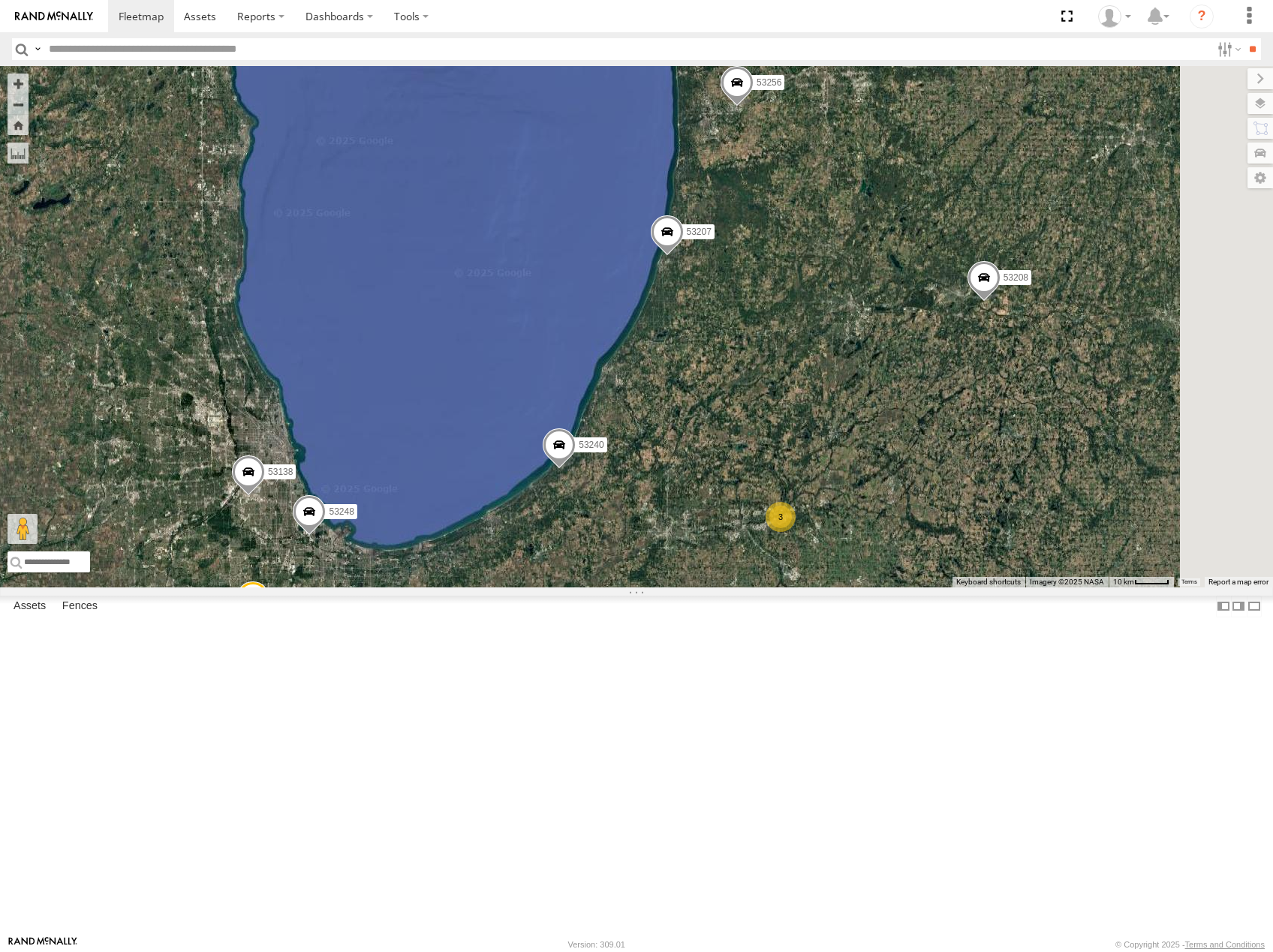
drag, startPoint x: 634, startPoint y: 701, endPoint x: 889, endPoint y: 414, distance: 383.9
click at [887, 426] on div "9 3 53103 53207 53256 53208 53138 53240 53248" at bounding box center [636, 327] width 1273 height 521
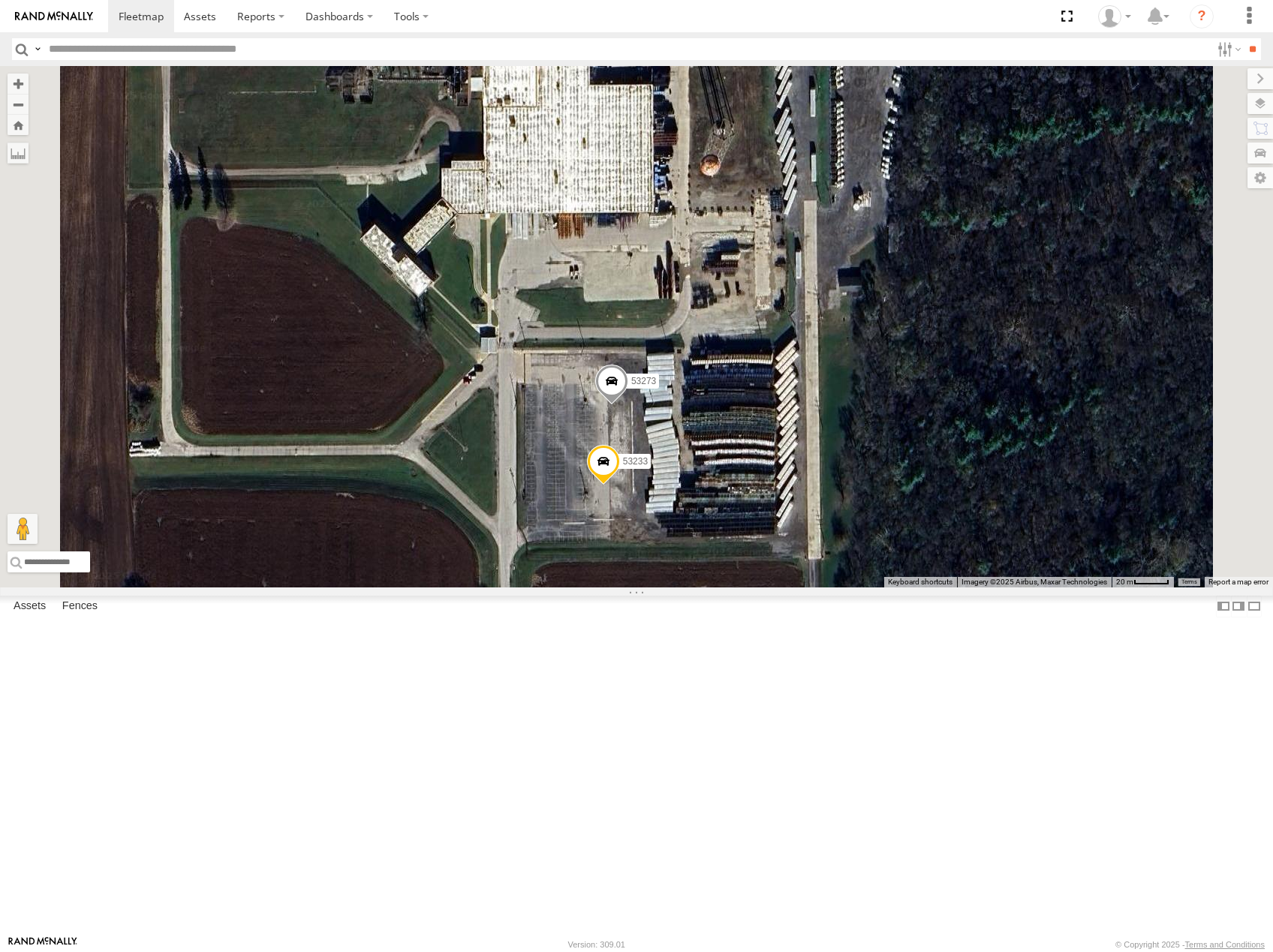
click at [620, 486] on span at bounding box center [604, 465] width 33 height 41
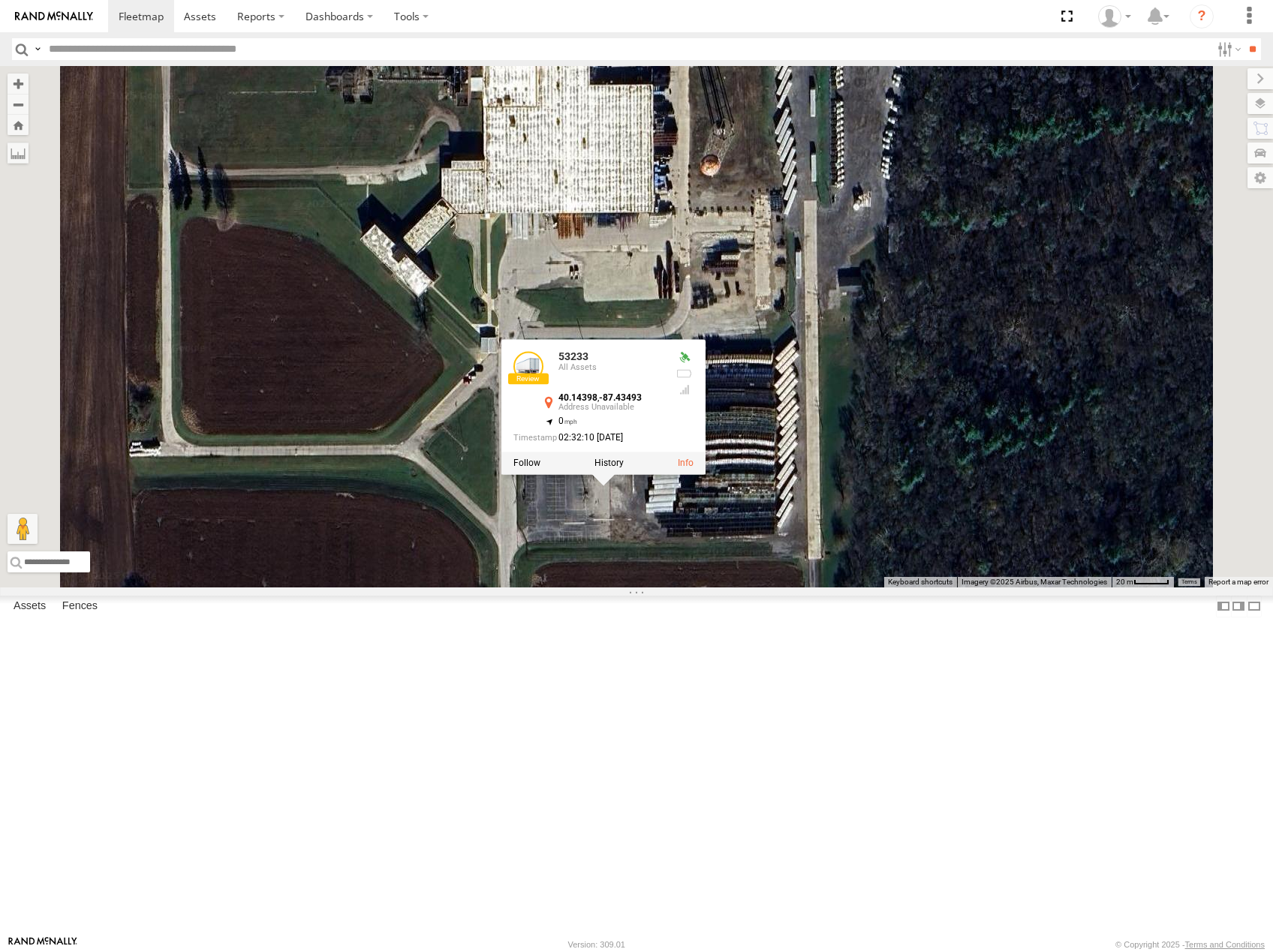
click at [624, 468] on label at bounding box center [609, 463] width 29 height 11
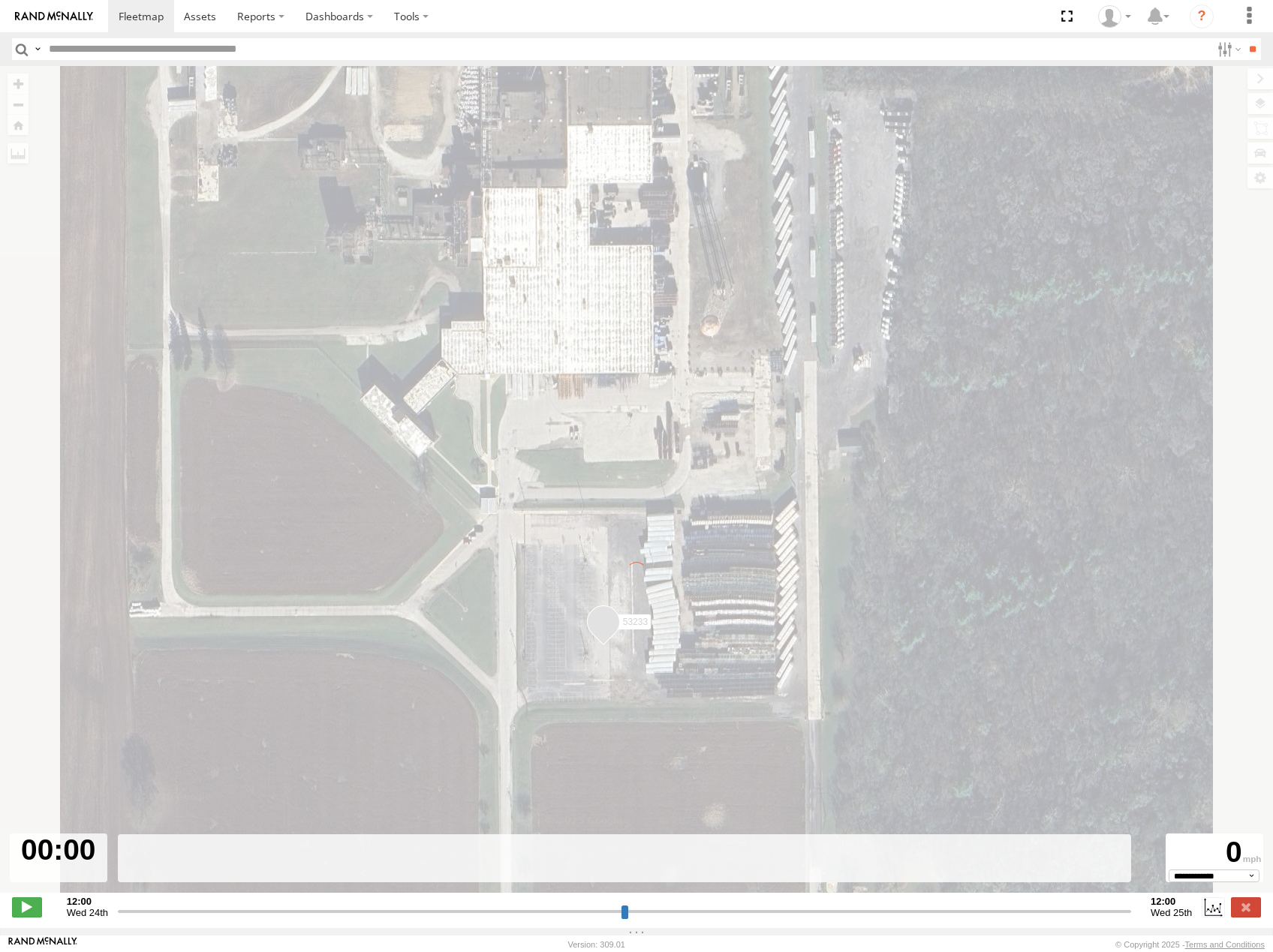
type input "**********"
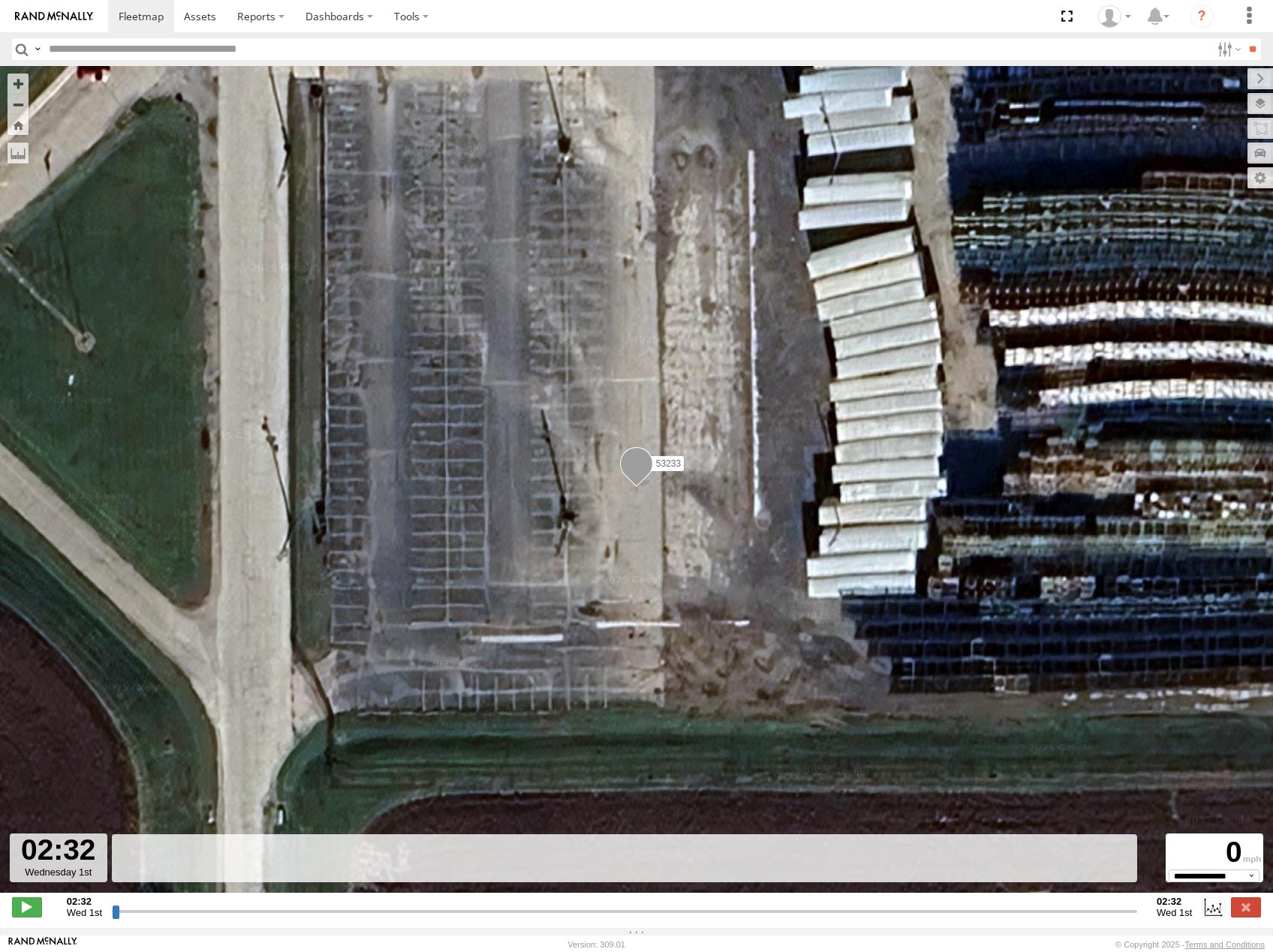
drag, startPoint x: 118, startPoint y: 920, endPoint x: 317, endPoint y: 747, distance: 263.7
click at [298, 904] on input "range" at bounding box center [624, 911] width 1026 height 14
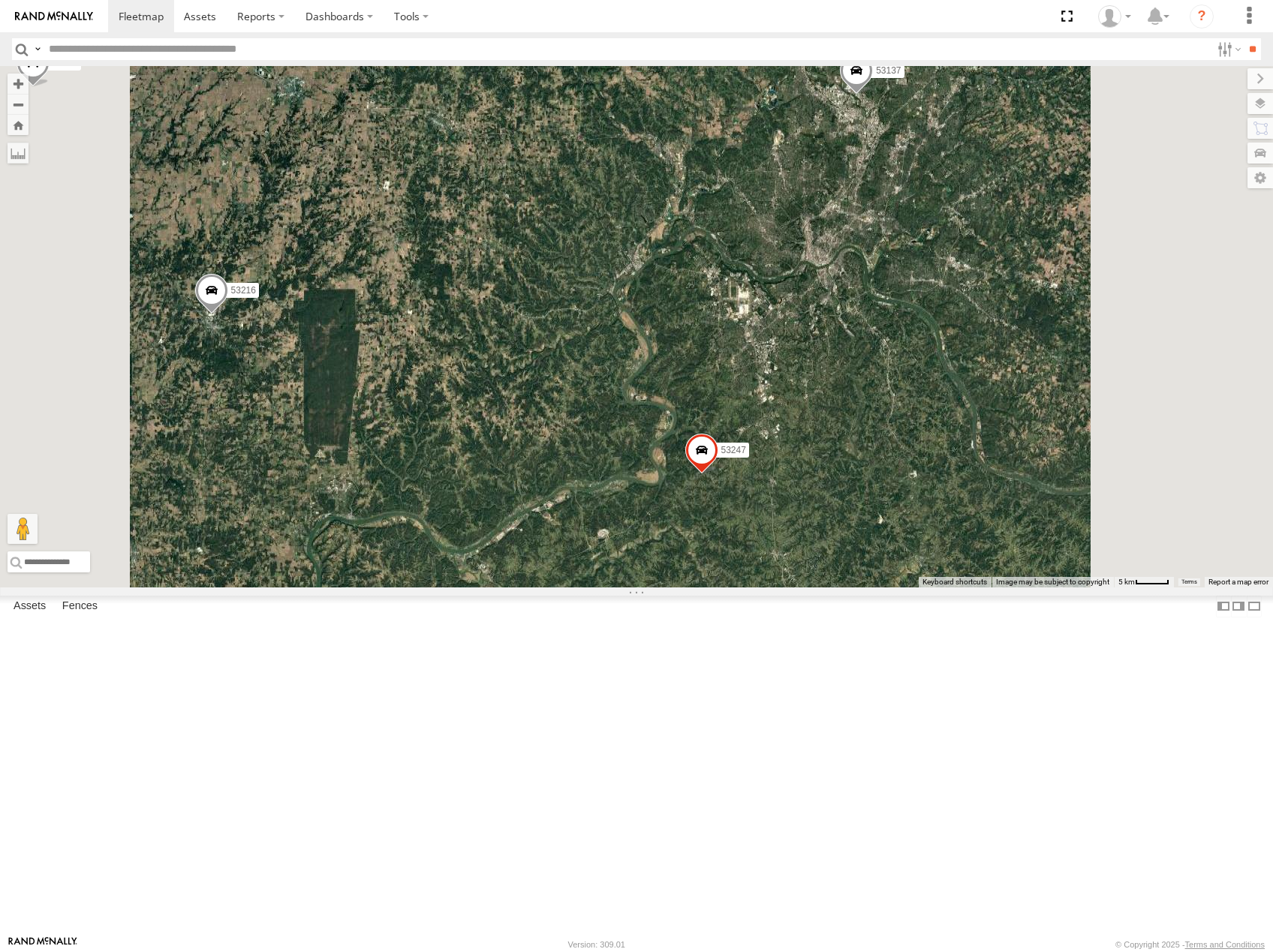
drag, startPoint x: 1039, startPoint y: 456, endPoint x: 1023, endPoint y: 475, distance: 24.8
click at [1026, 475] on div "53223 53247 53275 53225 53251 53142 53240 53288 53216 53279 53103 53207 53256 5…" at bounding box center [636, 327] width 1273 height 521
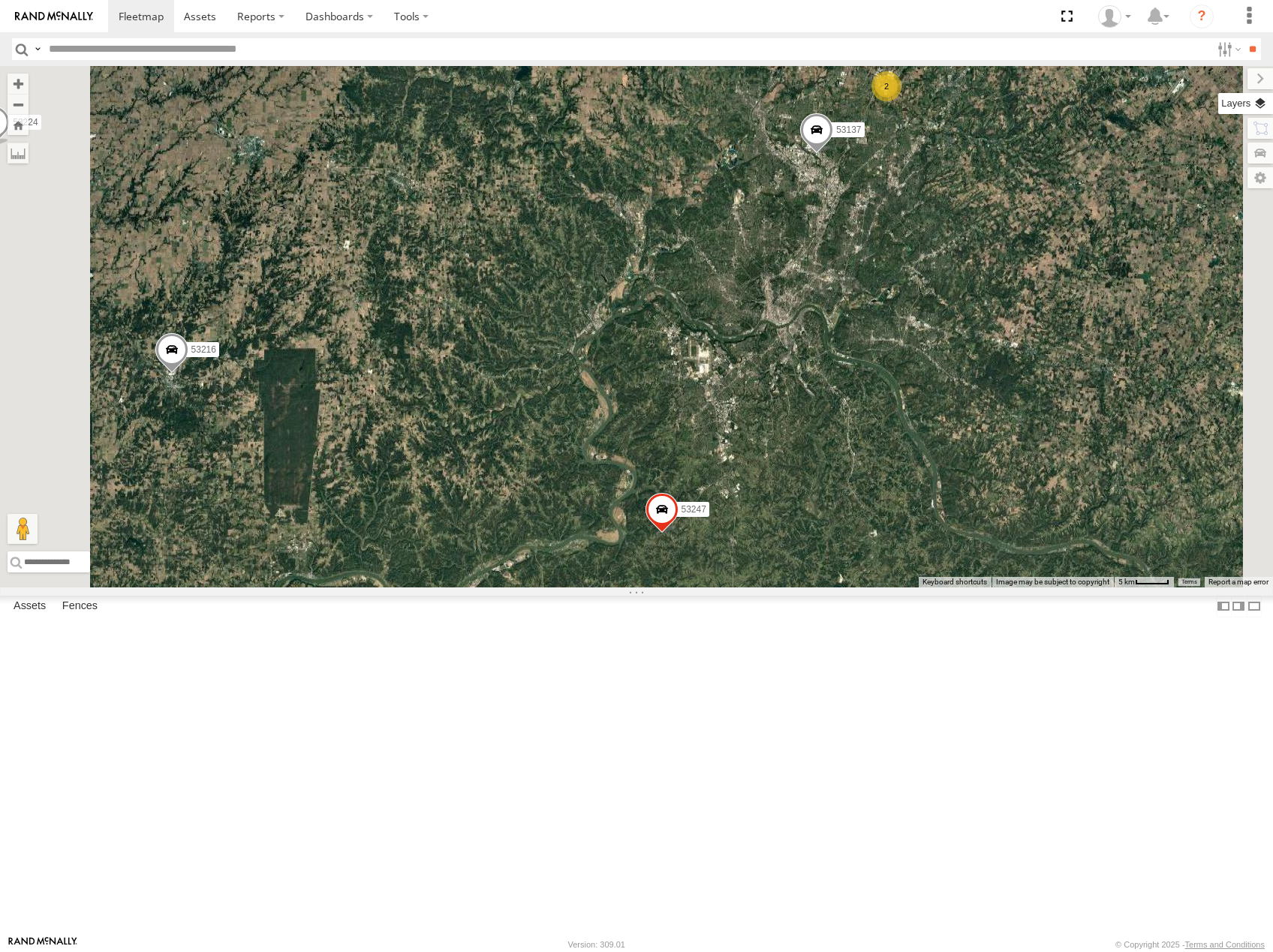
click at [1264, 101] on label at bounding box center [1246, 103] width 55 height 21
click at [0, 0] on span "Basemaps" at bounding box center [0, 0] width 0 height 0
click at [0, 0] on label "Roadmap" at bounding box center [0, 0] width 0 height 0
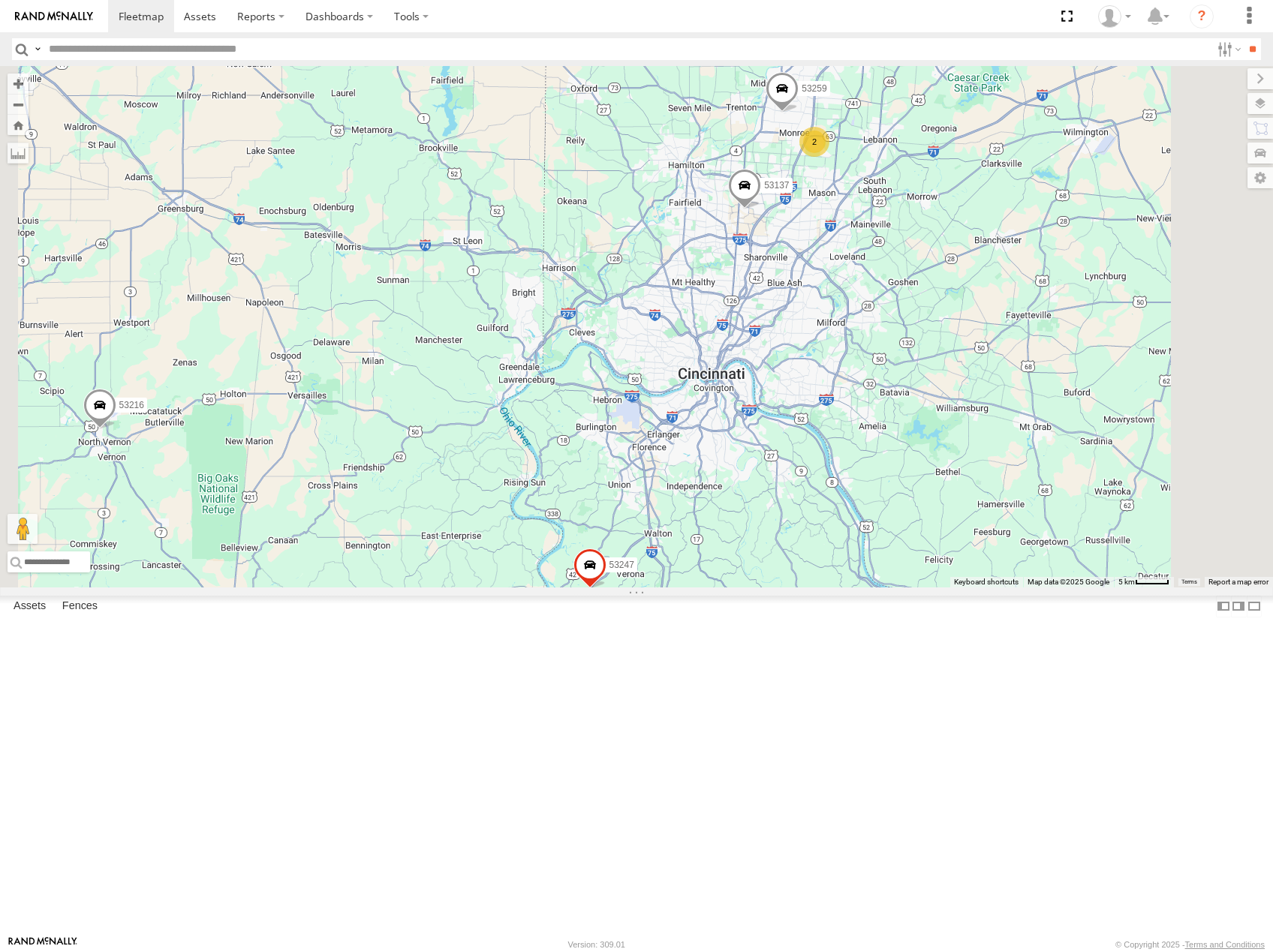
drag, startPoint x: 943, startPoint y: 506, endPoint x: 912, endPoint y: 526, distance: 36.9
click at [913, 525] on div "53223 53247 53275 53225 53251 53142 53240 53288 53216 53279 53103 53207 53256 5…" at bounding box center [636, 327] width 1273 height 521
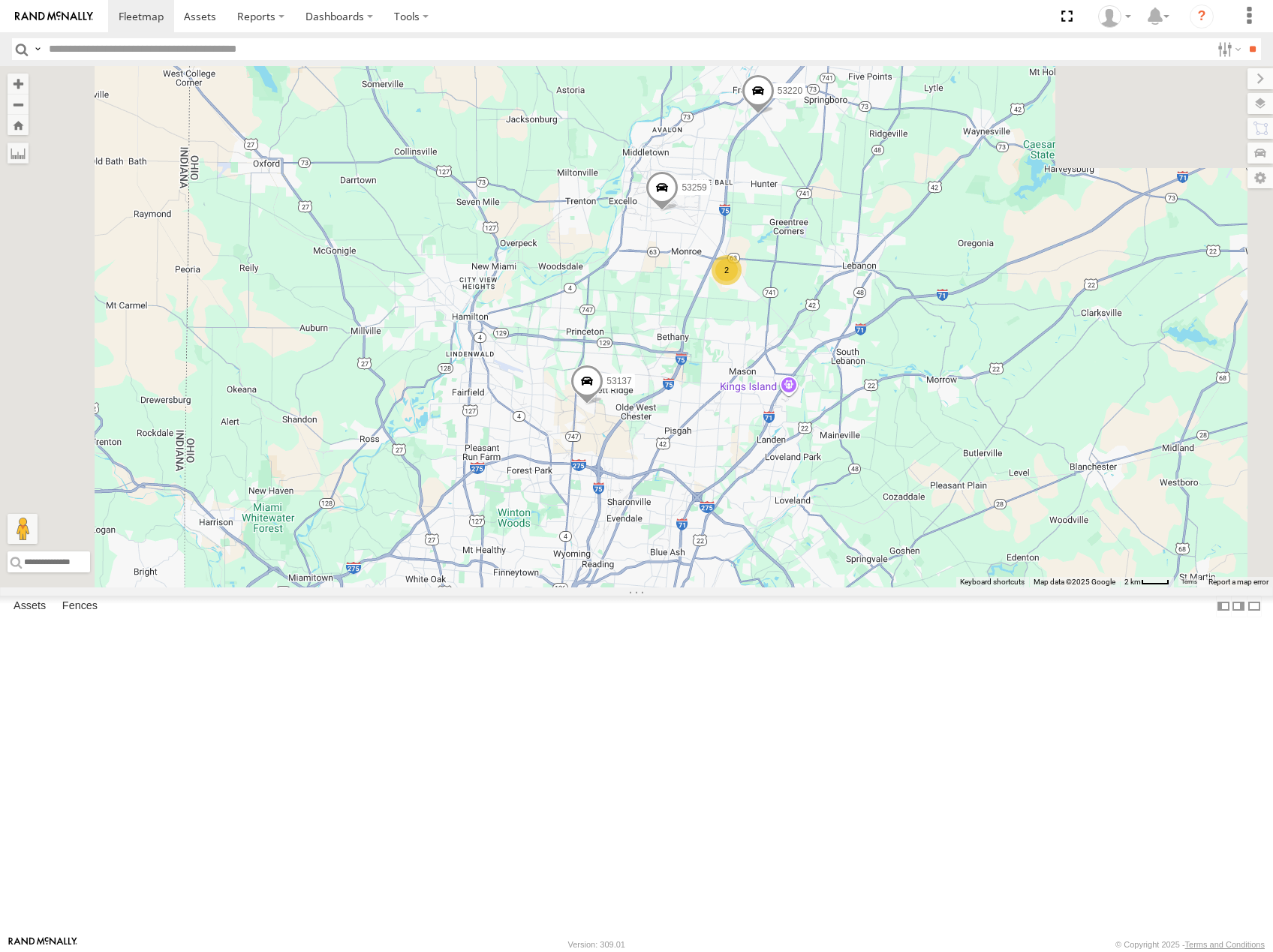
drag, startPoint x: 890, startPoint y: 488, endPoint x: 843, endPoint y: 569, distance: 93.6
click at [844, 568] on div "53223 53247 53275 53225 53251 53142 53240 53288 53216 53279 53103 53207 53256 5…" at bounding box center [636, 327] width 1273 height 521
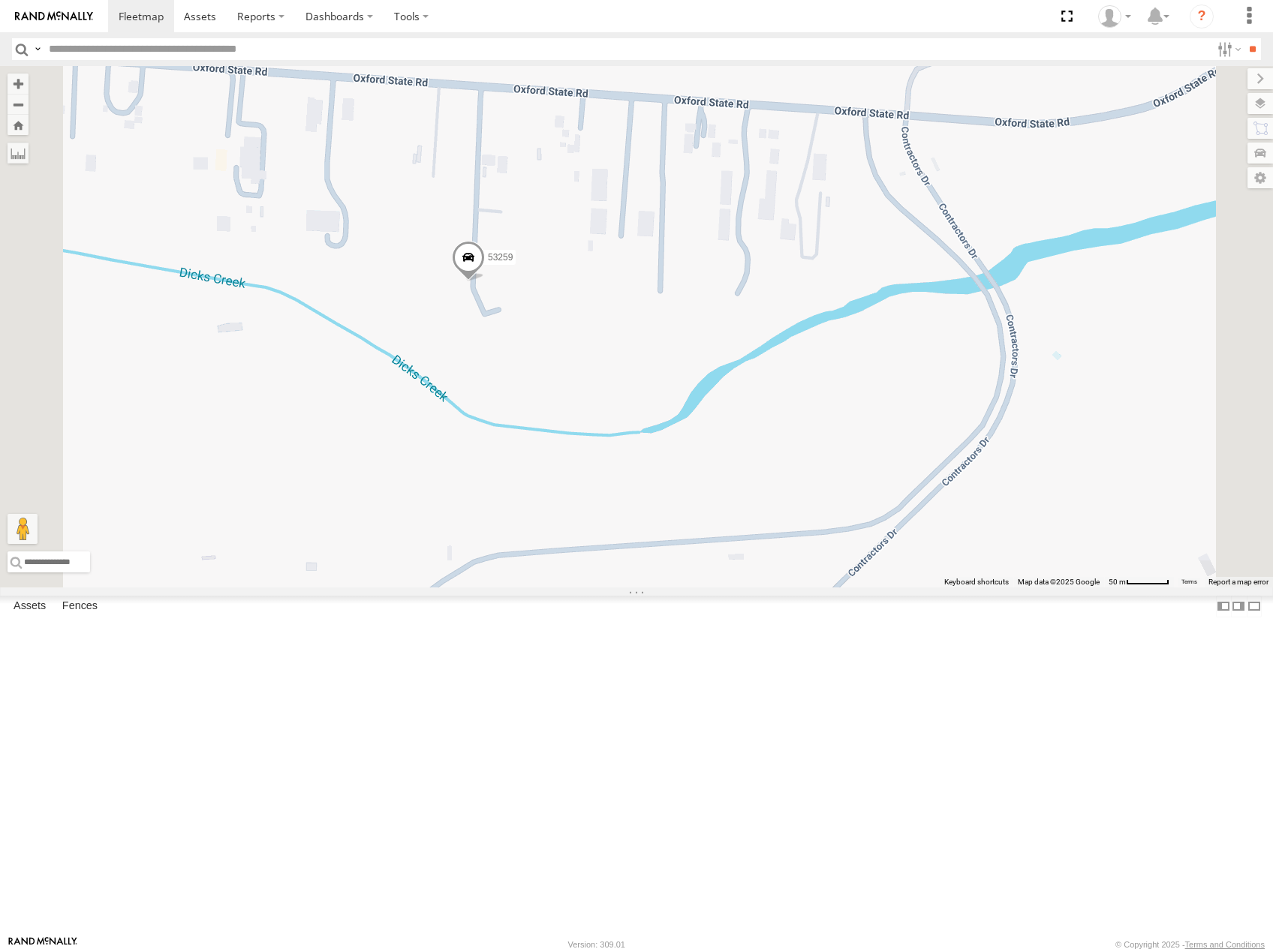
click at [485, 281] on span at bounding box center [468, 260] width 33 height 41
click at [489, 263] on label at bounding box center [473, 258] width 29 height 11
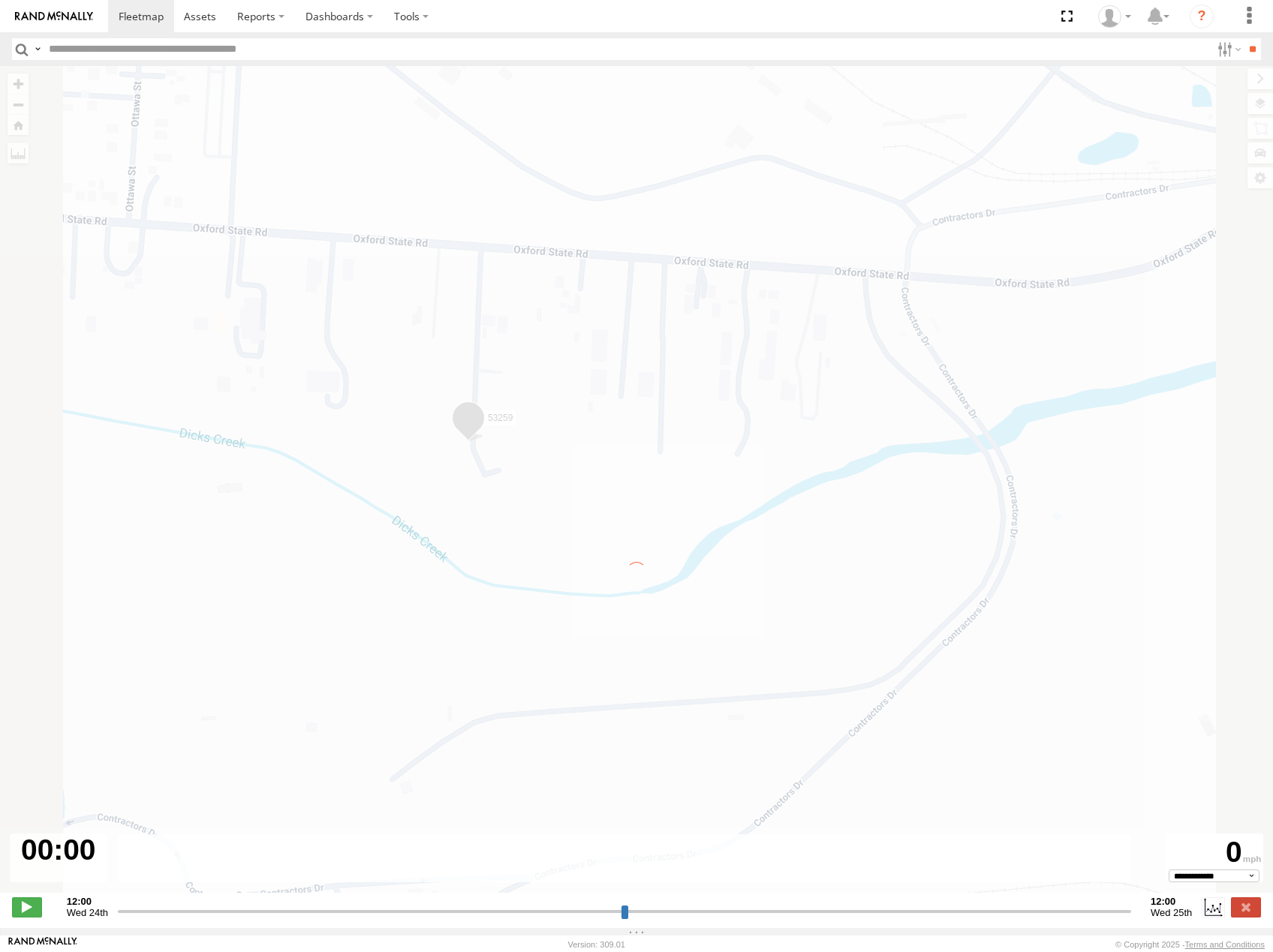
type input "**********"
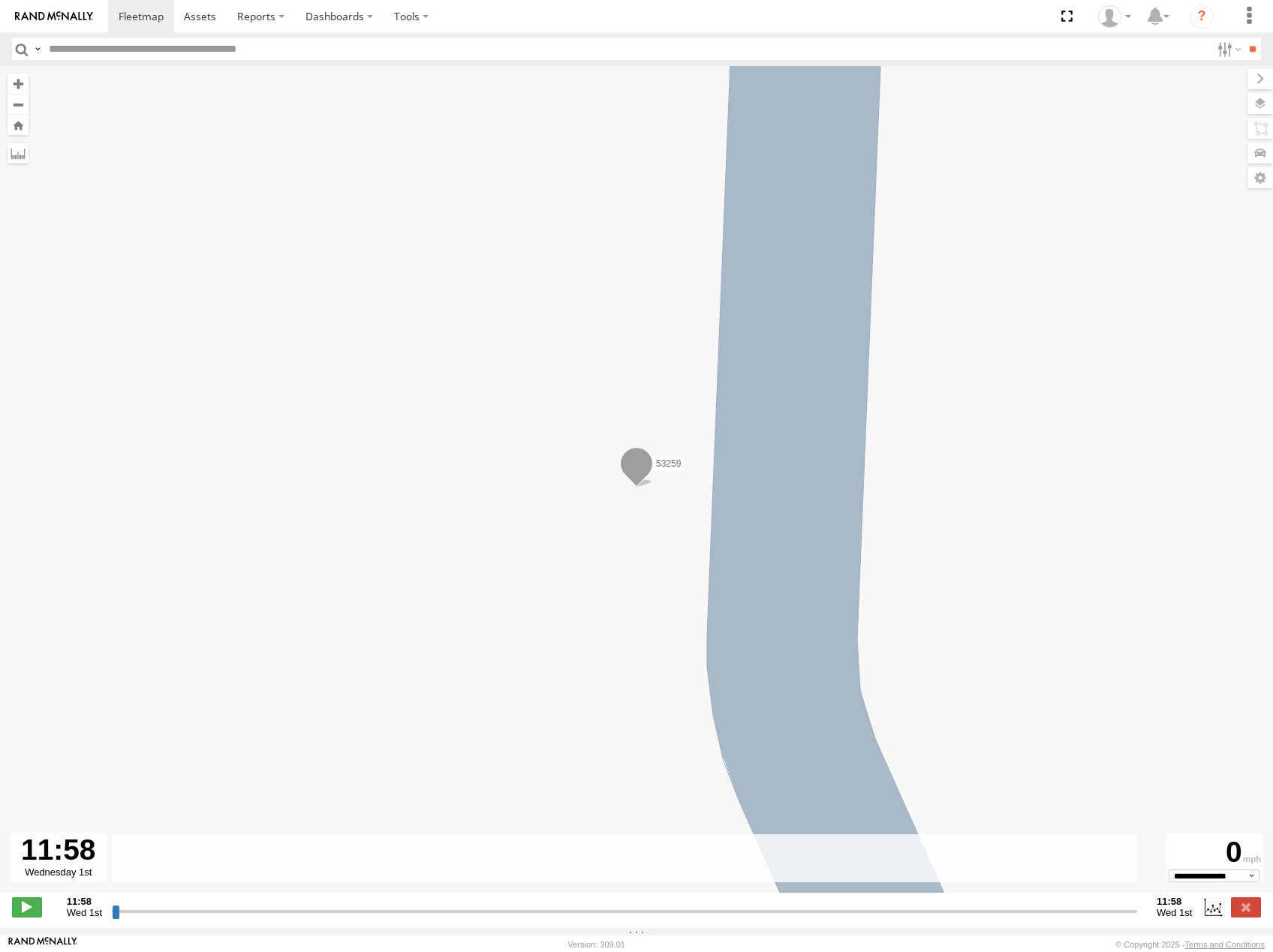
drag, startPoint x: 111, startPoint y: 918, endPoint x: 184, endPoint y: 901, distance: 75.0
click at [176, 915] on div "11:58 Wed 1st Created with Highcharts 6.0.7 Highcharts.com 11:58 Wed 1st" at bounding box center [636, 907] width 1249 height 22
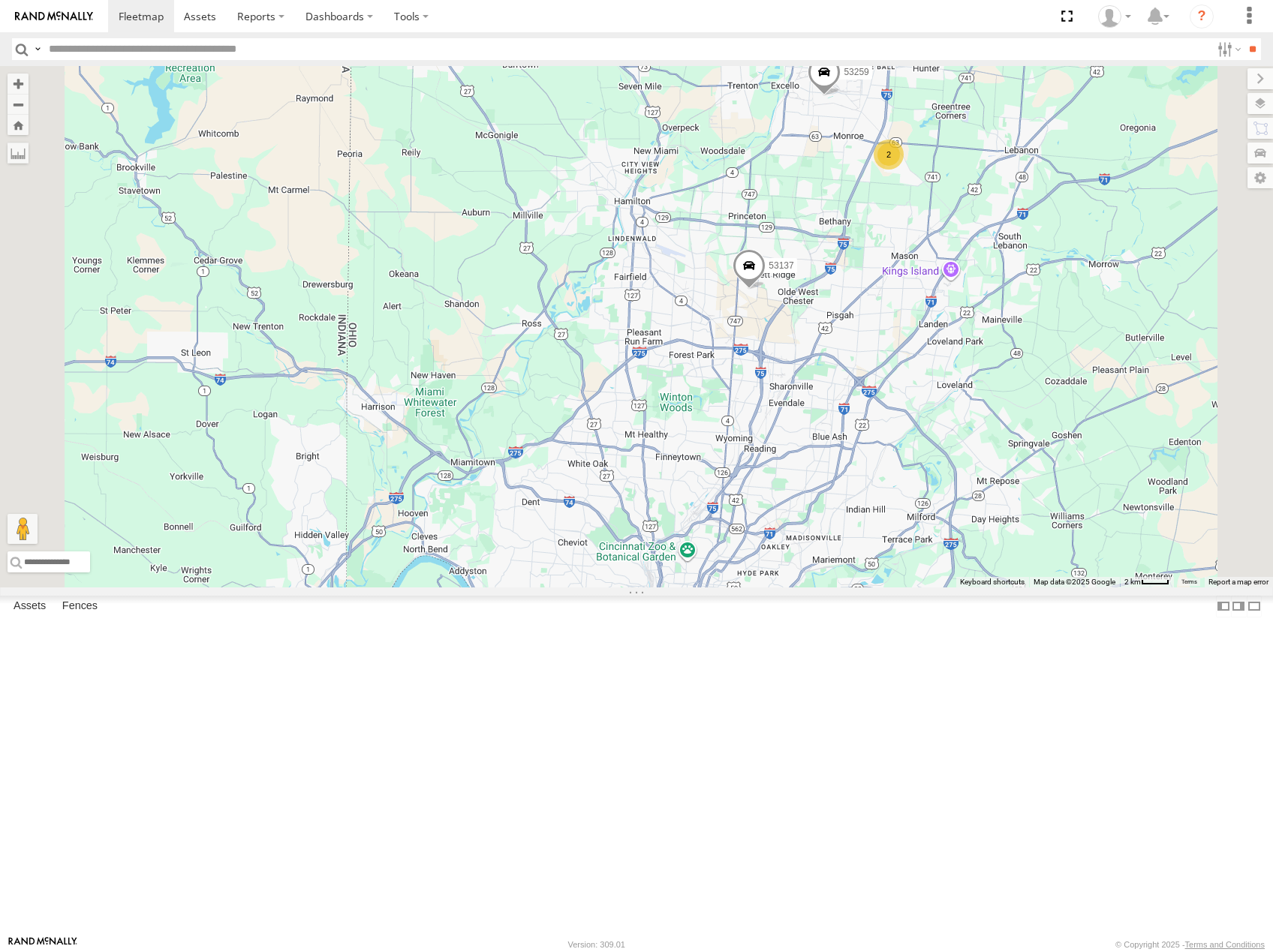
drag, startPoint x: 1029, startPoint y: 520, endPoint x: 1014, endPoint y: 474, distance: 48.4
click at [1014, 474] on div "53223 53247 53275 53225 53251 53142 53288 53216 53279 53103 53256 53289 53244 5…" at bounding box center [636, 327] width 1273 height 521
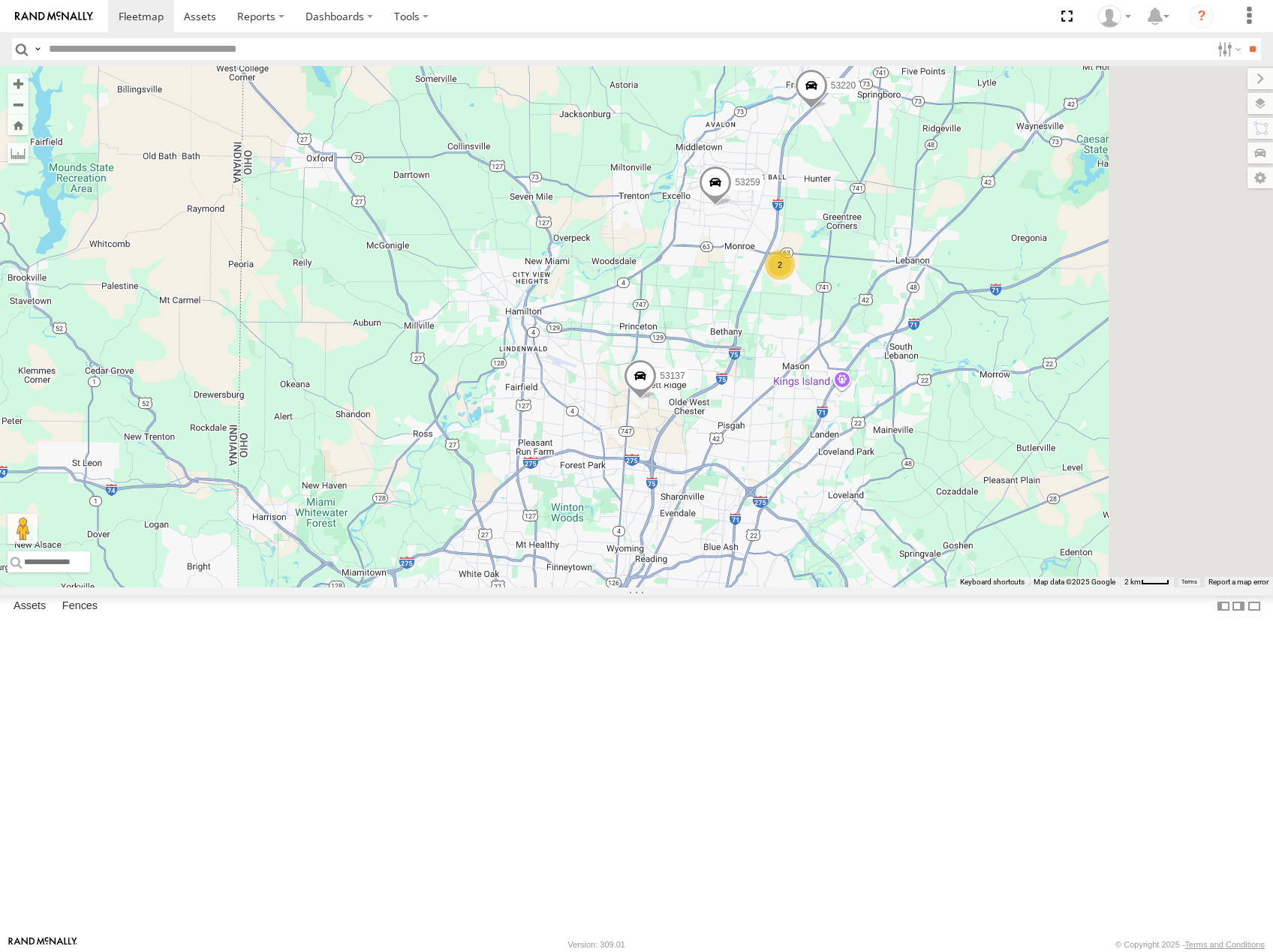
drag, startPoint x: 923, startPoint y: 563, endPoint x: 915, endPoint y: 577, distance: 16.1
click at [916, 576] on div "53223 53247 53275 53225 53251 53142 53288 53216 53279 53103 53256 53289 53244 5…" at bounding box center [636, 327] width 1273 height 521
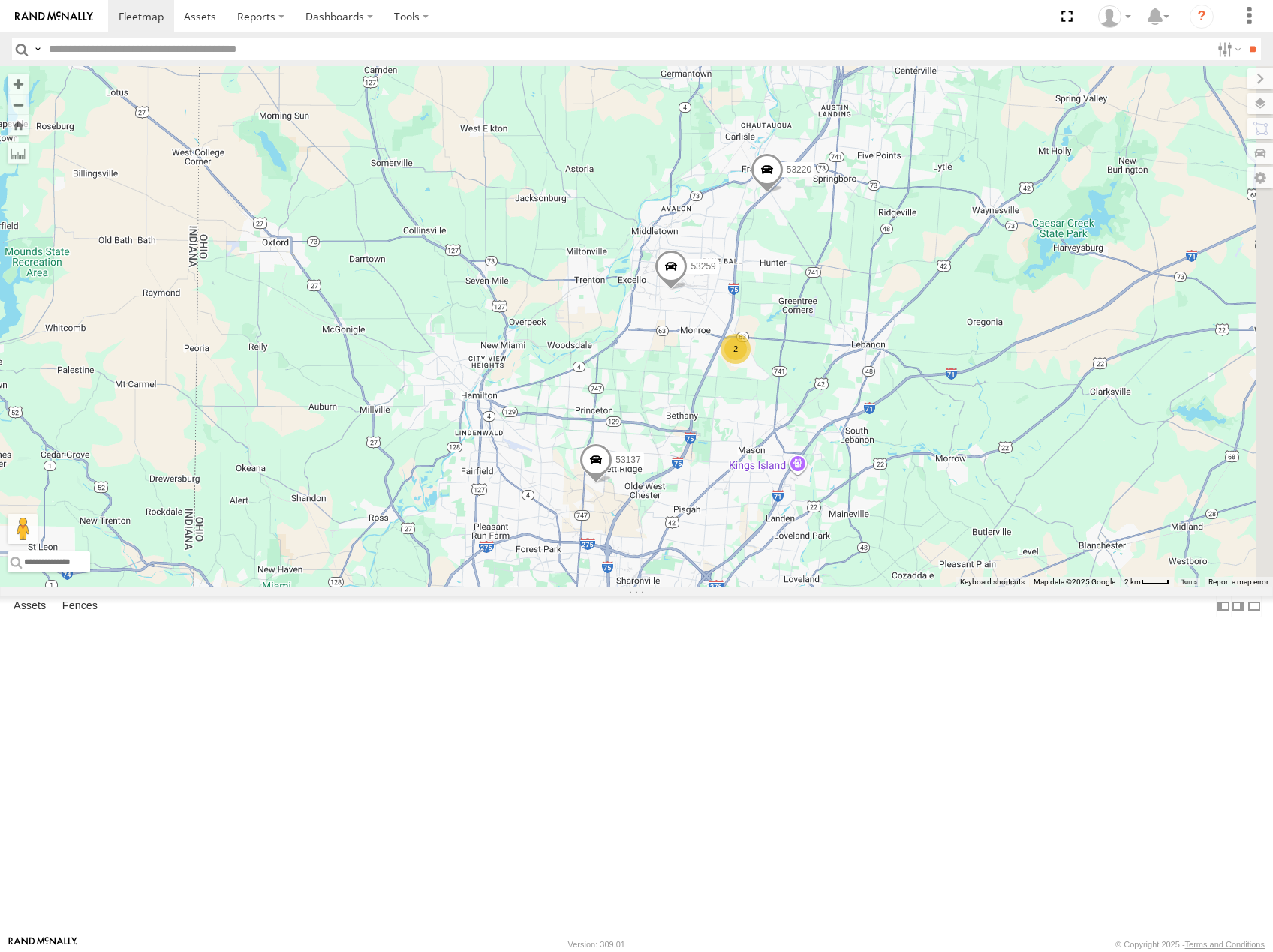
drag, startPoint x: 938, startPoint y: 568, endPoint x: 933, endPoint y: 577, distance: 10.3
click at [935, 576] on div "53223 53247 53275 53225 53251 53142 53288 53216 53279 53103 53256 53289 53244 5…" at bounding box center [636, 327] width 1273 height 521
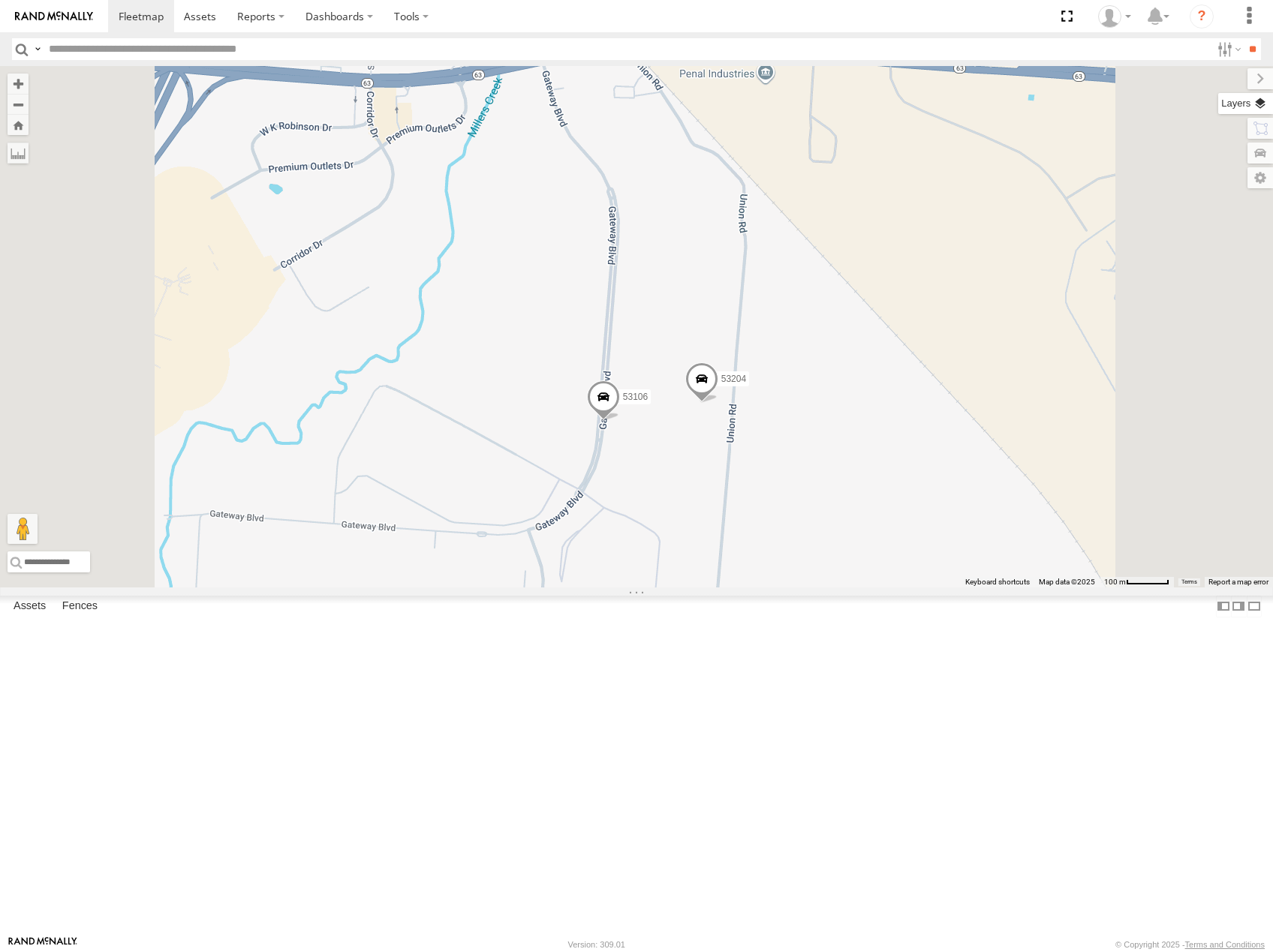
click at [1258, 107] on label at bounding box center [1246, 103] width 55 height 21
click at [0, 0] on span "Basemaps" at bounding box center [0, 0] width 0 height 0
click at [0, 0] on span "Satellite" at bounding box center [0, 0] width 0 height 0
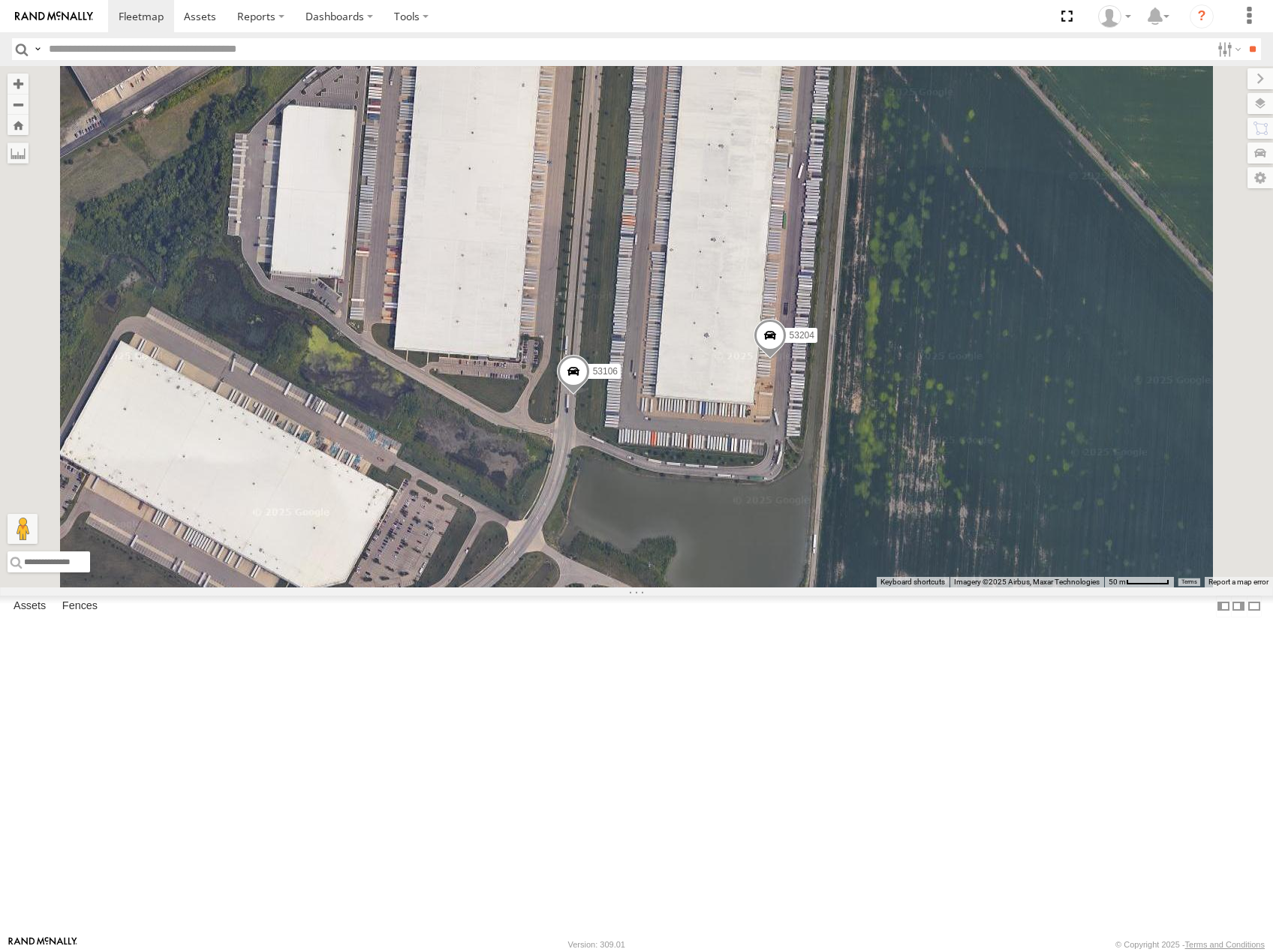
click at [590, 395] on span at bounding box center [574, 374] width 33 height 41
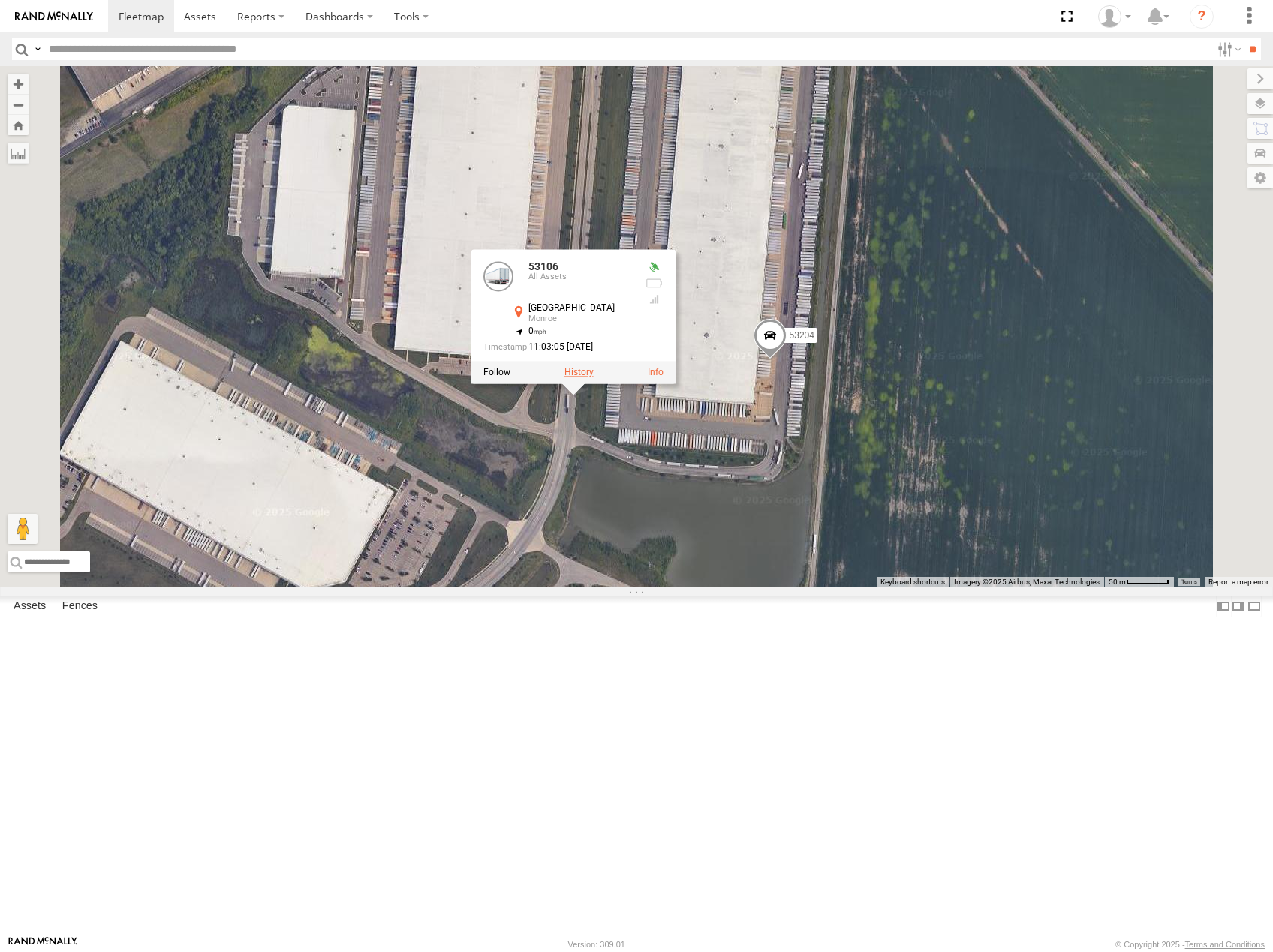
click at [594, 378] on label at bounding box center [579, 372] width 29 height 11
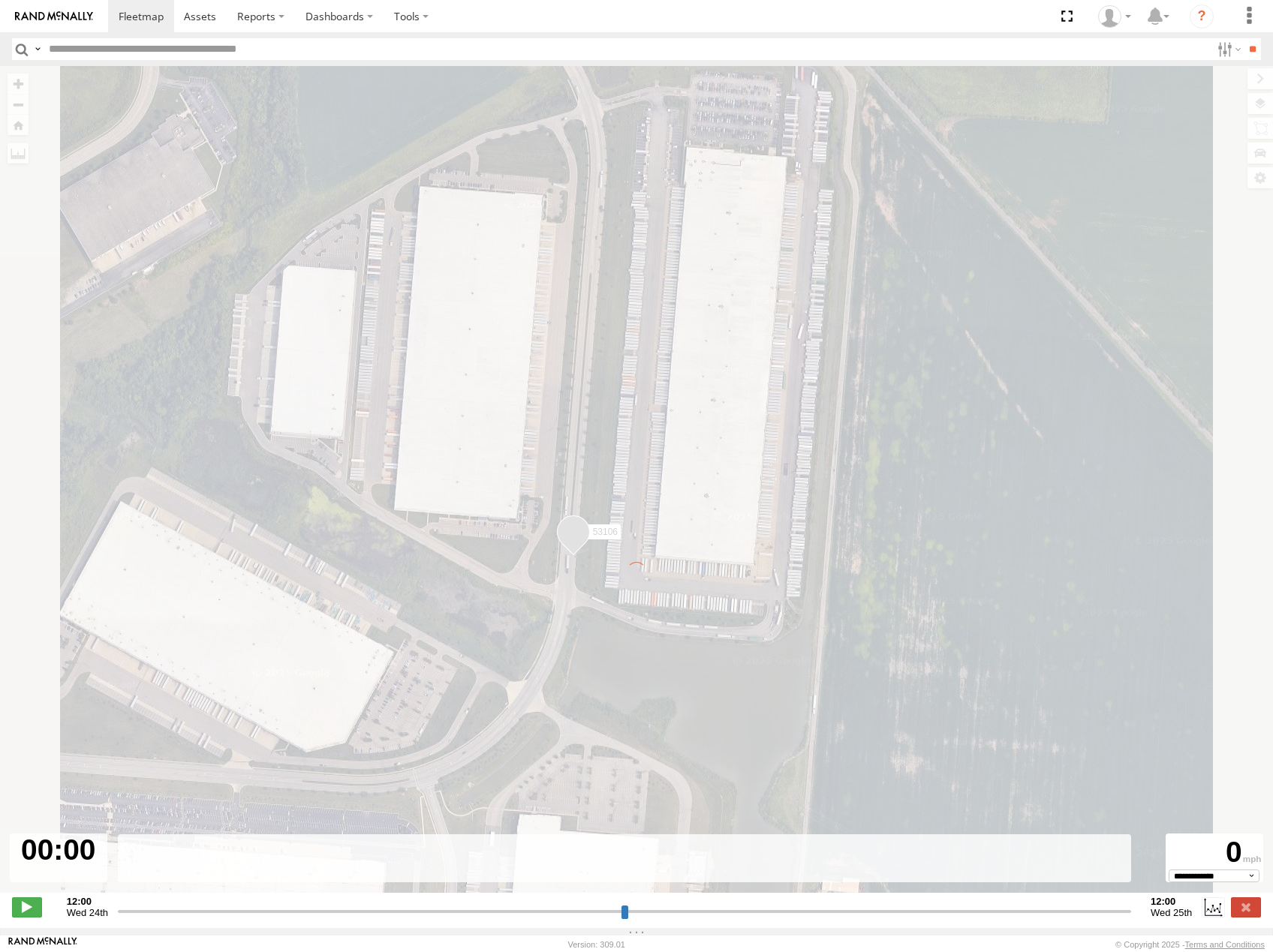
type input "**********"
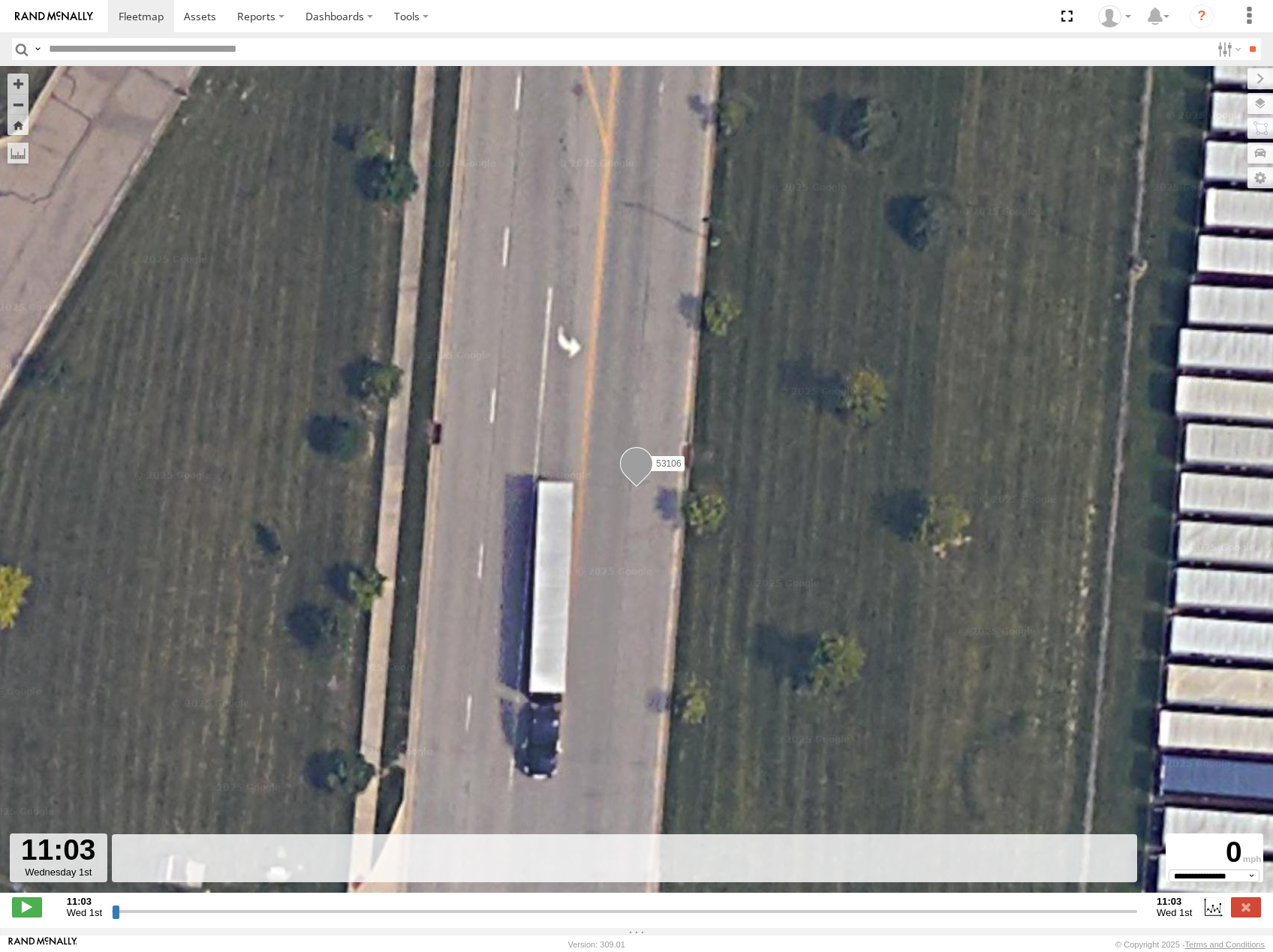
drag, startPoint x: 118, startPoint y: 918, endPoint x: 570, endPoint y: 794, distance: 468.7
click at [651, 904] on input "range" at bounding box center [624, 911] width 1026 height 14
